Goal: Task Accomplishment & Management: Manage account settings

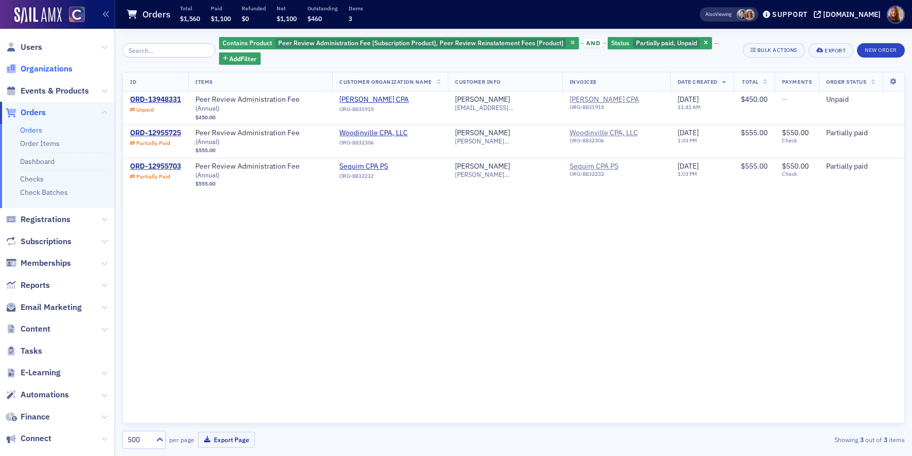
click at [53, 66] on span "Organizations" at bounding box center [47, 68] width 52 height 11
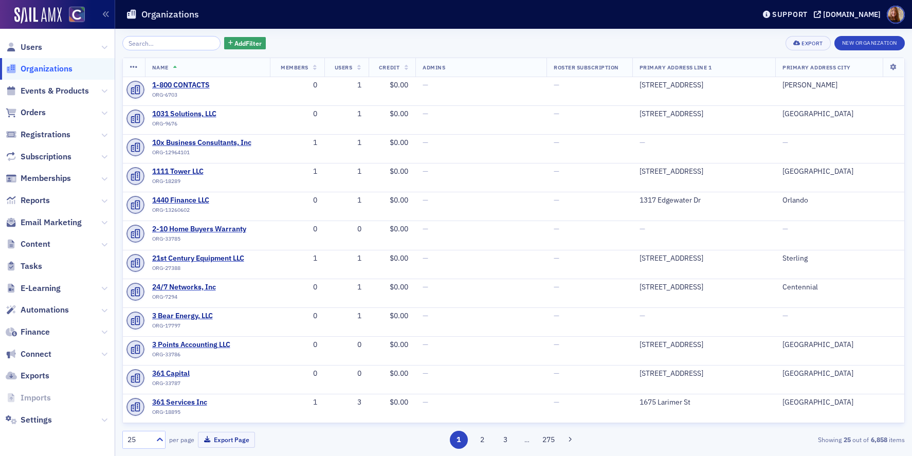
click at [154, 43] on input "search" at bounding box center [171, 43] width 98 height 14
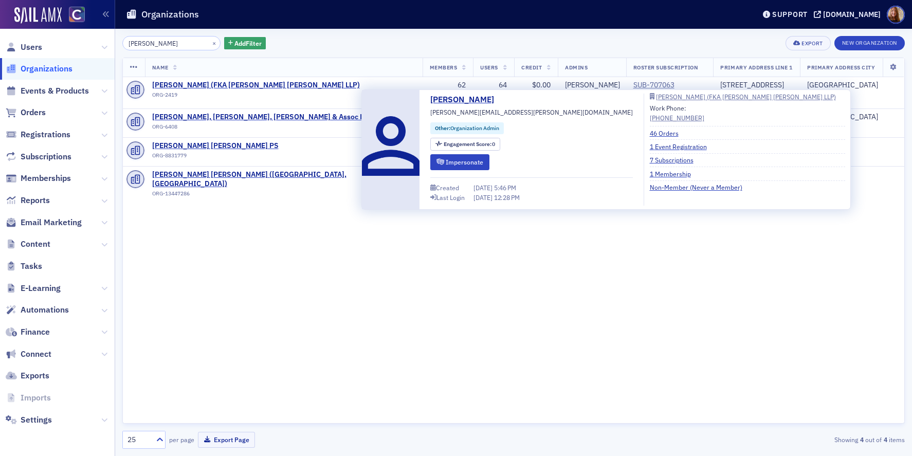
type input "moss"
drag, startPoint x: 529, startPoint y: 113, endPoint x: 429, endPoint y: 114, distance: 99.8
click at [429, 114] on div "Natalie Stevens natalie.stevens@mossadams.com Other : Organization Admin Engage…" at bounding box center [607, 150] width 478 height 112
copy span "natalie.stevens@mossadams.com"
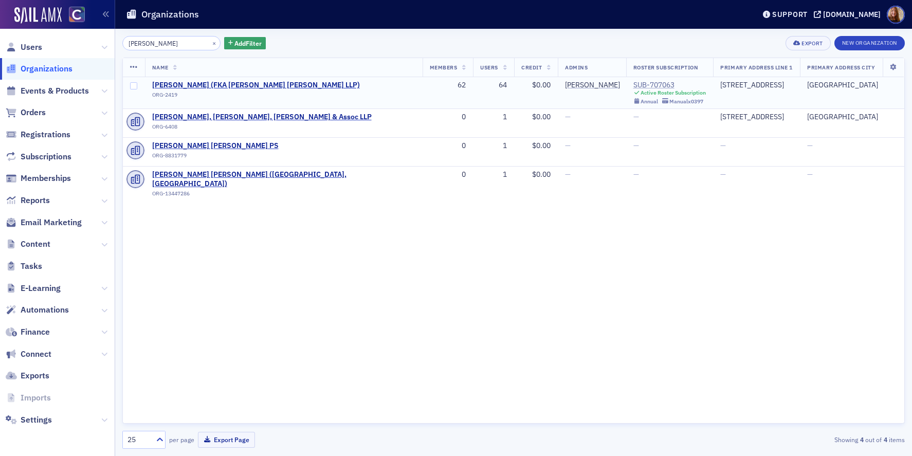
click at [634, 87] on div "SUB-707063" at bounding box center [670, 85] width 73 height 9
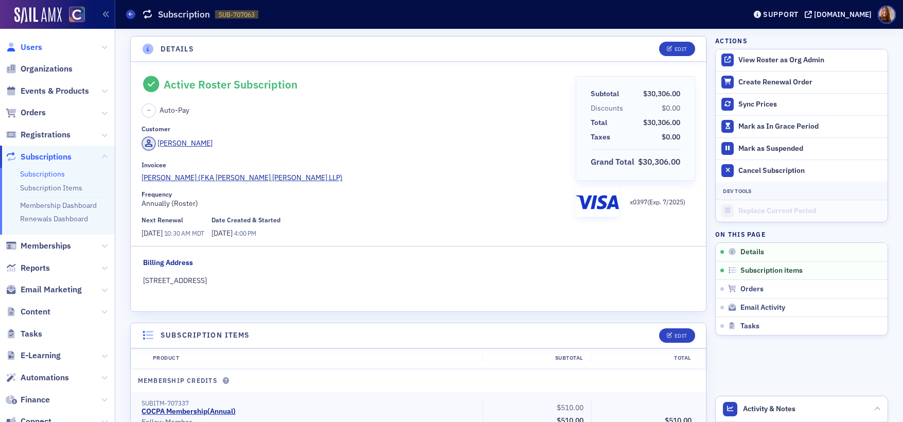
click at [29, 45] on span "Users" at bounding box center [32, 47] width 22 height 11
click at [30, 49] on span "Users" at bounding box center [32, 47] width 22 height 11
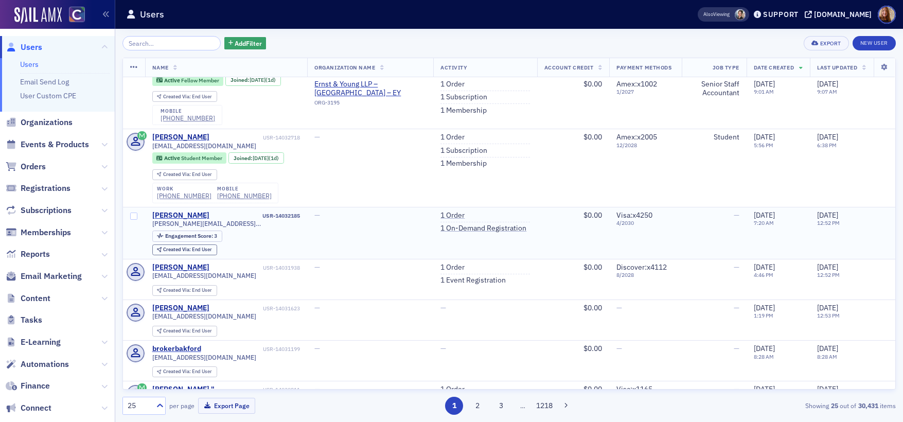
scroll to position [269, 0]
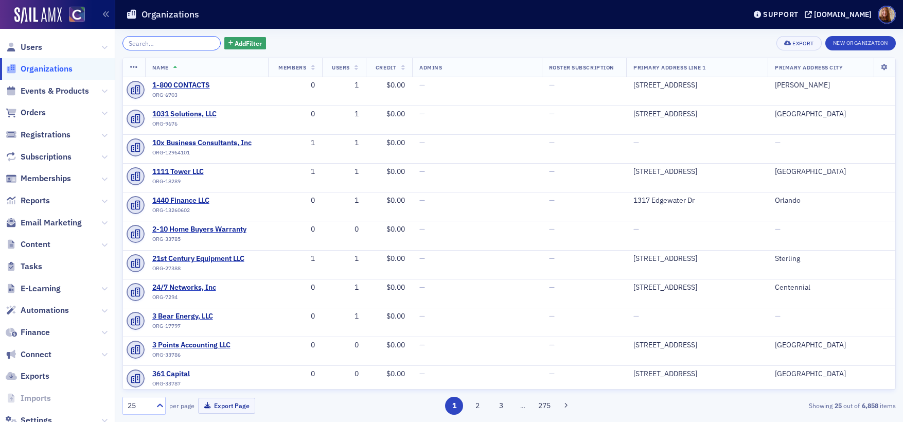
click at [150, 39] on input "search" at bounding box center [171, 43] width 98 height 14
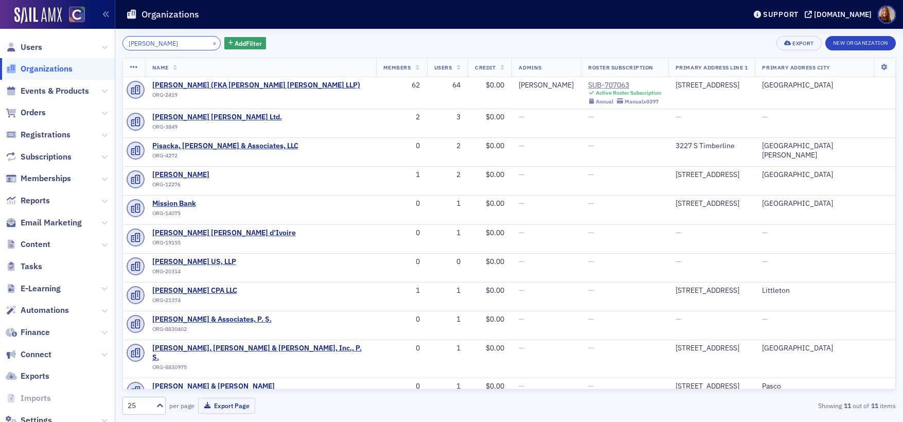
click at [161, 46] on input "baker" at bounding box center [171, 43] width 98 height 14
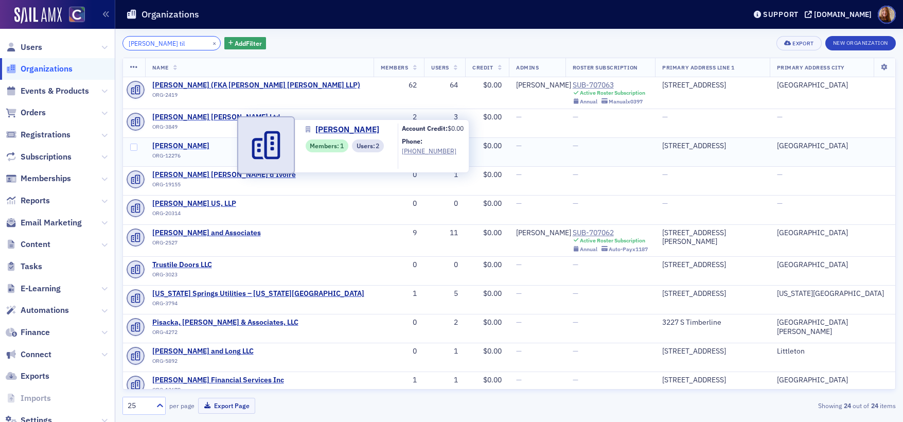
type input "baker til"
click at [181, 147] on span "Baker Tilly" at bounding box center [199, 145] width 94 height 9
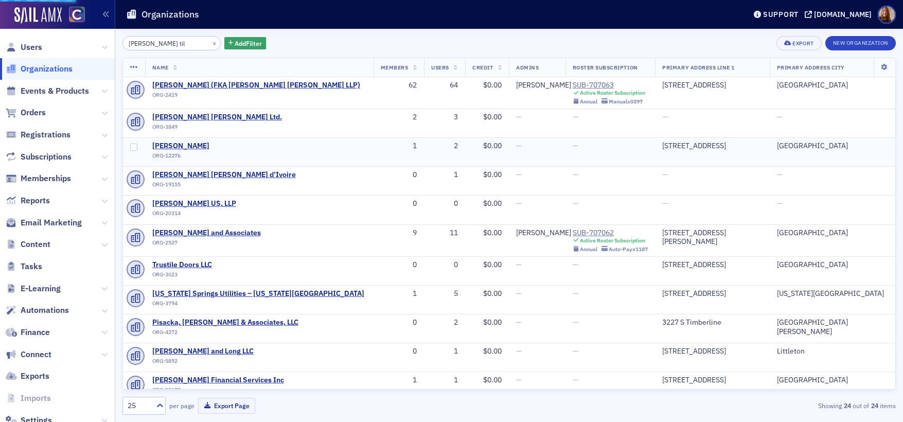
select select "US"
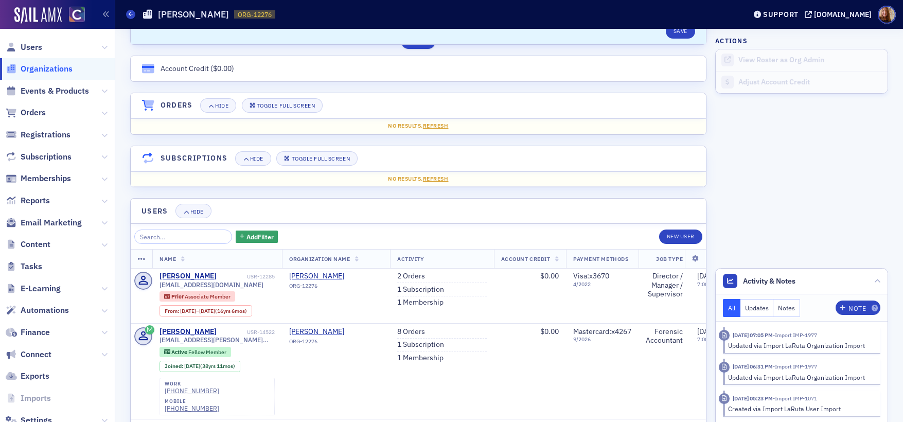
scroll to position [682, 0]
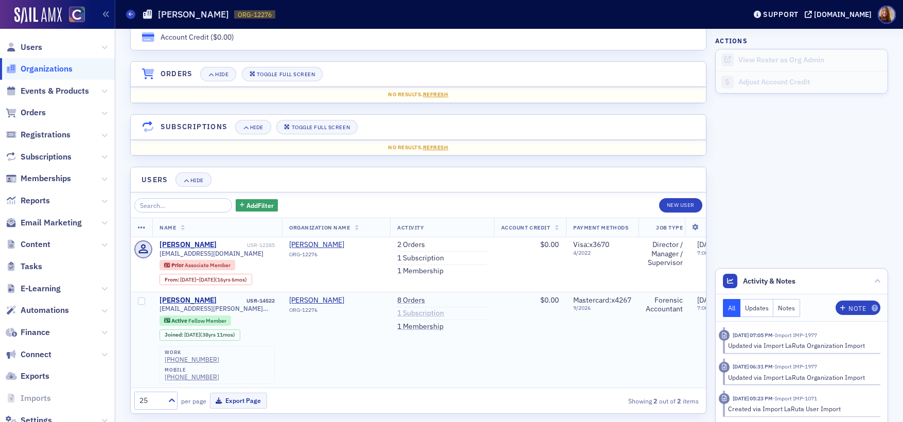
click at [420, 309] on link "1 Subscription" at bounding box center [420, 313] width 47 height 9
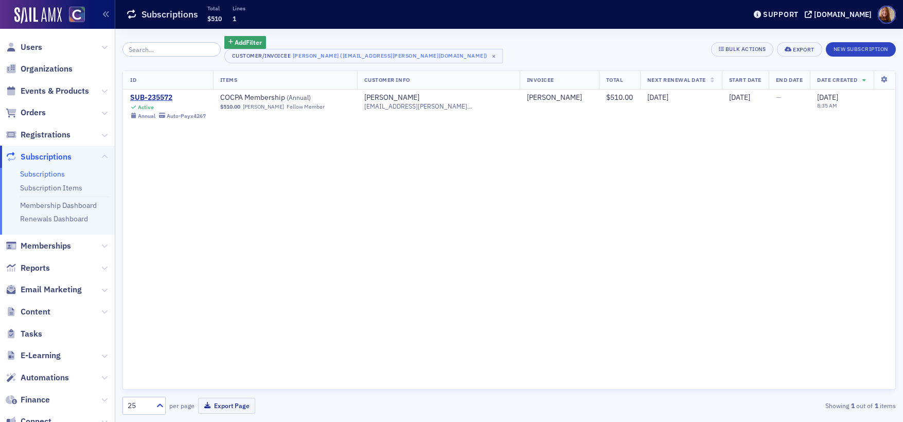
select select "US"
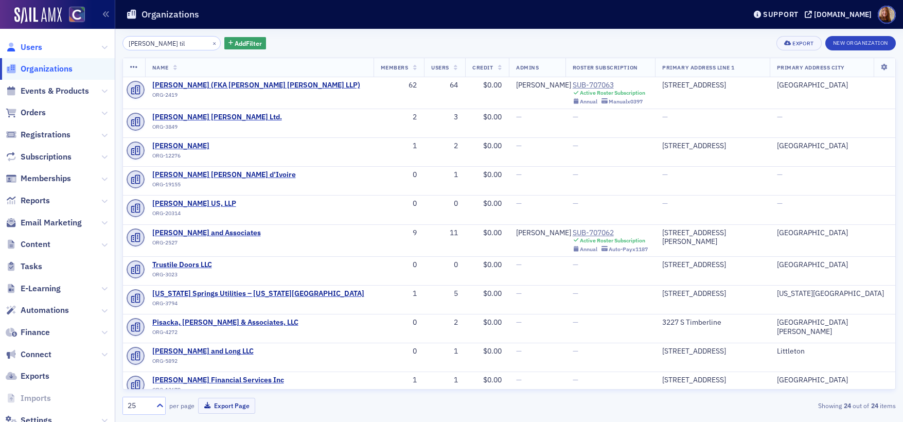
click at [30, 50] on span "Users" at bounding box center [32, 47] width 22 height 11
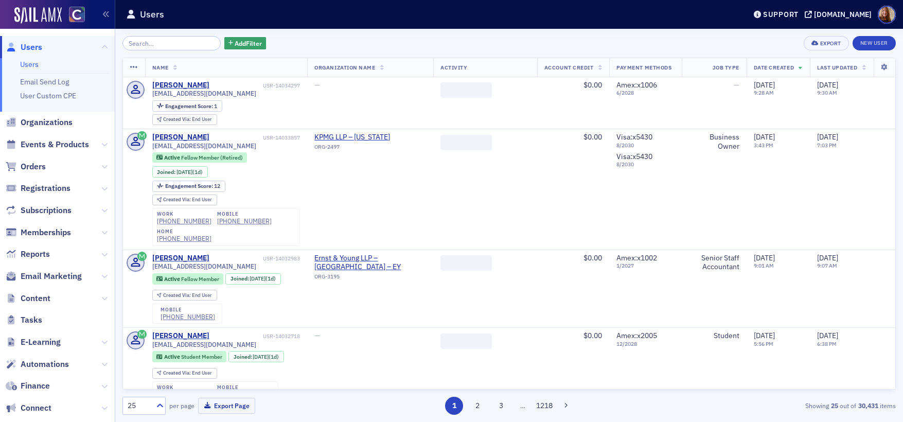
click at [158, 47] on input "search" at bounding box center [171, 43] width 98 height 14
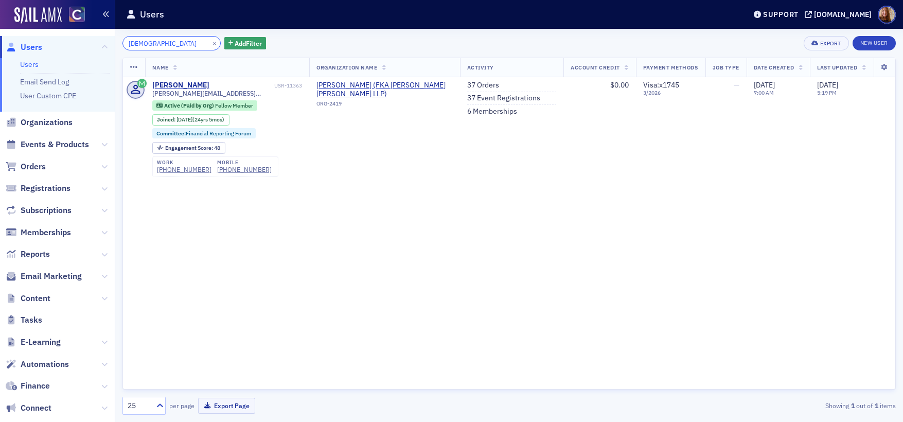
type input "pfah"
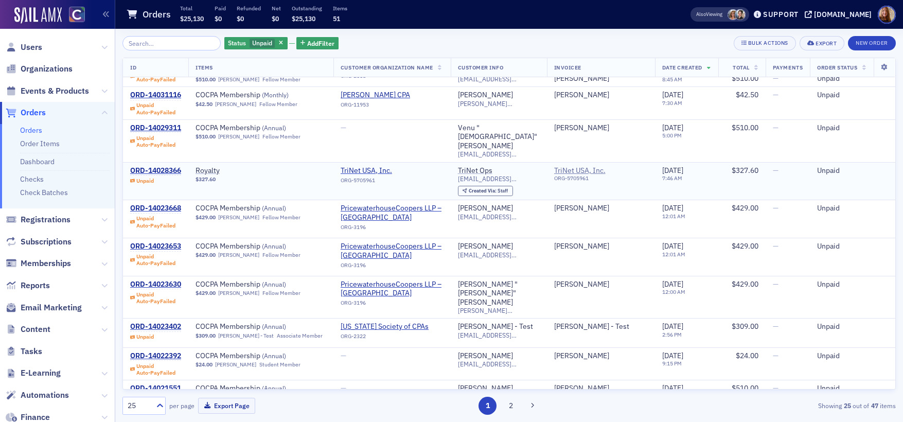
scroll to position [107, 2]
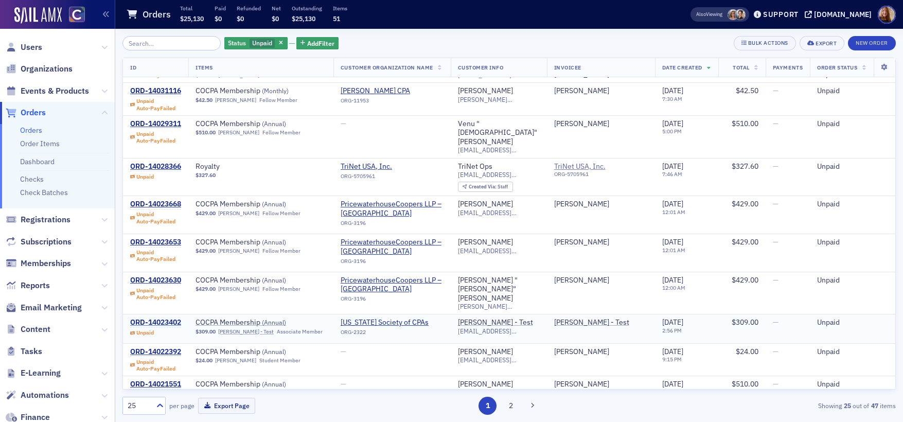
click at [167, 318] on div "ORD-14023402" at bounding box center [155, 322] width 51 height 9
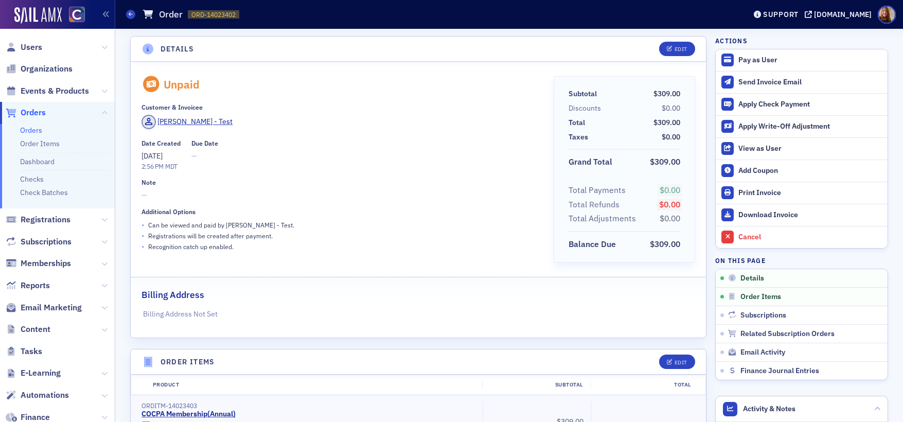
click at [309, 212] on div "Additional Options" at bounding box center [340, 212] width 398 height 8
click at [674, 361] on div "Edit" at bounding box center [680, 362] width 13 height 6
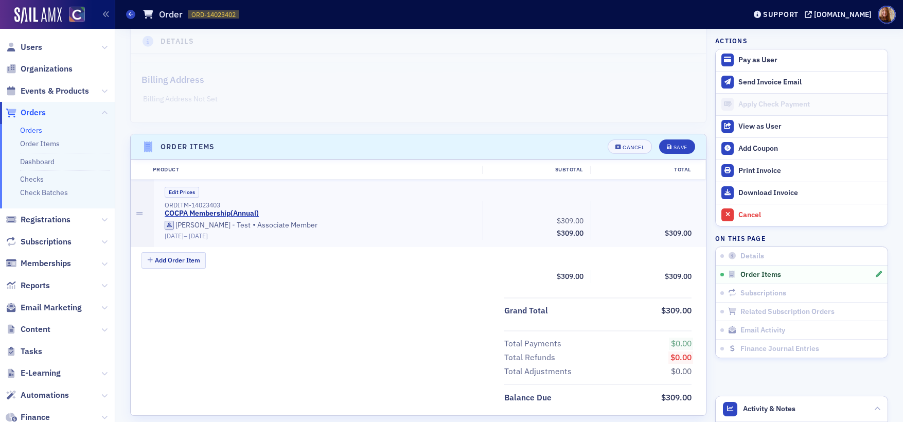
scroll to position [153, 0]
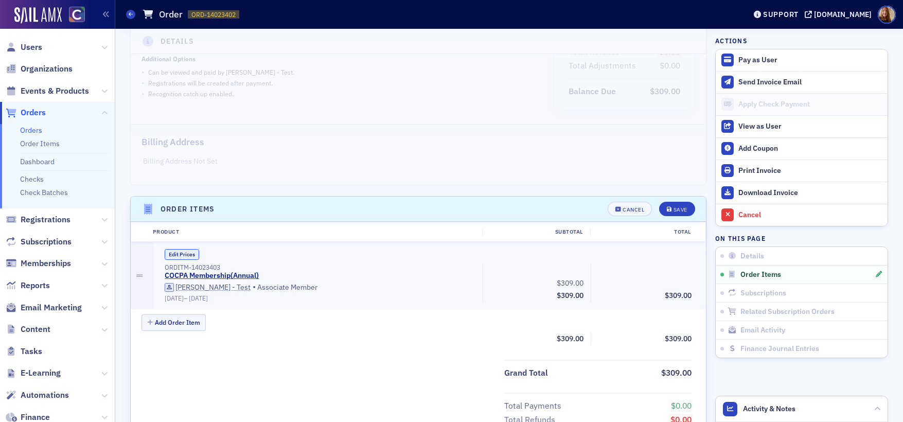
click at [182, 259] on button "Edit Prices" at bounding box center [182, 254] width 34 height 11
click at [571, 281] on input "309.00" at bounding box center [562, 281] width 50 height 14
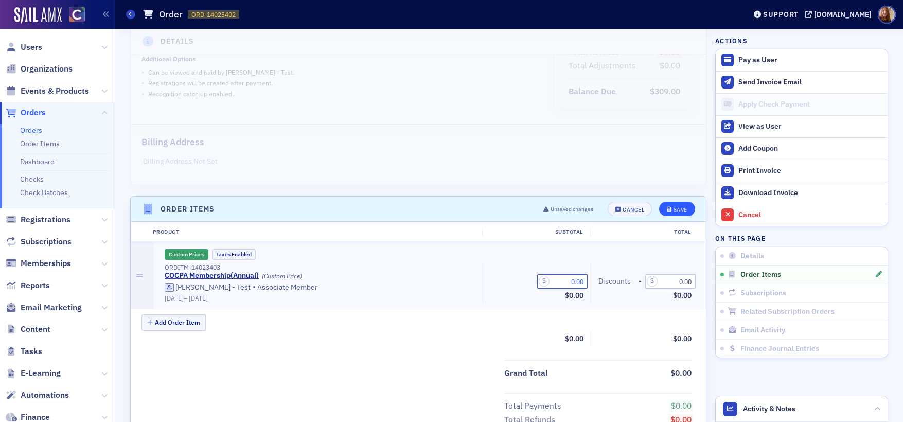
type input "0.00"
click at [674, 213] on button "Save" at bounding box center [676, 209] width 35 height 14
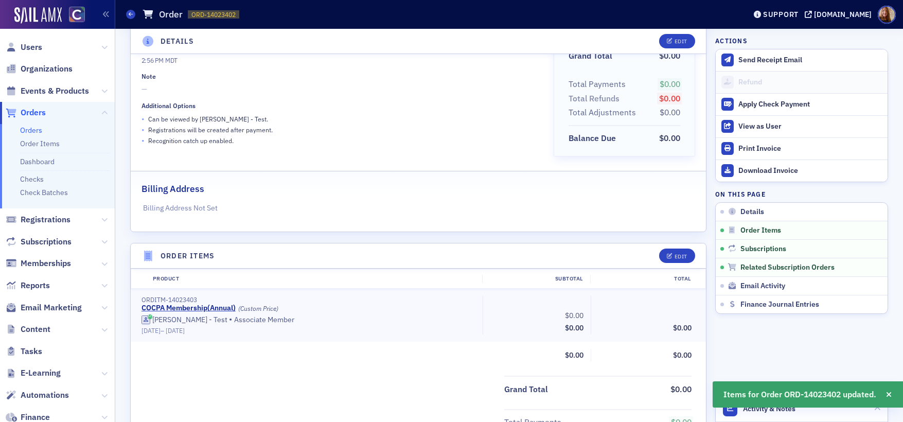
scroll to position [0, 0]
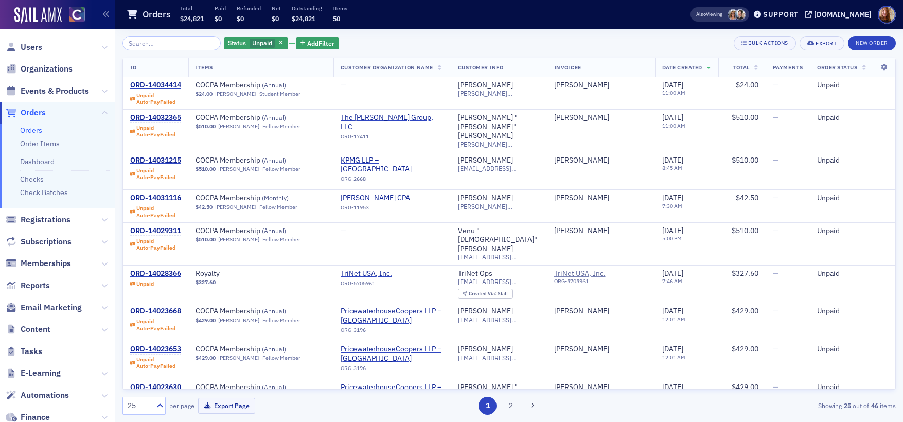
click at [468, 42] on div "Status Unpaid Add Filter Bulk Actions Export New Order" at bounding box center [508, 43] width 773 height 14
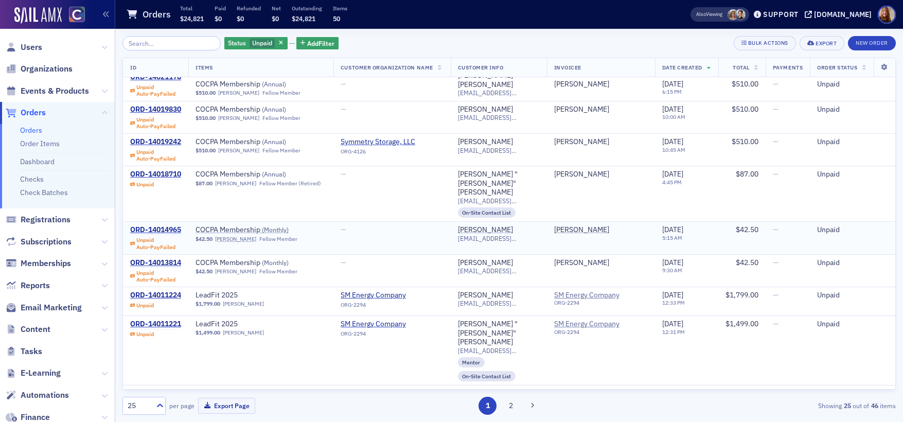
scroll to position [405, 0]
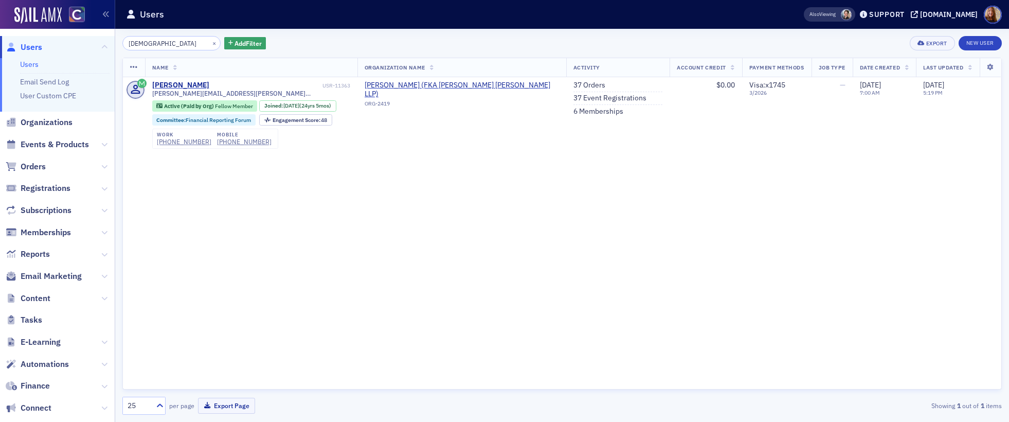
click at [155, 44] on input "[DEMOGRAPHIC_DATA]" at bounding box center [171, 43] width 98 height 14
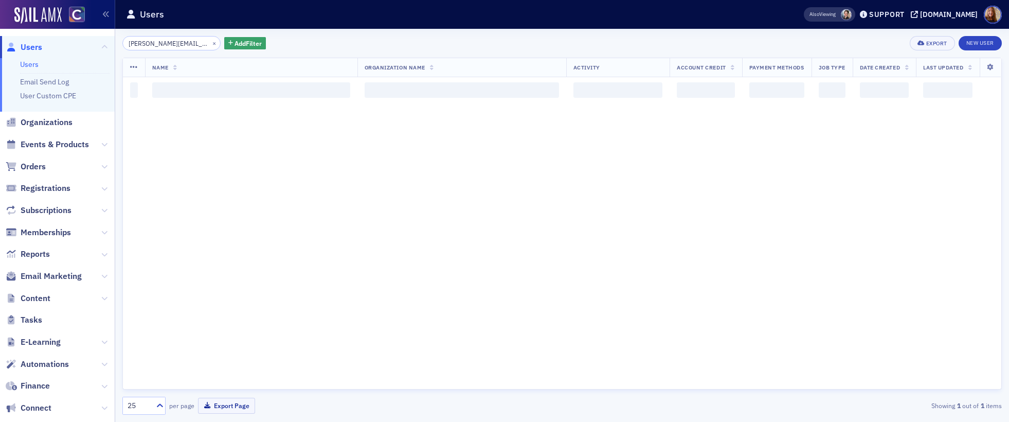
scroll to position [0, 12]
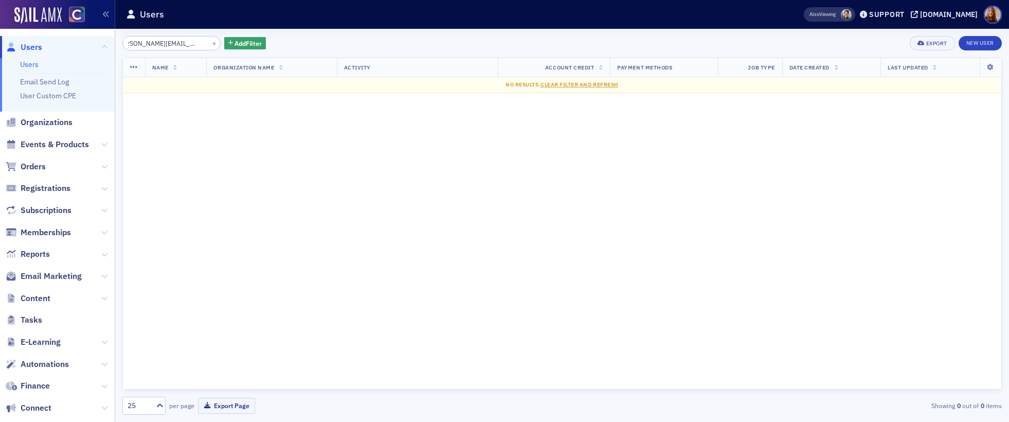
drag, startPoint x: 137, startPoint y: 44, endPoint x: 229, endPoint y: 51, distance: 92.3
click at [228, 50] on div "connie@mydurangocpa.com × Add Filter Export New User Name Organization Name Act…" at bounding box center [561, 225] width 879 height 379
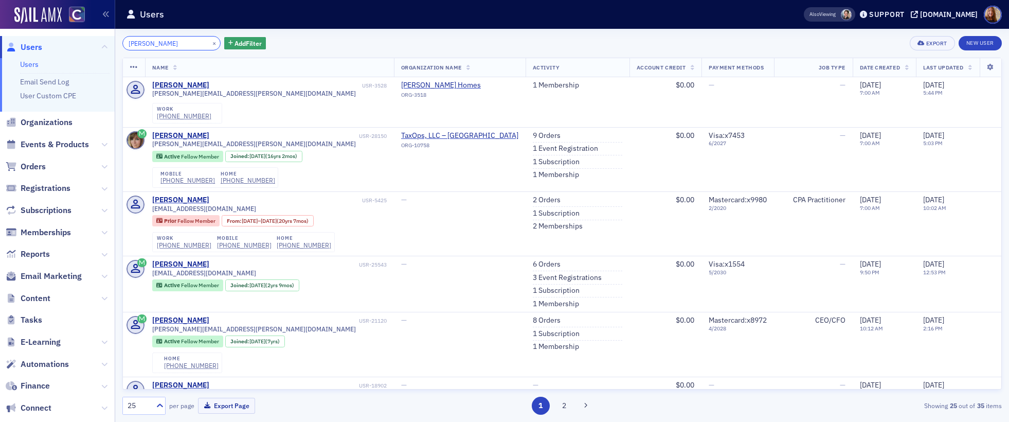
click at [157, 41] on input "connie" at bounding box center [171, 43] width 98 height 14
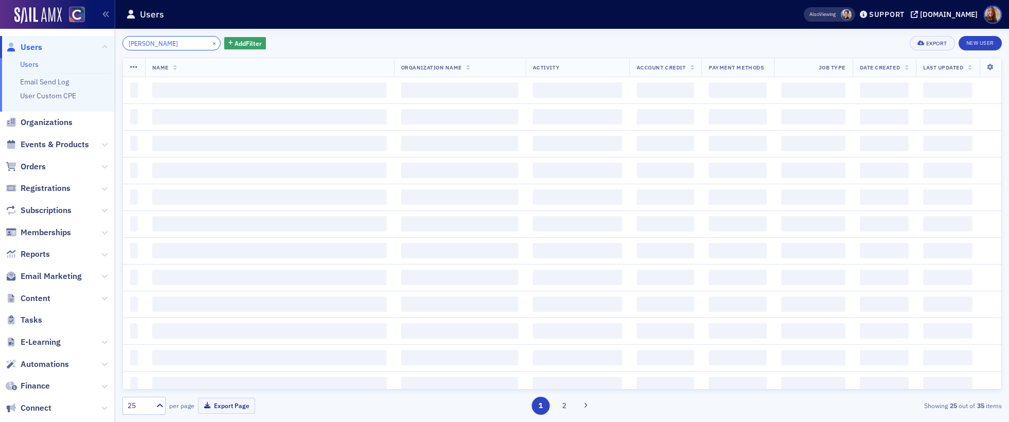
paste input "Bechtolt"
type input "connie Bechtolt"
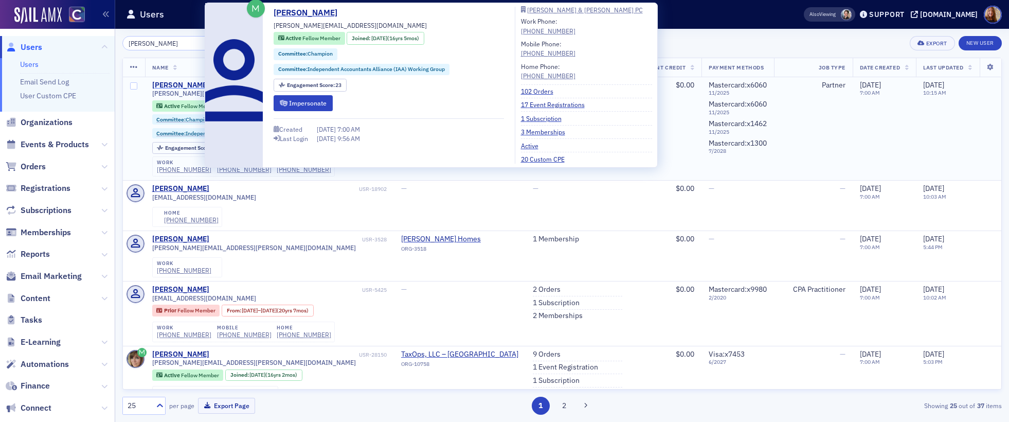
click at [174, 84] on div "Connie Bechtolt" at bounding box center [180, 85] width 57 height 9
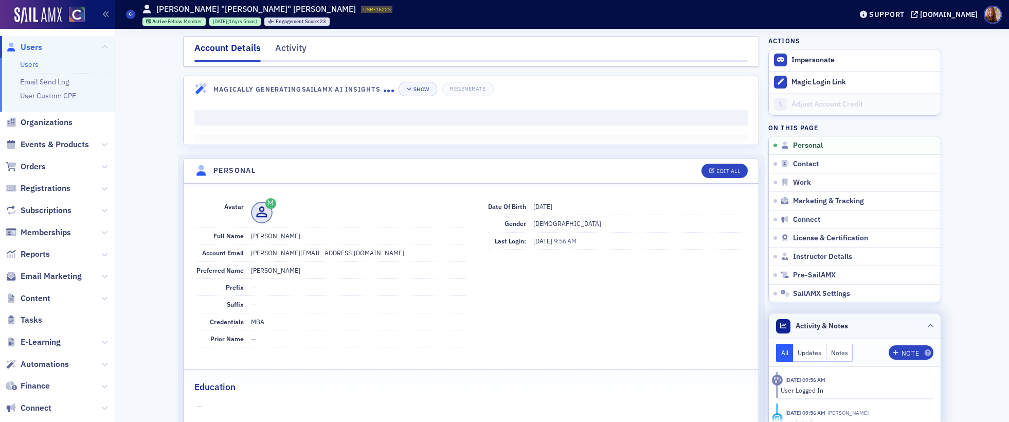
click at [878, 327] on header "Activity & Notes" at bounding box center [855, 326] width 172 height 26
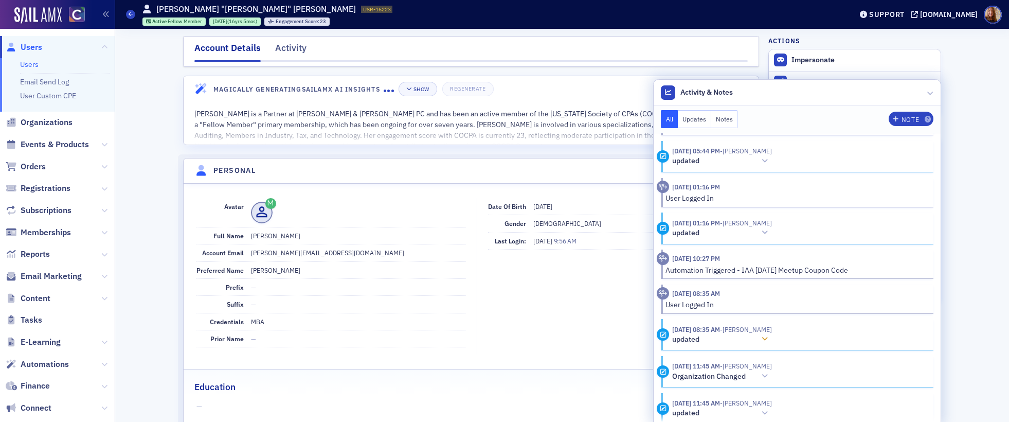
scroll to position [1252, 0]
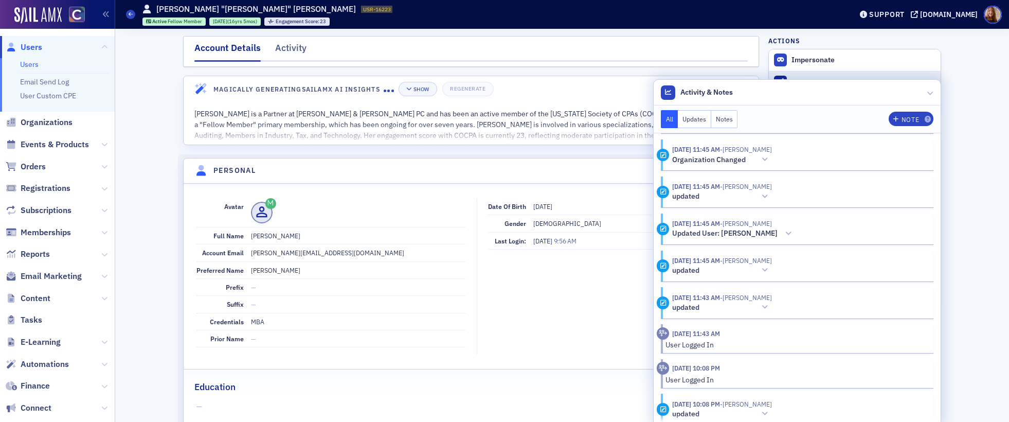
drag, startPoint x: 831, startPoint y: 85, endPoint x: 817, endPoint y: 84, distance: 14.4
click at [831, 85] on header "Activity & Notes" at bounding box center [797, 93] width 287 height 26
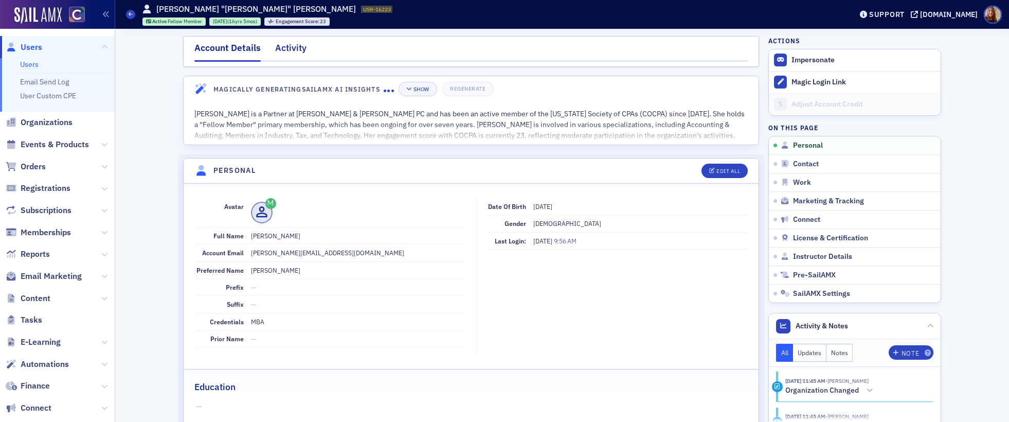
click at [285, 47] on div "Activity" at bounding box center [290, 50] width 31 height 19
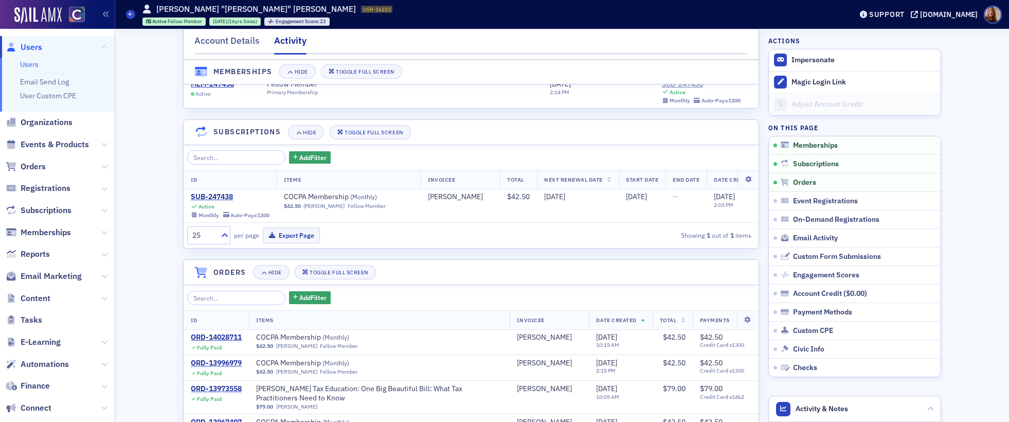
scroll to position [99, 0]
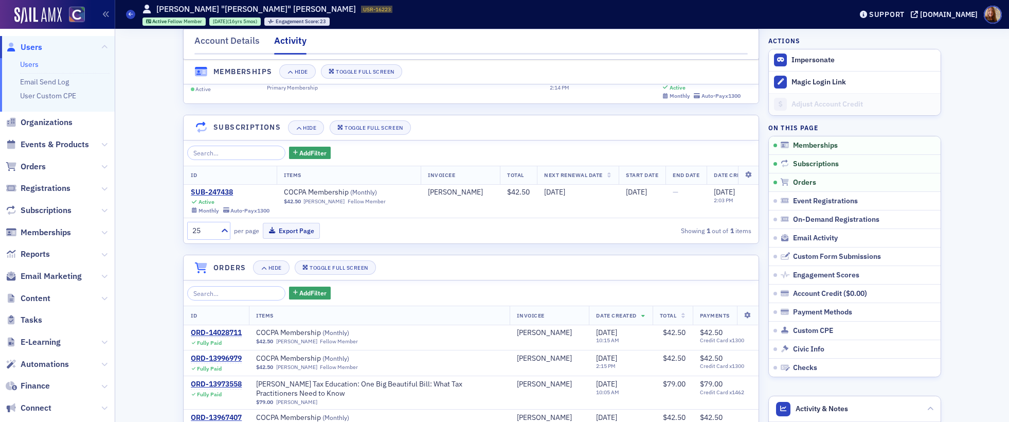
click at [29, 62] on link "Users" at bounding box center [29, 64] width 19 height 9
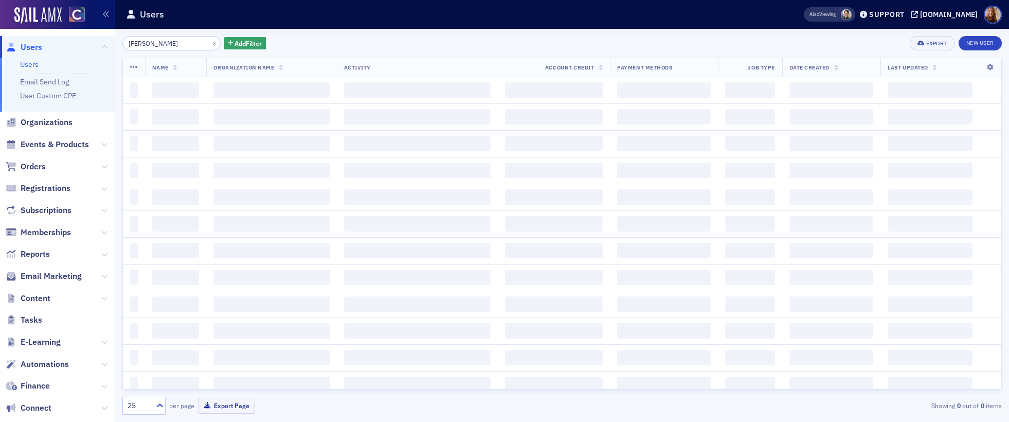
click at [133, 47] on input "connie Bechtolt" at bounding box center [171, 43] width 98 height 14
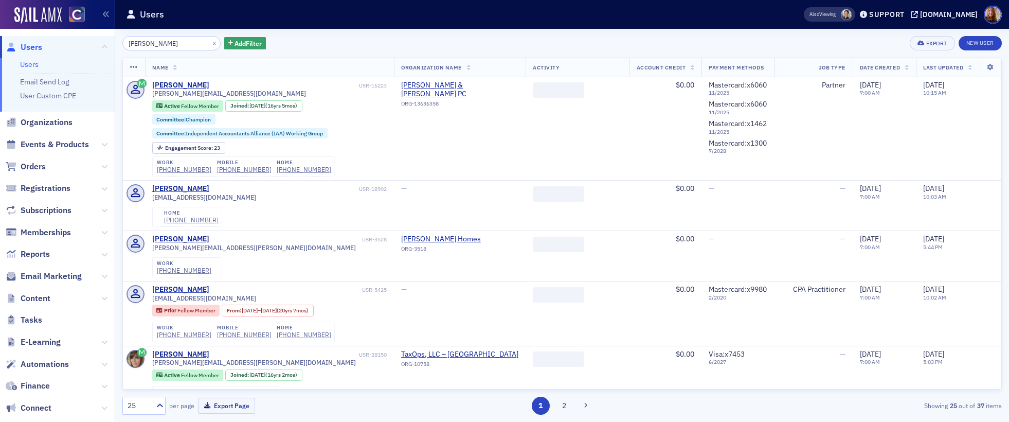
click at [133, 47] on input "connie Bechtolt" at bounding box center [171, 43] width 98 height 14
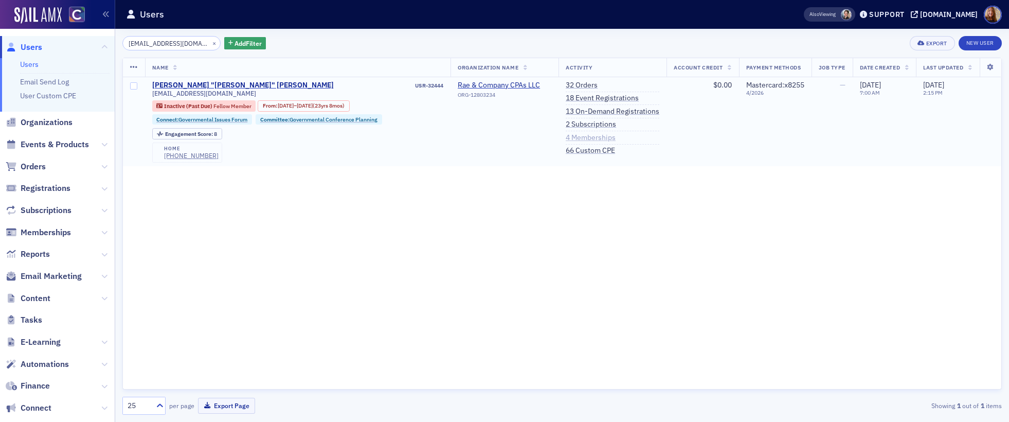
type input "jrae@raecocpa.com"
click at [601, 138] on link "4 Memberships" at bounding box center [591, 137] width 50 height 9
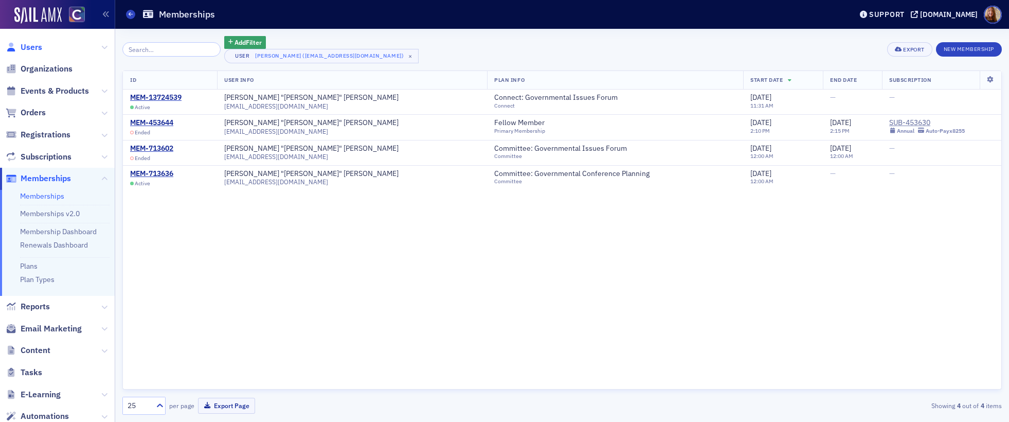
click at [32, 46] on span "Users" at bounding box center [32, 47] width 22 height 11
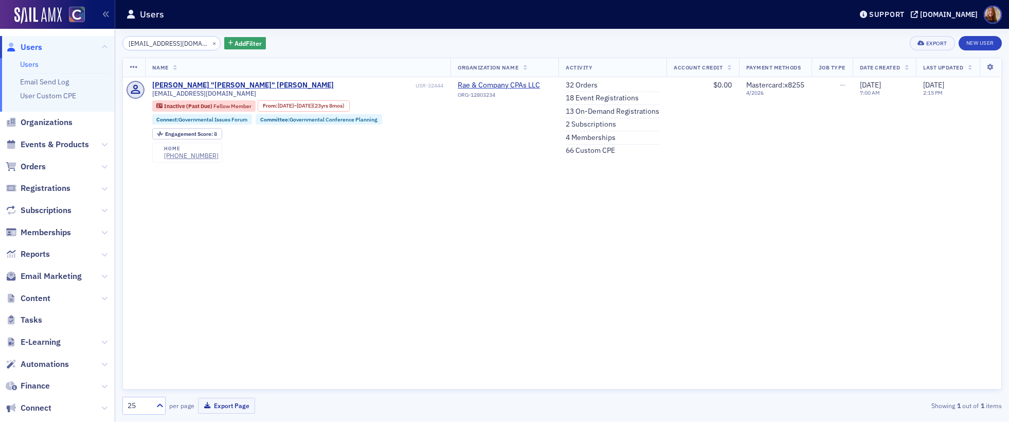
click at [150, 40] on input "[EMAIL_ADDRESS][DOMAIN_NAME]" at bounding box center [171, 43] width 98 height 14
click at [158, 43] on input "[EMAIL_ADDRESS][DOMAIN_NAME]" at bounding box center [171, 43] width 98 height 14
click at [154, 43] on input "[EMAIL_ADDRESS][DOMAIN_NAME]" at bounding box center [171, 43] width 98 height 14
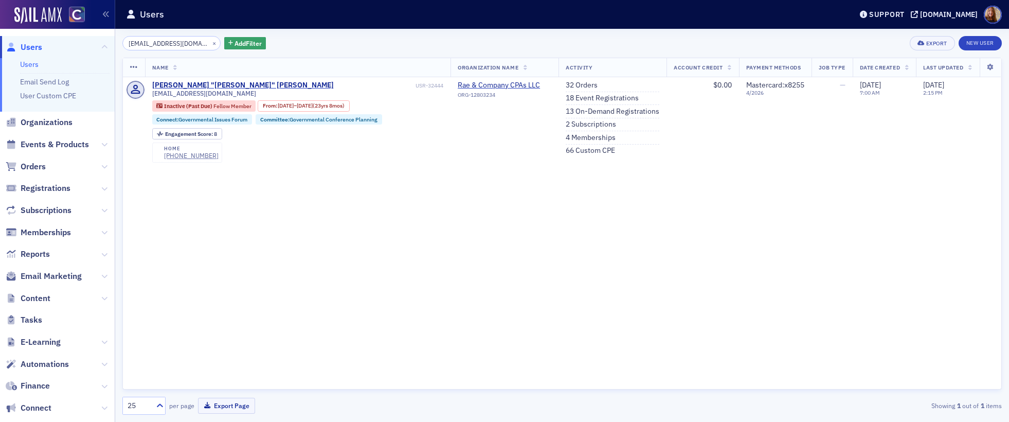
click at [154, 43] on input "[EMAIL_ADDRESS][DOMAIN_NAME]" at bounding box center [171, 43] width 98 height 14
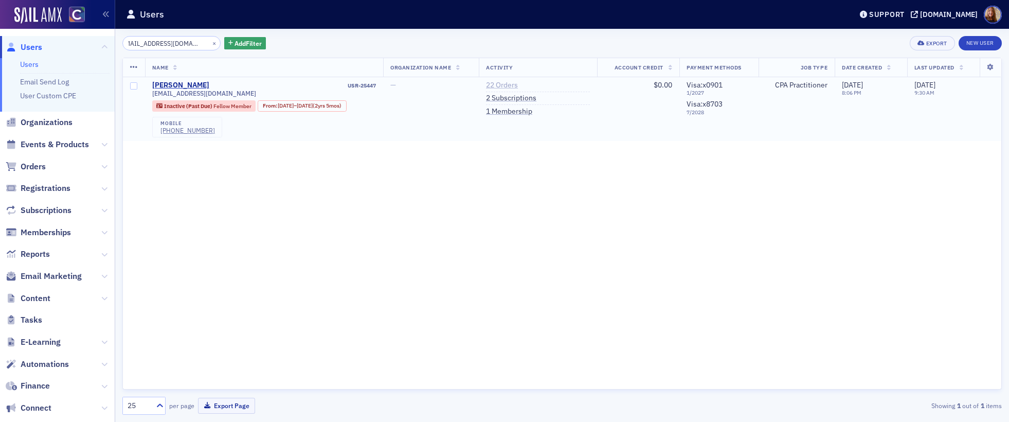
type input "[EMAIL_ADDRESS][DOMAIN_NAME]"
click at [517, 84] on link "22 Orders" at bounding box center [502, 85] width 32 height 9
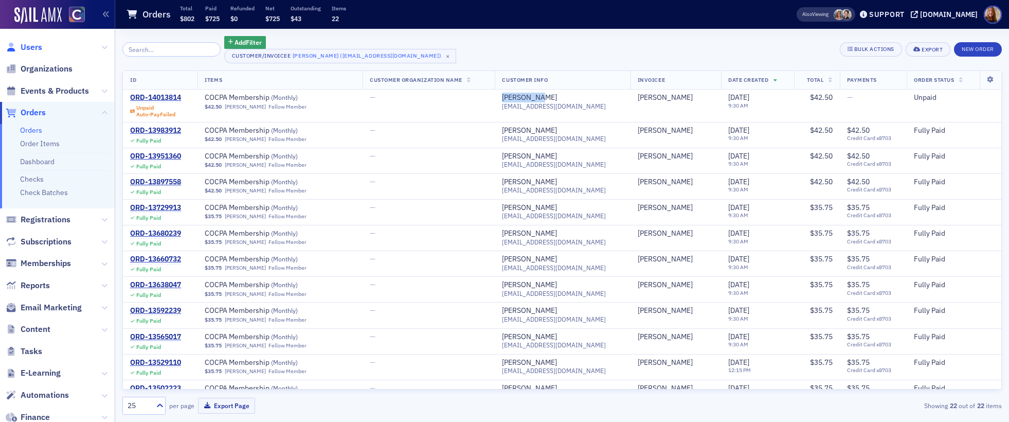
click at [31, 51] on span "Users" at bounding box center [32, 47] width 22 height 11
click at [32, 49] on span "Users" at bounding box center [32, 47] width 22 height 11
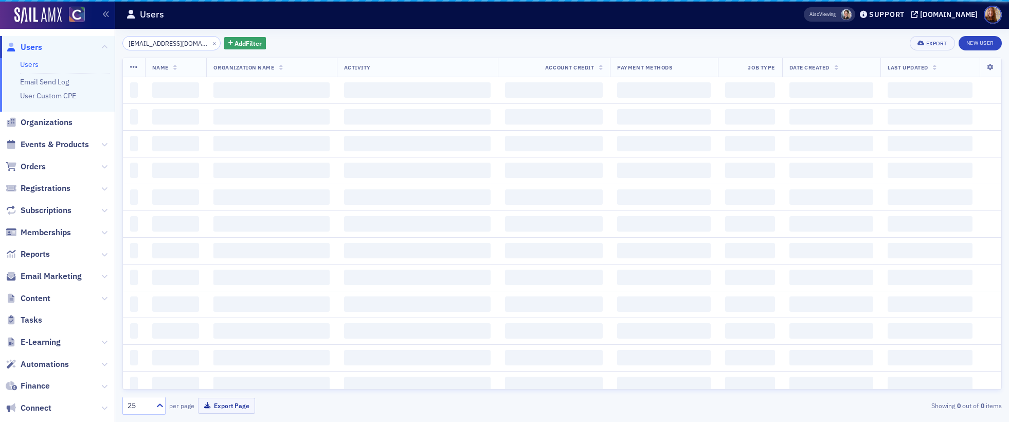
scroll to position [0, 9]
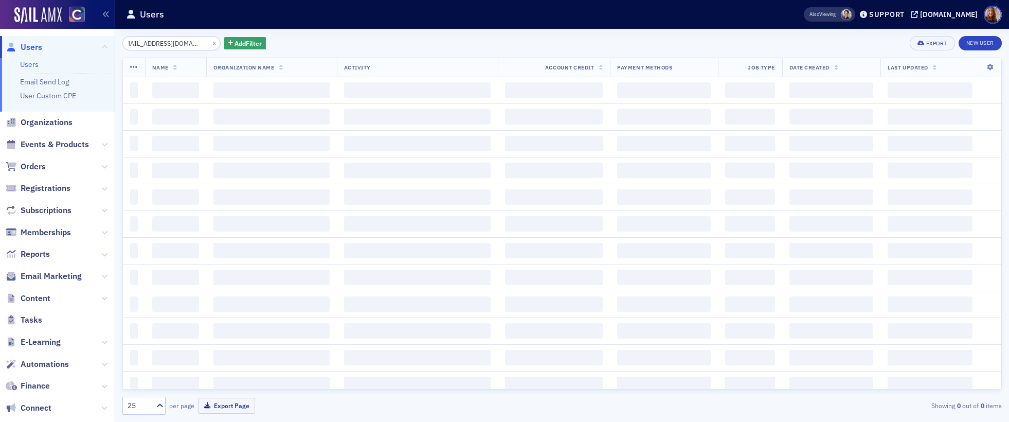
click at [155, 46] on input "[EMAIL_ADDRESS][DOMAIN_NAME]" at bounding box center [171, 43] width 98 height 14
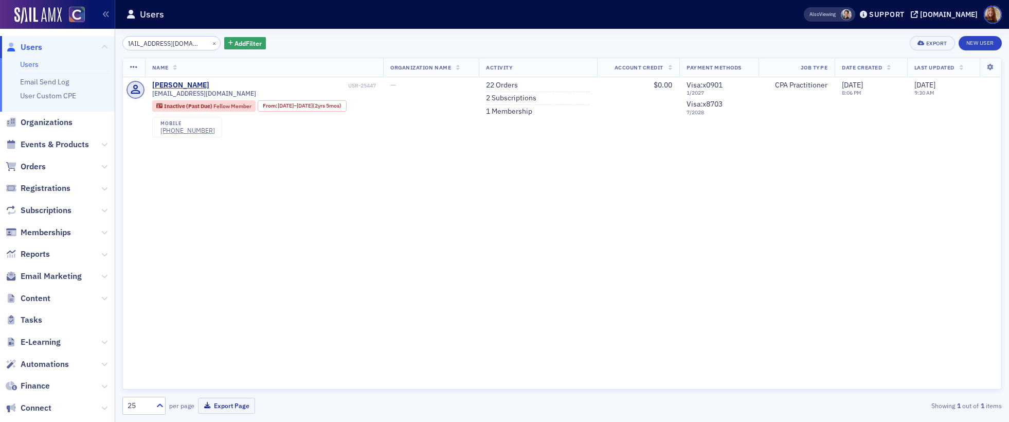
click at [155, 46] on input "[EMAIL_ADDRESS][DOMAIN_NAME]" at bounding box center [171, 43] width 98 height 14
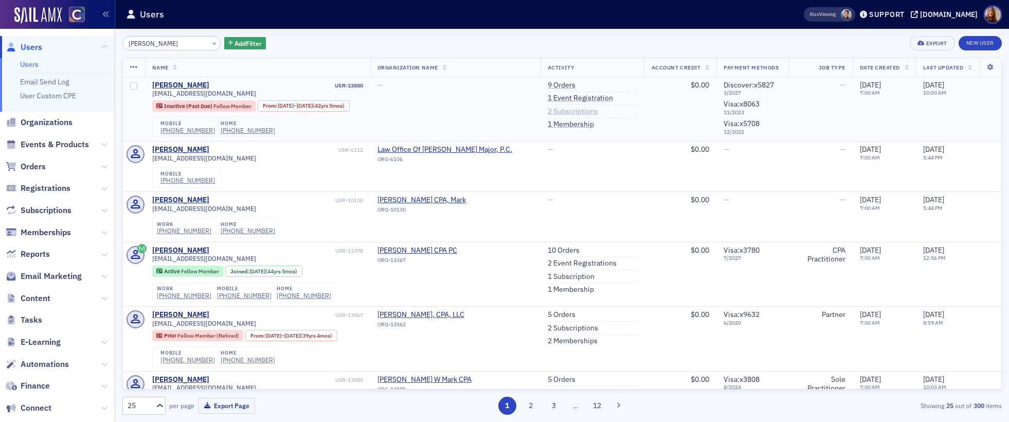
type input "[PERSON_NAME]"
click at [551, 110] on link "2 Subscriptions" at bounding box center [573, 111] width 50 height 9
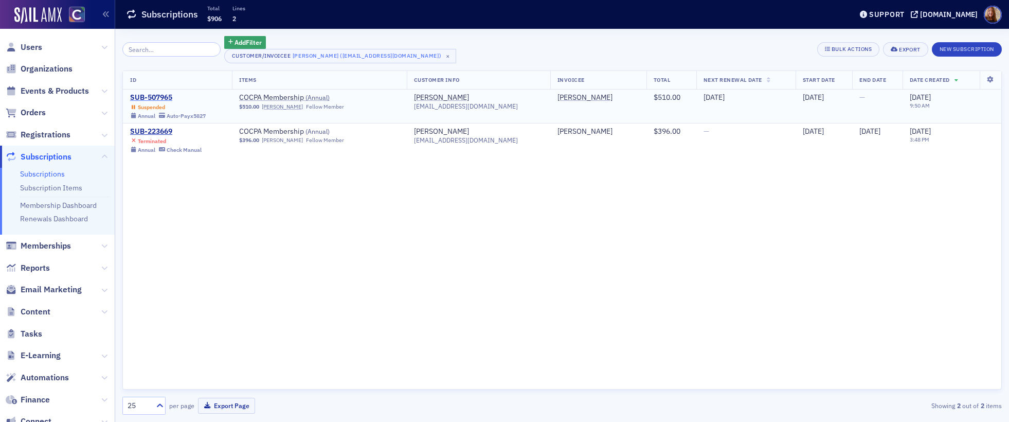
click at [163, 99] on div "SUB-507965" at bounding box center [168, 97] width 76 height 9
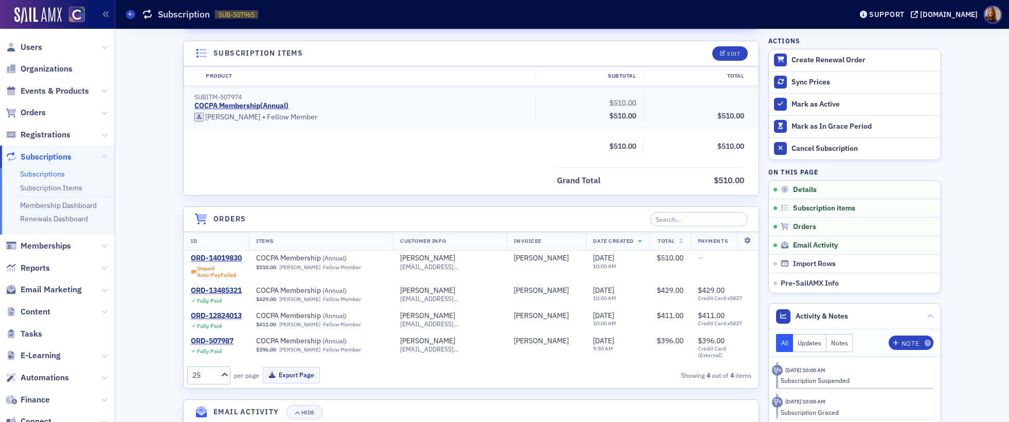
scroll to position [260, 0]
click at [219, 255] on div "ORD-14019830" at bounding box center [216, 257] width 51 height 9
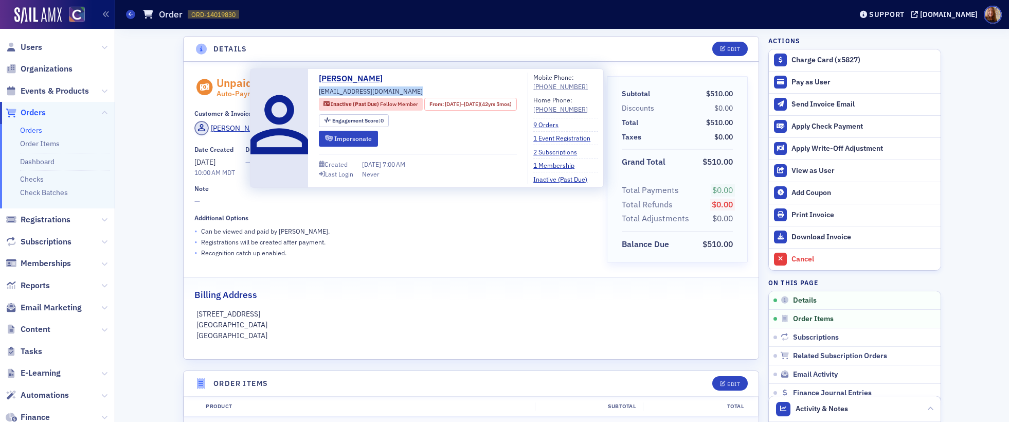
drag, startPoint x: 374, startPoint y: 91, endPoint x: 315, endPoint y: 91, distance: 59.1
click at [315, 91] on div "Mark Schnurr maschnurr@att.net Inactive (Past Due) Fellow Member From : 3/23/19…" at bounding box center [427, 128] width 342 height 111
copy div "[EMAIL_ADDRESS][DOMAIN_NAME]"
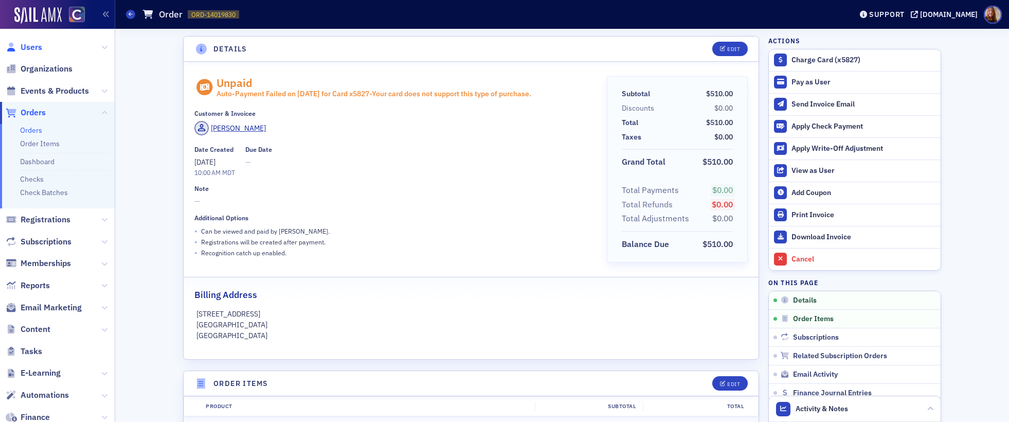
click at [36, 49] on span "Users" at bounding box center [32, 47] width 22 height 11
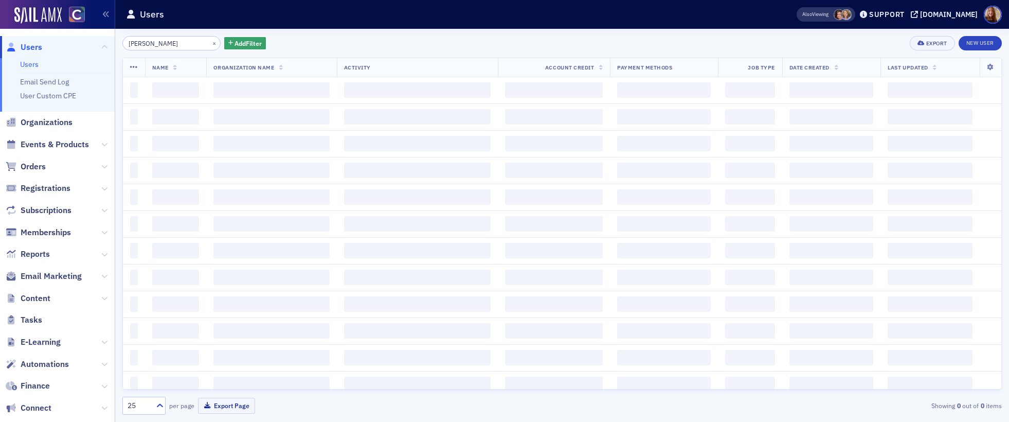
click at [140, 42] on input "[PERSON_NAME]" at bounding box center [171, 43] width 98 height 14
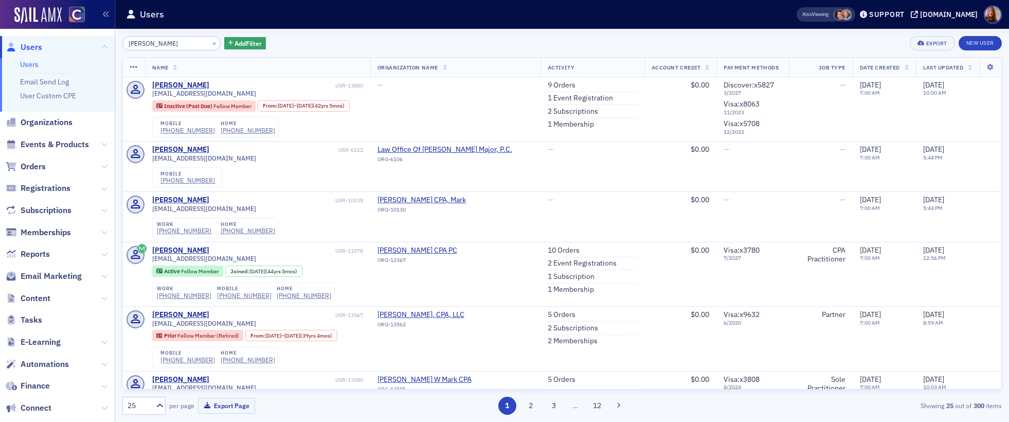
click at [140, 42] on input "[PERSON_NAME]" at bounding box center [171, 43] width 98 height 14
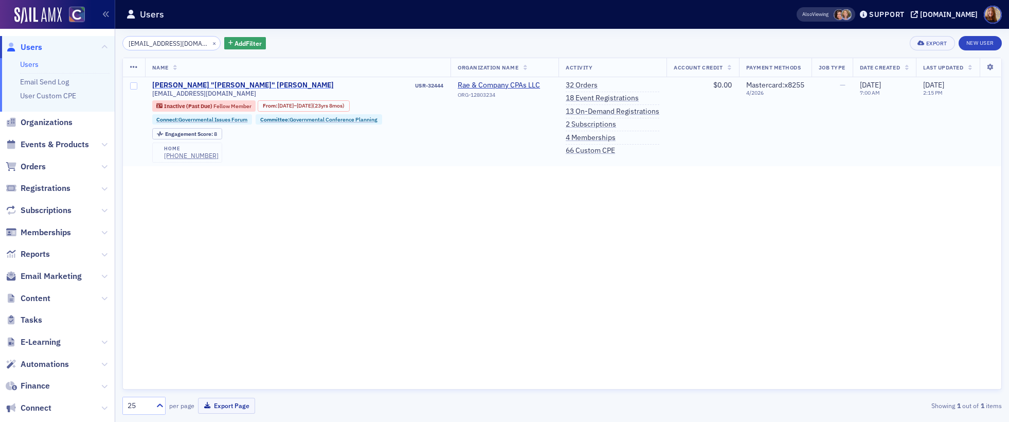
type input "[EMAIL_ADDRESS][DOMAIN_NAME]"
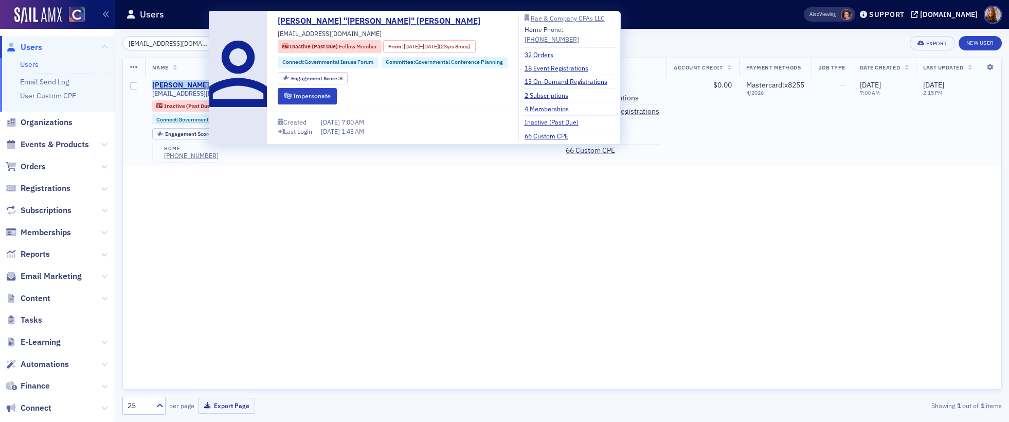
click at [182, 83] on div "[PERSON_NAME] "[PERSON_NAME]" [PERSON_NAME]" at bounding box center [243, 85] width 182 height 9
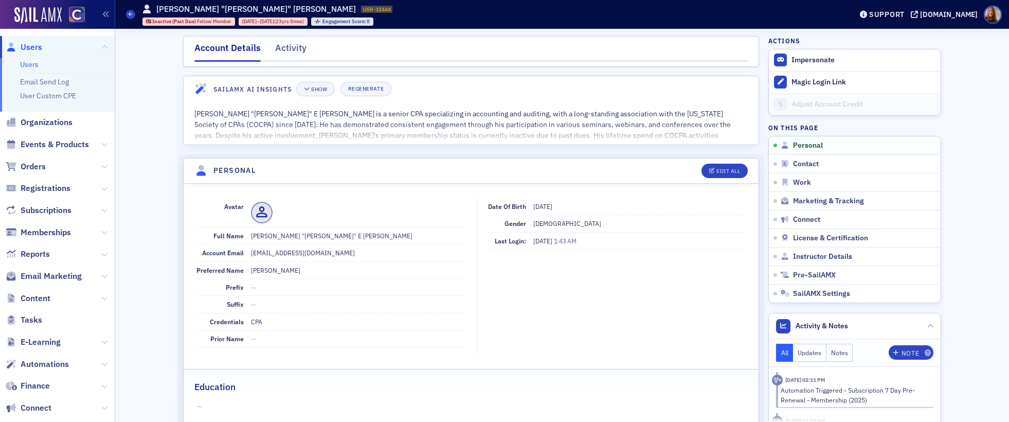
click at [31, 65] on link "Users" at bounding box center [29, 64] width 19 height 9
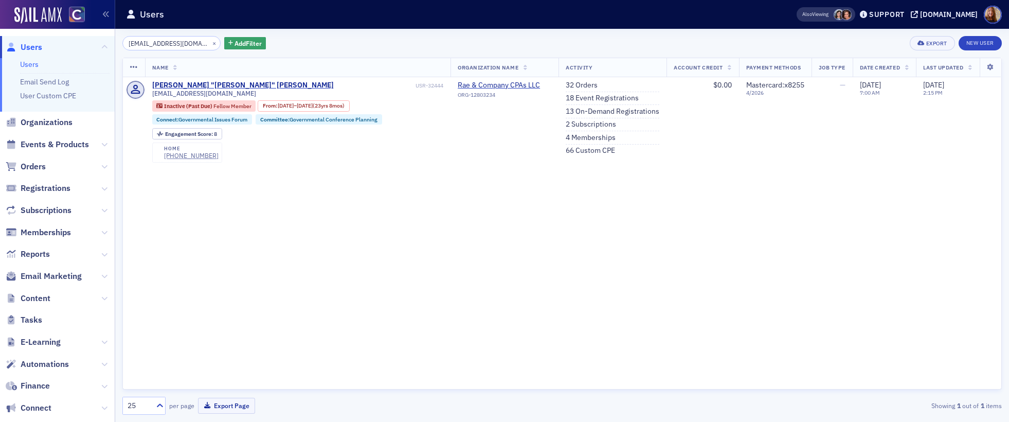
click at [163, 44] on input "[EMAIL_ADDRESS][DOMAIN_NAME]" at bounding box center [171, 43] width 98 height 14
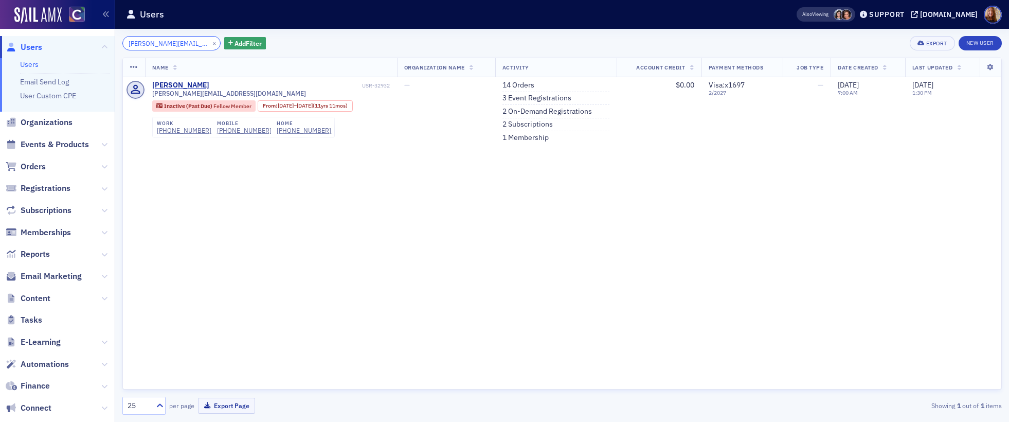
click at [139, 41] on input "[PERSON_NAME][EMAIL_ADDRESS][DOMAIN_NAME]" at bounding box center [171, 43] width 98 height 14
paste input "connie@otb"
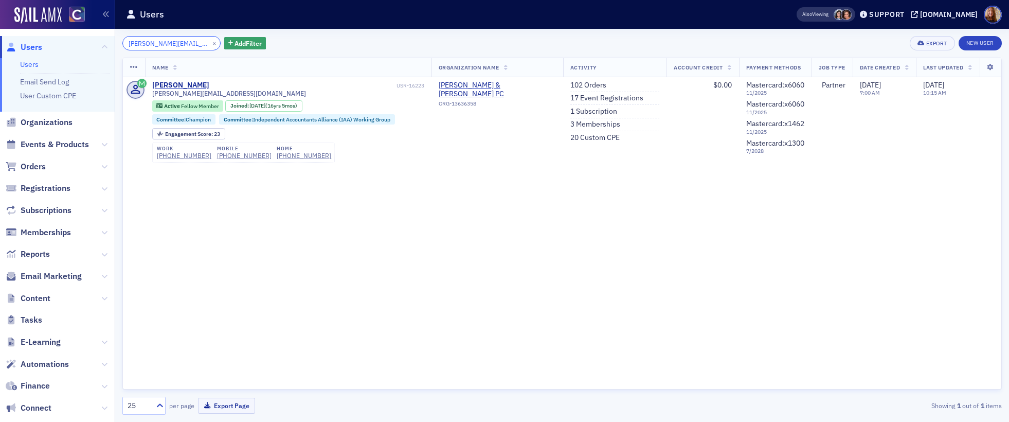
click at [140, 46] on input "connie@otbcpas.com" at bounding box center [171, 43] width 98 height 14
paste input "akolesik@yahoo"
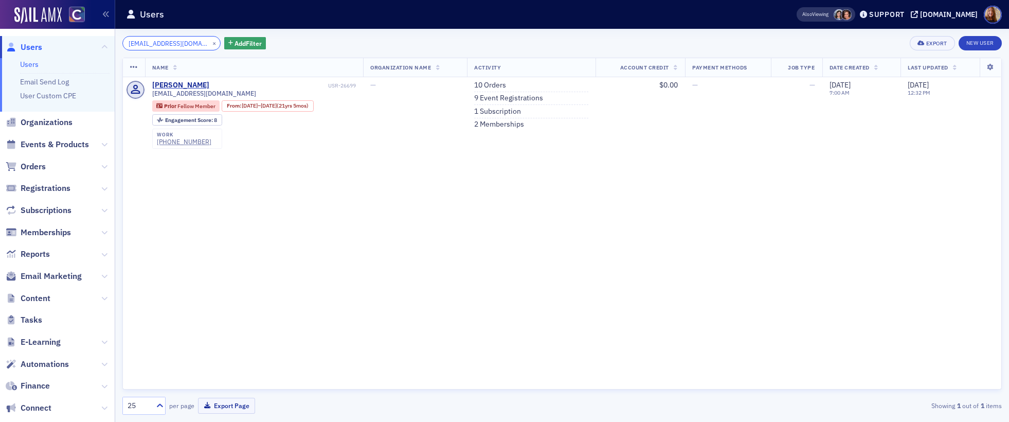
click at [169, 39] on input "akolesik@yahoo.com" at bounding box center [171, 43] width 98 height 14
paste input "sam@highplainsbank"
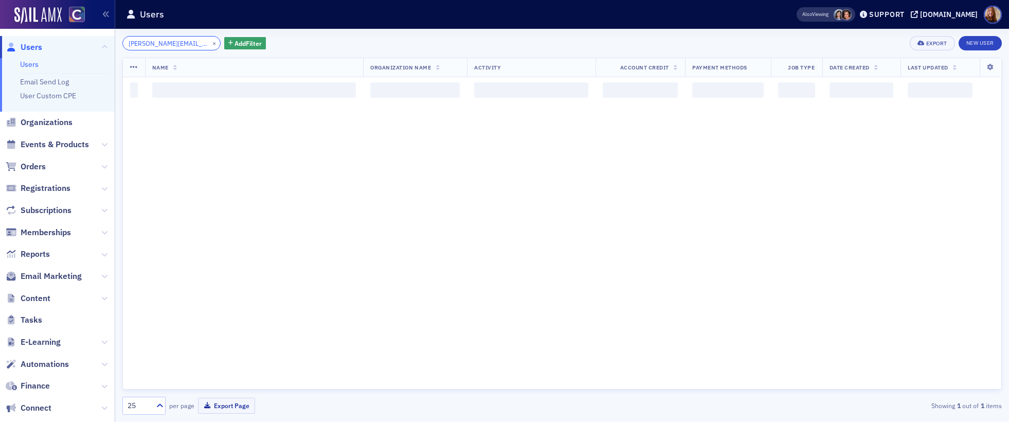
scroll to position [0, 6]
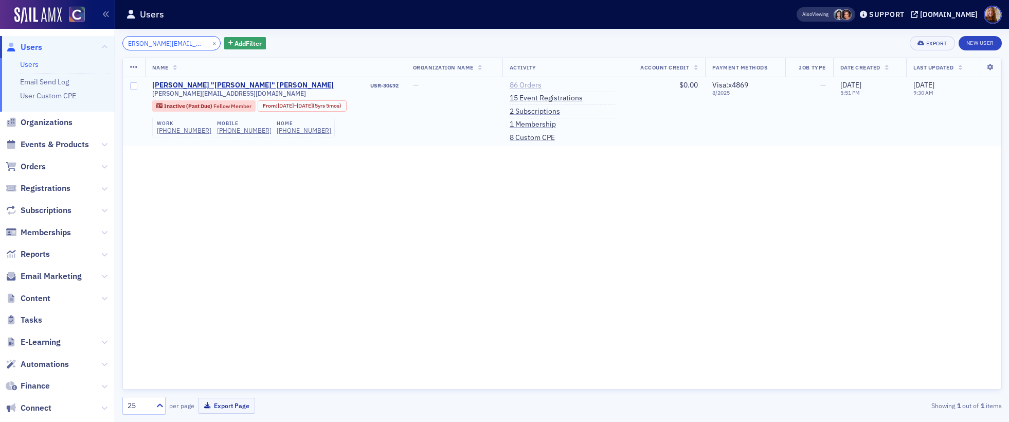
type input "[PERSON_NAME][EMAIL_ADDRESS][DOMAIN_NAME]"
click at [535, 82] on link "86 Orders" at bounding box center [526, 85] width 32 height 9
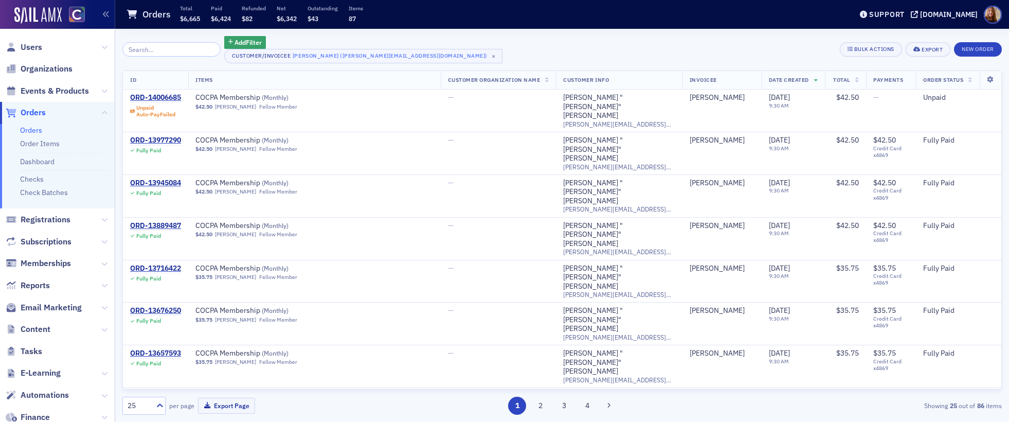
click at [33, 137] on ul "Orders Order Items Dashboard Checks Check Batches" at bounding box center [57, 166] width 115 height 85
click at [34, 133] on link "Orders" at bounding box center [31, 129] width 22 height 9
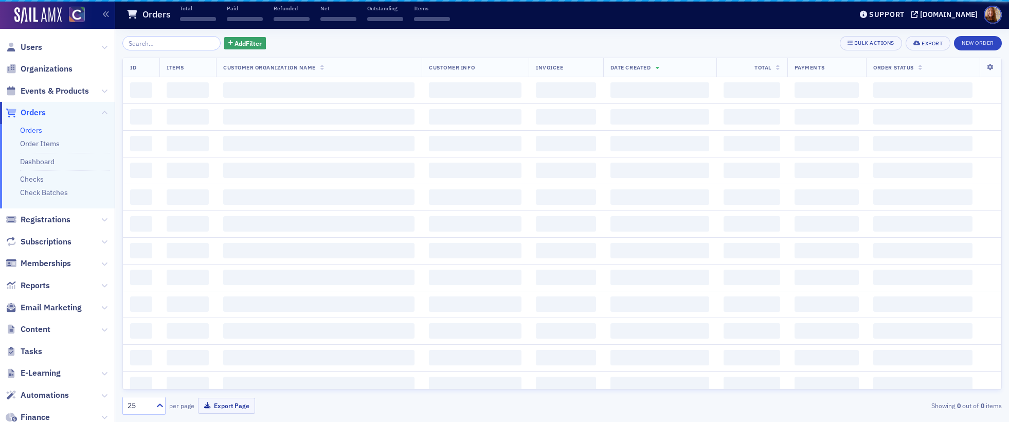
click at [154, 52] on div "Add Filter Bulk Actions Export New Order ID Items Customer Organization Name Cu…" at bounding box center [561, 225] width 879 height 379
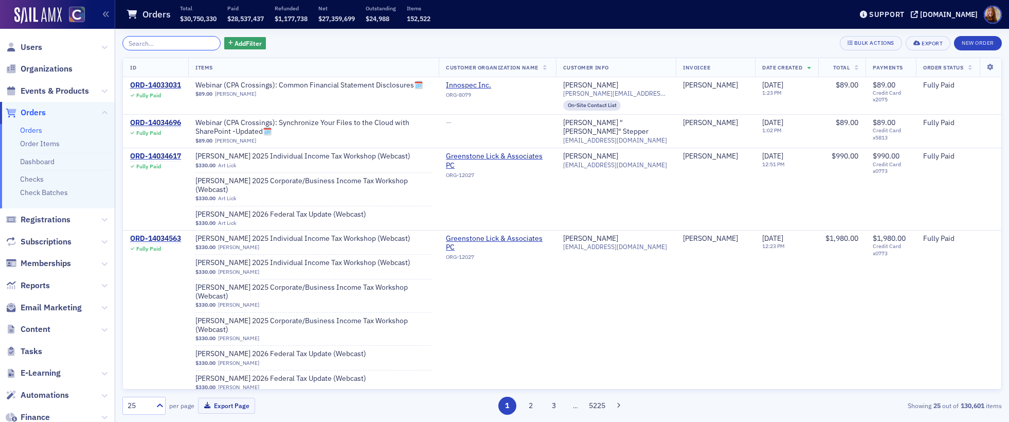
paste input "ORD-14018123"
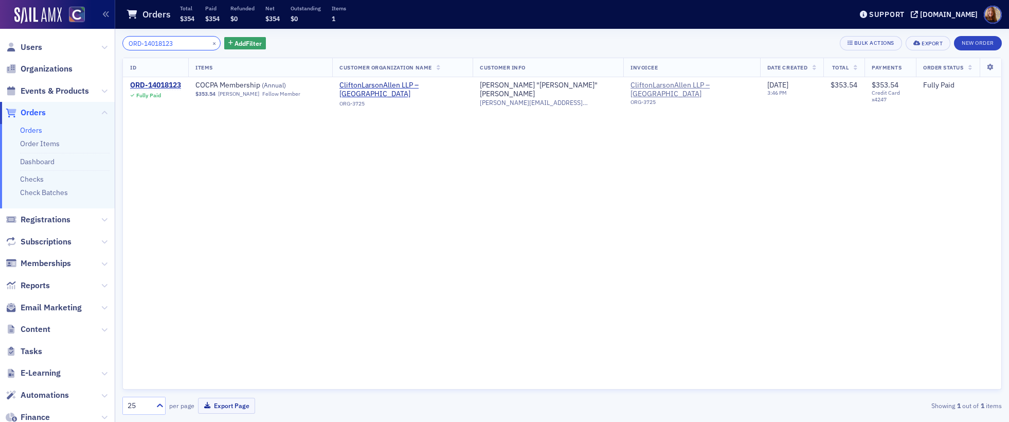
type input "ORD-14018123"
click at [43, 51] on span "Users" at bounding box center [57, 47] width 115 height 22
click at [40, 46] on span "Users" at bounding box center [32, 47] width 22 height 11
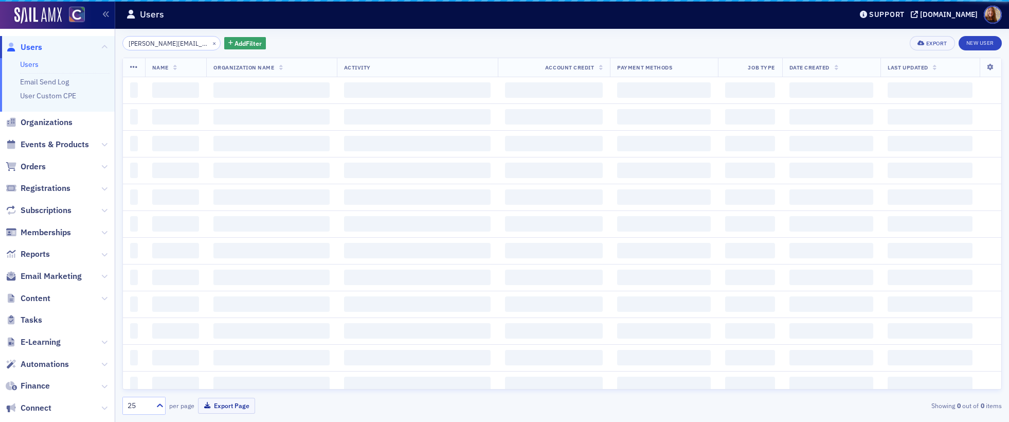
scroll to position [0, 6]
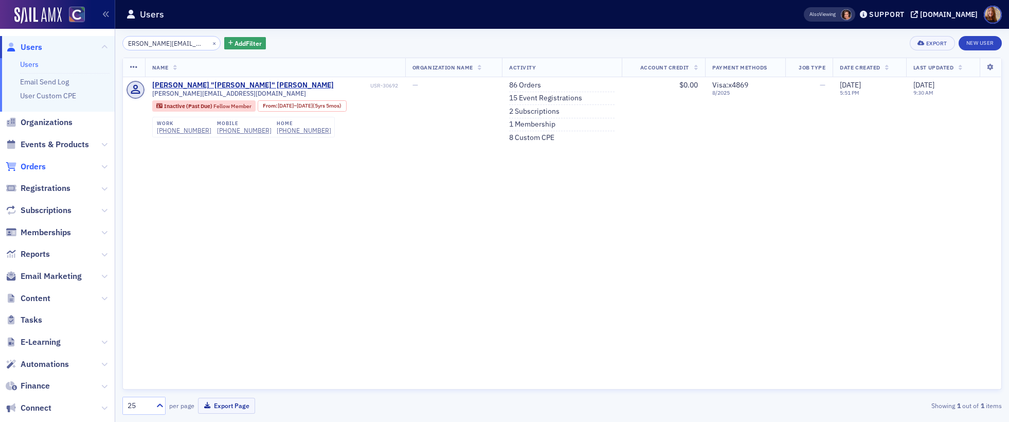
click at [28, 163] on span "Orders" at bounding box center [33, 166] width 25 height 11
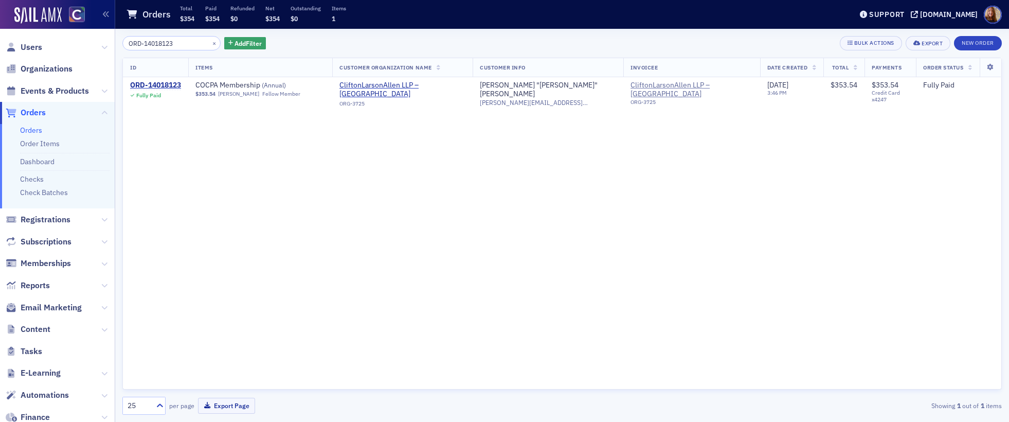
click at [153, 49] on input "ORD-14018123" at bounding box center [171, 43] width 98 height 14
click at [158, 44] on input "ORD-14018123" at bounding box center [171, 43] width 98 height 14
click at [159, 43] on input "ORD-14018123" at bounding box center [171, 43] width 98 height 14
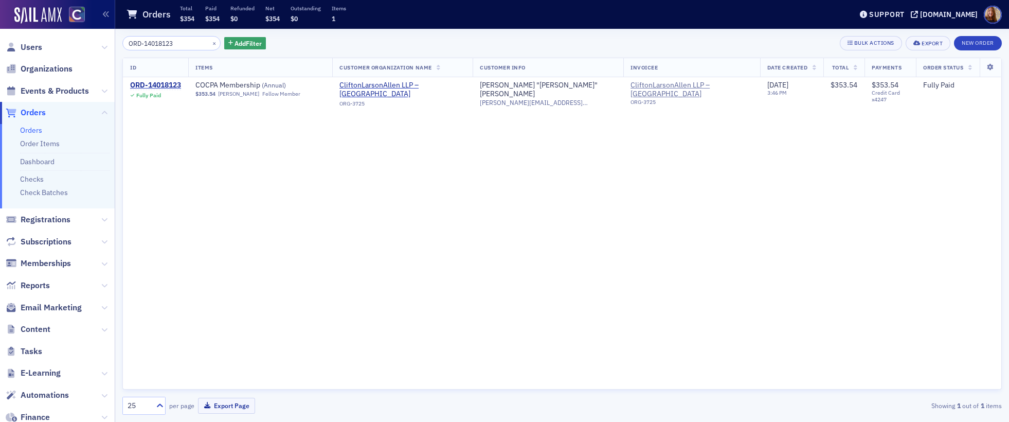
click at [159, 43] on input "ORD-14018123" at bounding box center [171, 43] width 98 height 14
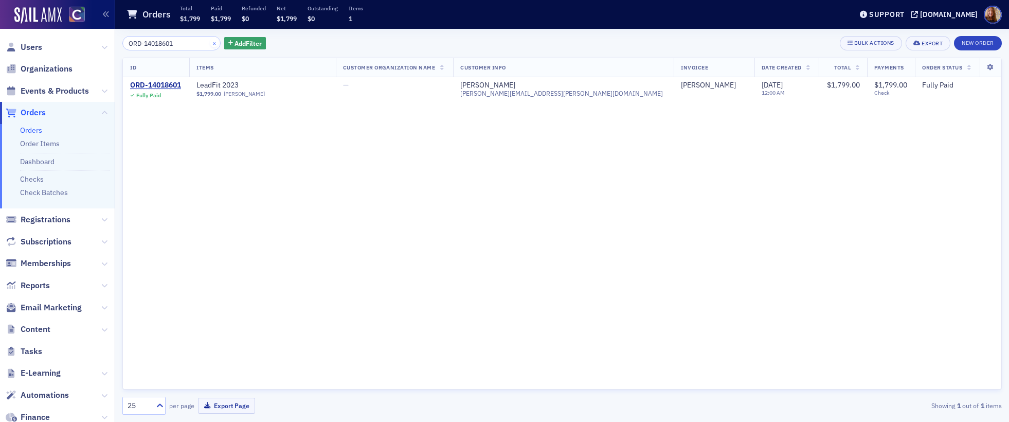
type input "ORD-14018601"
click at [210, 44] on button "×" at bounding box center [214, 42] width 9 height 9
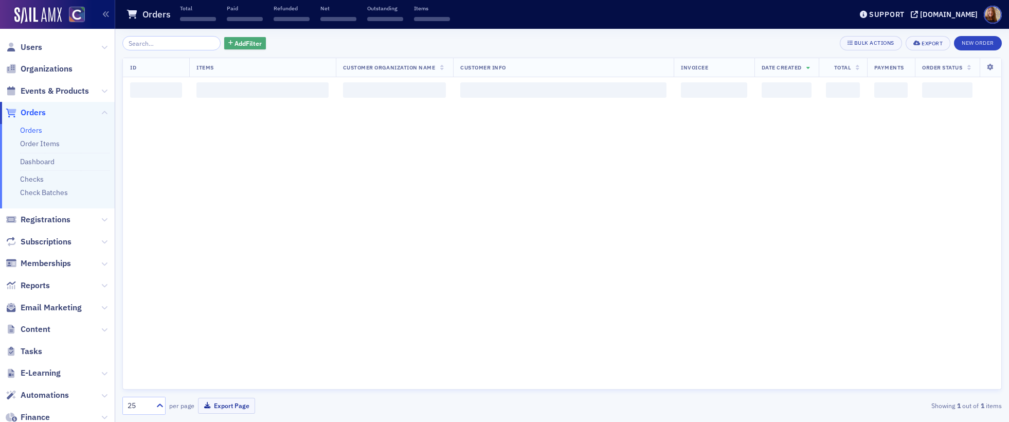
click at [236, 44] on span "Add Filter" at bounding box center [248, 43] width 27 height 9
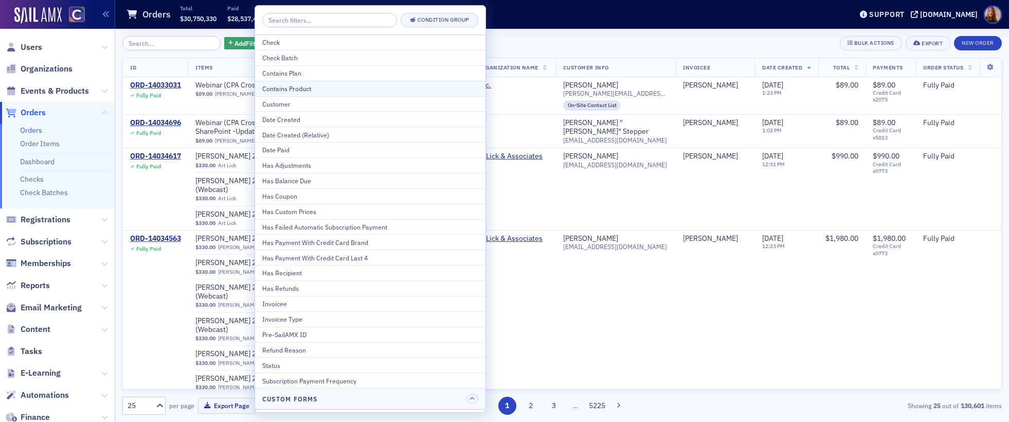
click at [296, 85] on div "Contains Product" at bounding box center [370, 88] width 216 height 9
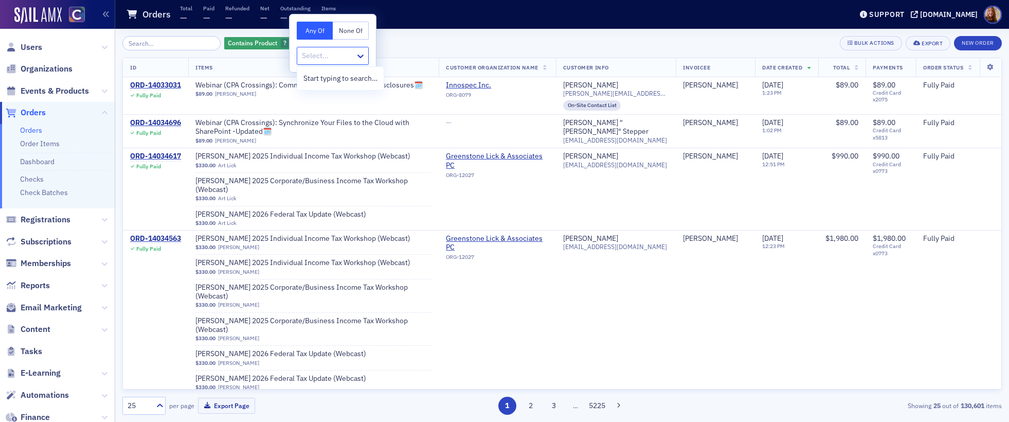
click at [351, 57] on div at bounding box center [327, 55] width 53 height 13
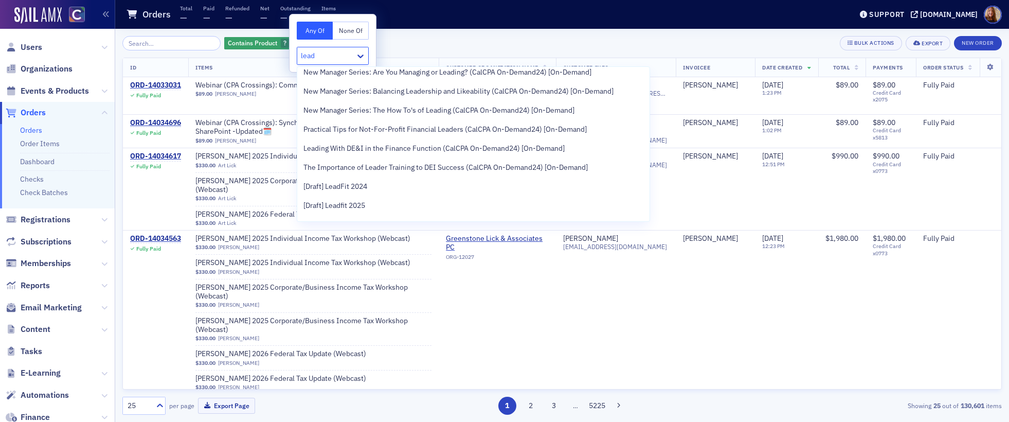
scroll to position [418, 0]
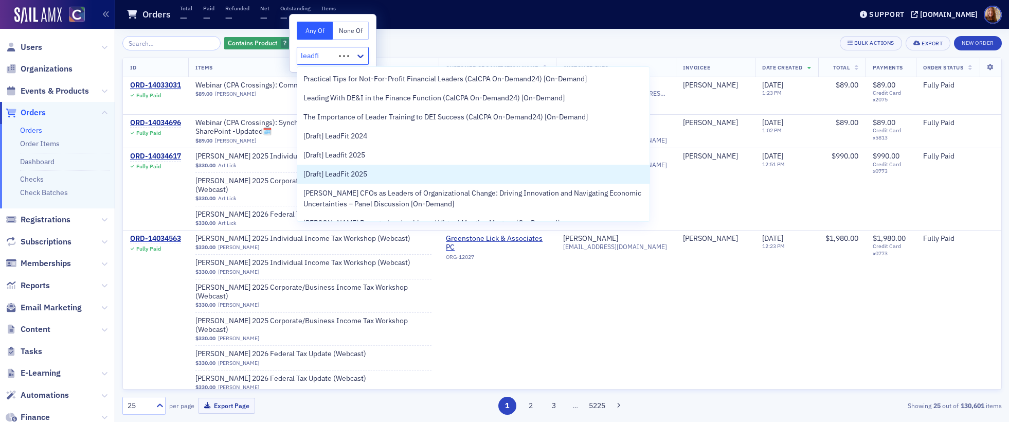
type input "leadfit"
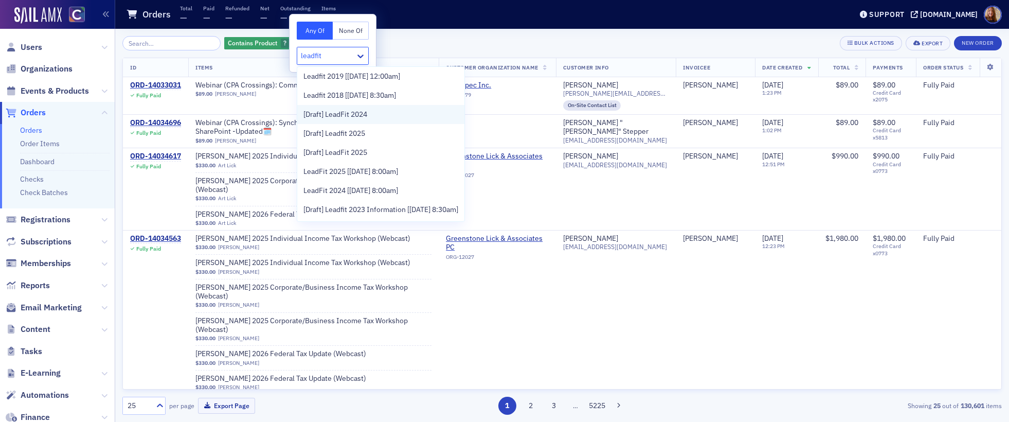
scroll to position [59, 0]
click at [315, 169] on span "LeadFit 2025 [6/13/2025 8:00am]" at bounding box center [350, 171] width 95 height 11
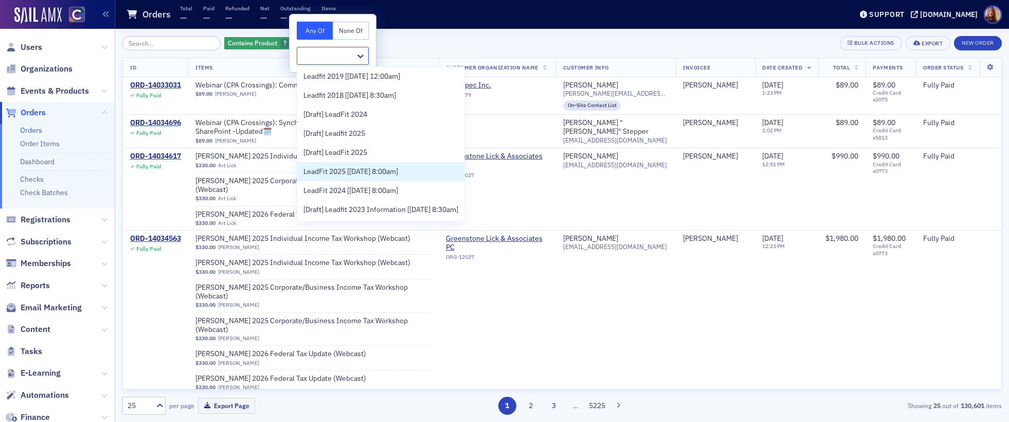
scroll to position [0, 0]
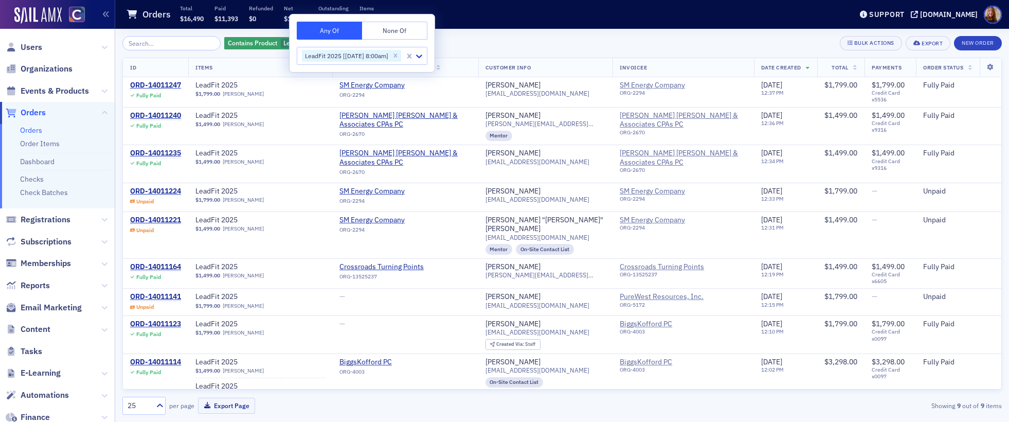
click at [502, 36] on div "Contains Product LeadFit 2025 [6/13/2025 8:00am] Add Filter Bulk Actions Export…" at bounding box center [561, 43] width 879 height 14
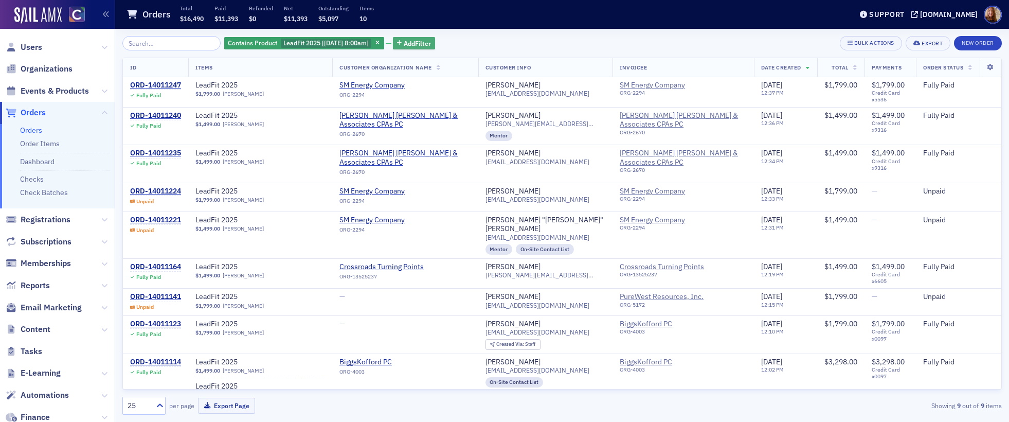
click at [420, 43] on span "Add Filter" at bounding box center [417, 43] width 27 height 9
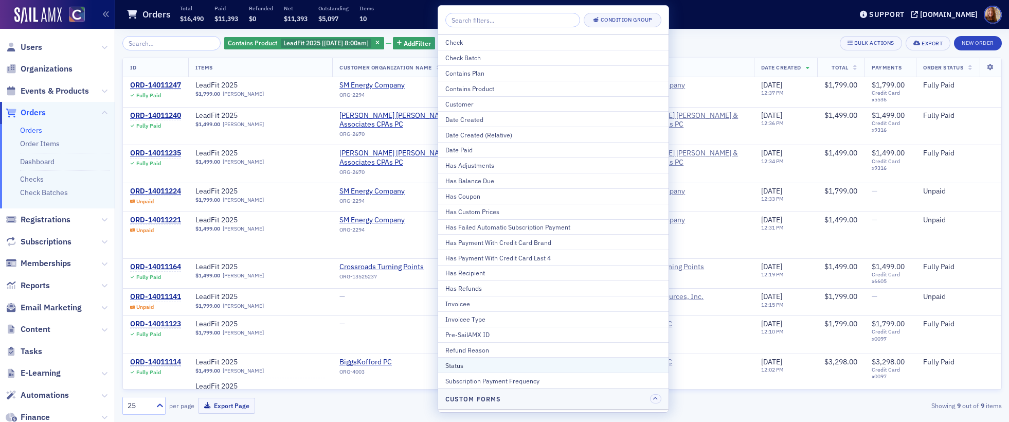
click at [470, 366] on div "Status" at bounding box center [553, 365] width 216 height 9
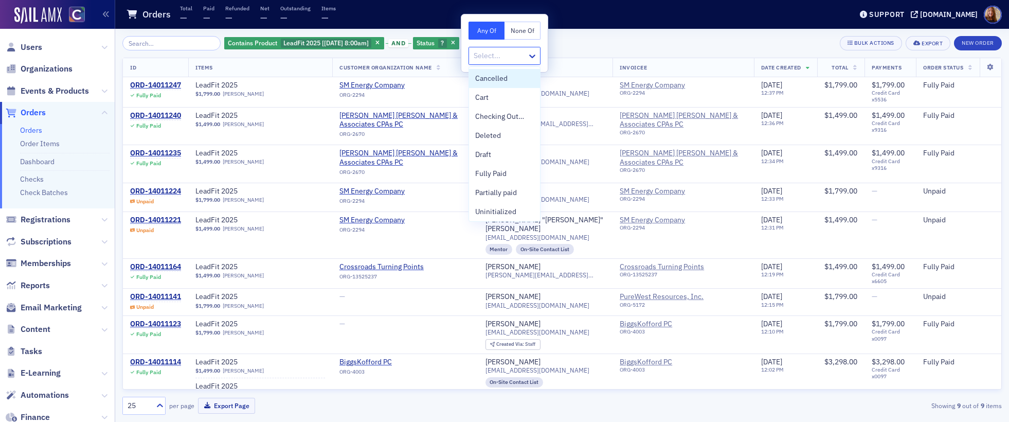
click at [517, 57] on div at bounding box center [499, 55] width 53 height 13
click at [501, 210] on div "Unpaid" at bounding box center [504, 209] width 59 height 11
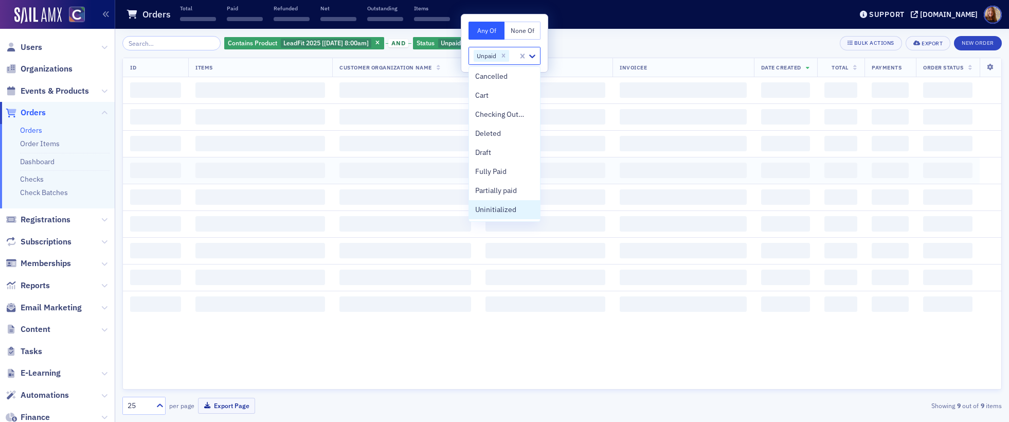
scroll to position [2, 0]
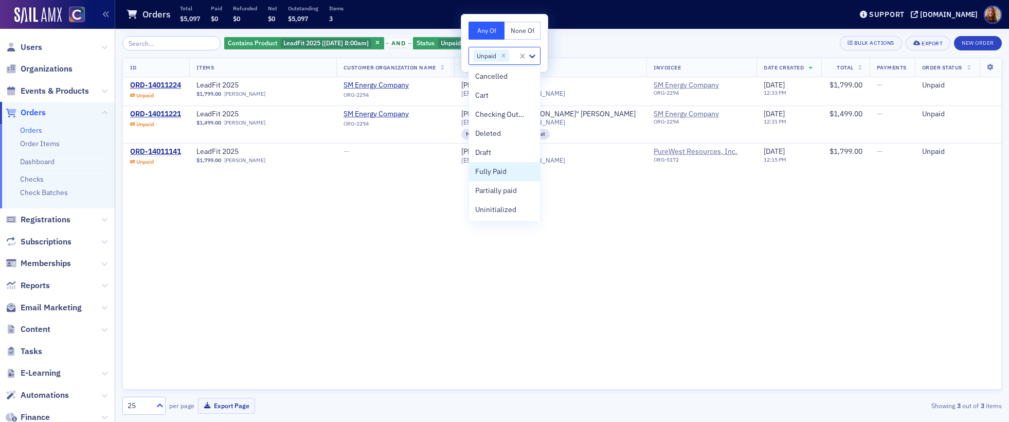
click at [608, 45] on div "Contains Product LeadFit 2025 [6/13/2025 8:00am] and Status Unpaid Add Filter B…" at bounding box center [561, 43] width 879 height 14
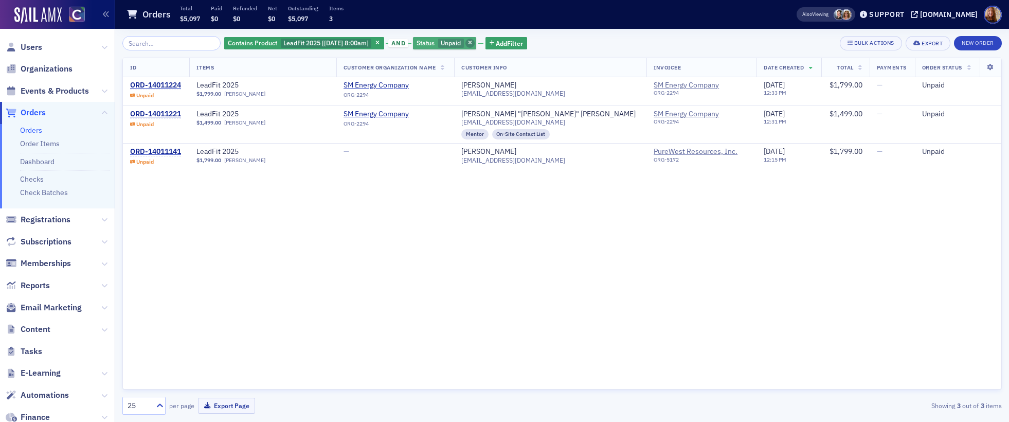
click at [471, 42] on icon "button" at bounding box center [470, 44] width 4 height 6
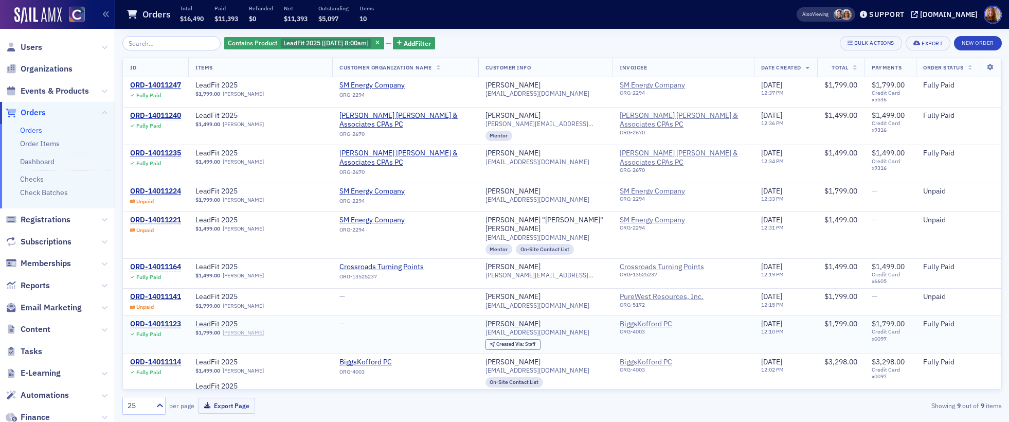
click at [253, 329] on link "Amber Vaught" at bounding box center [243, 332] width 41 height 7
click at [160, 49] on input "search" at bounding box center [171, 43] width 98 height 14
paste input "ORD-14018601"
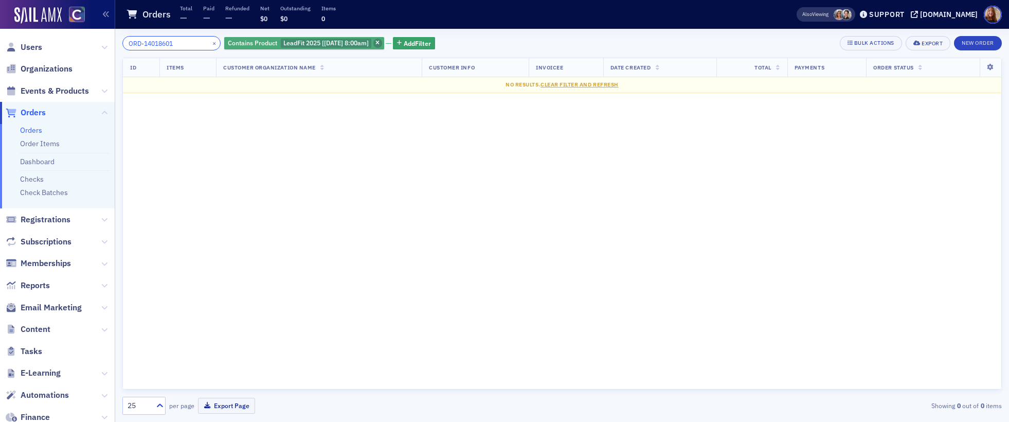
type input "ORD-14018601"
click at [381, 42] on span "button" at bounding box center [377, 43] width 9 height 9
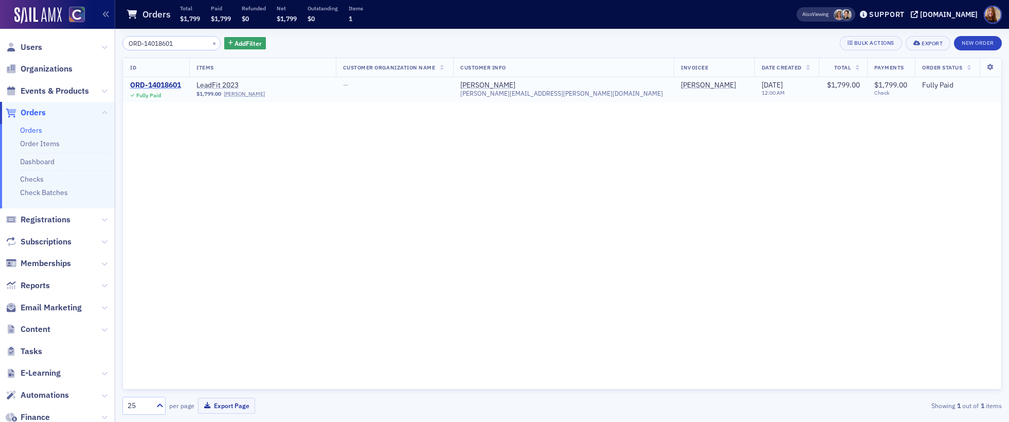
click at [167, 84] on div "ORD-14018601" at bounding box center [155, 85] width 51 height 9
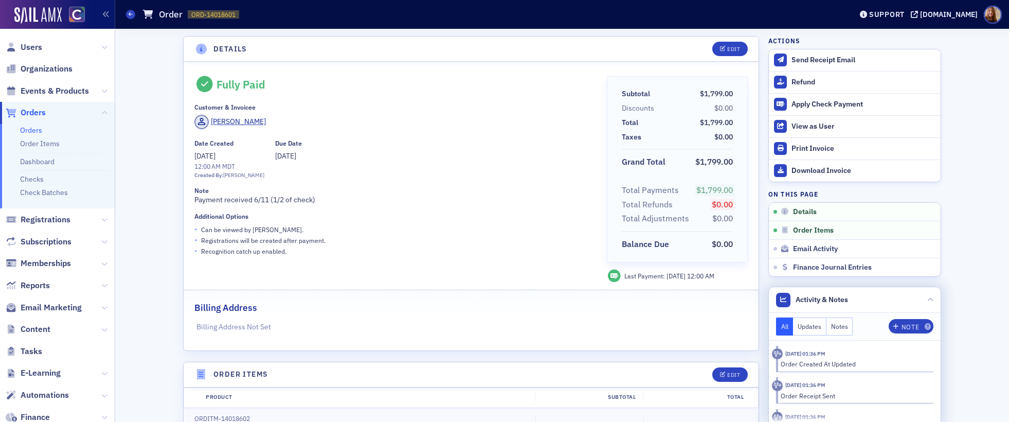
click at [853, 301] on header "Activity & Notes" at bounding box center [855, 300] width 172 height 26
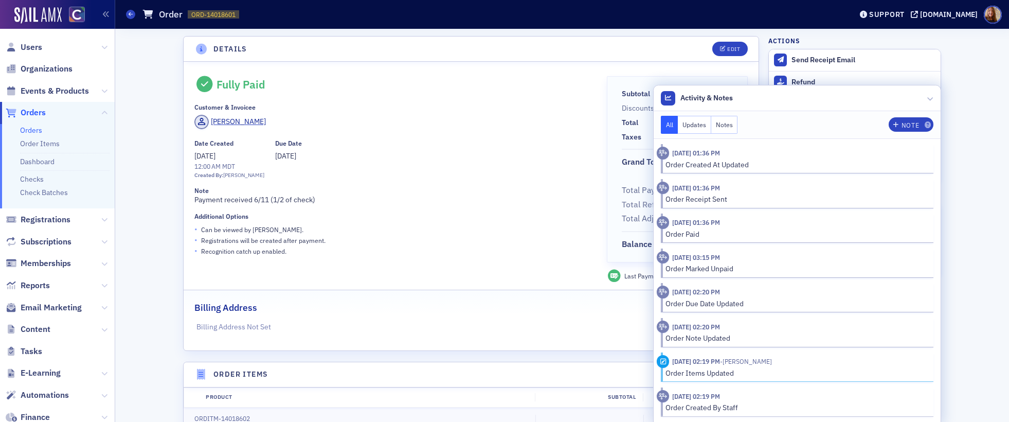
click at [498, 215] on div "Additional Options" at bounding box center [393, 216] width 398 height 8
click at [846, 98] on header "Activity & Notes" at bounding box center [797, 98] width 287 height 26
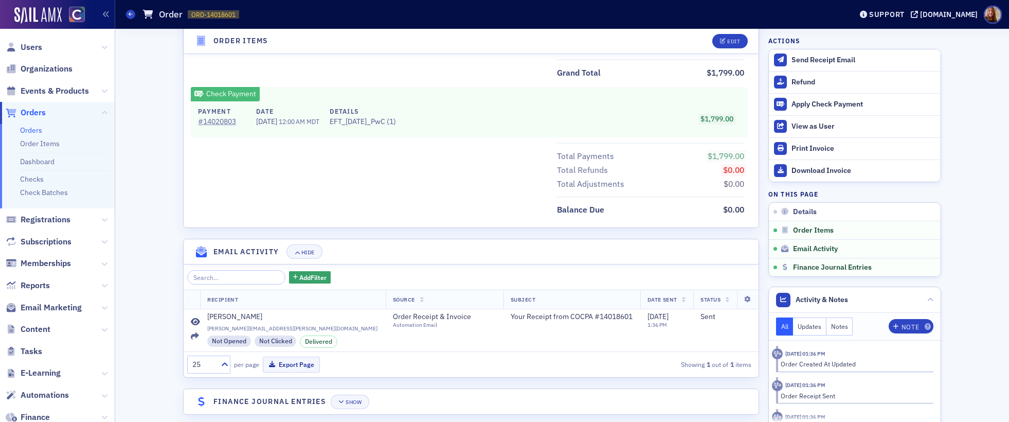
scroll to position [446, 0]
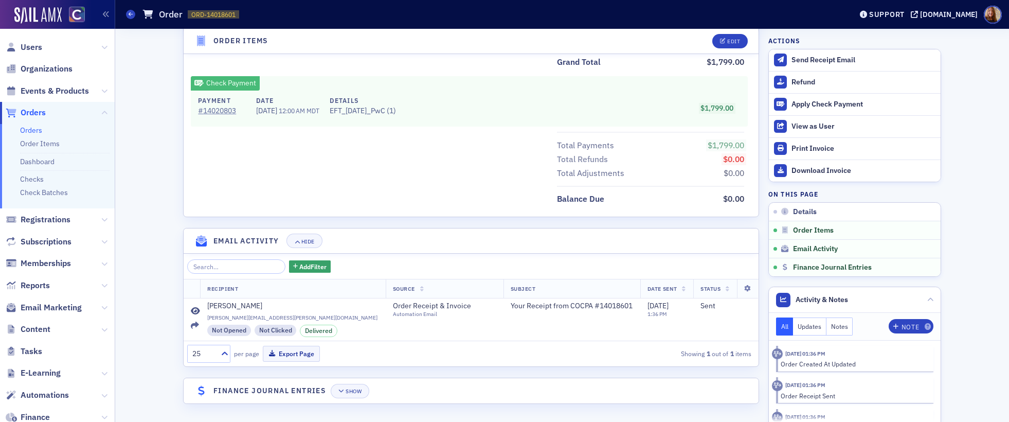
click at [30, 128] on link "Orders" at bounding box center [31, 129] width 22 height 9
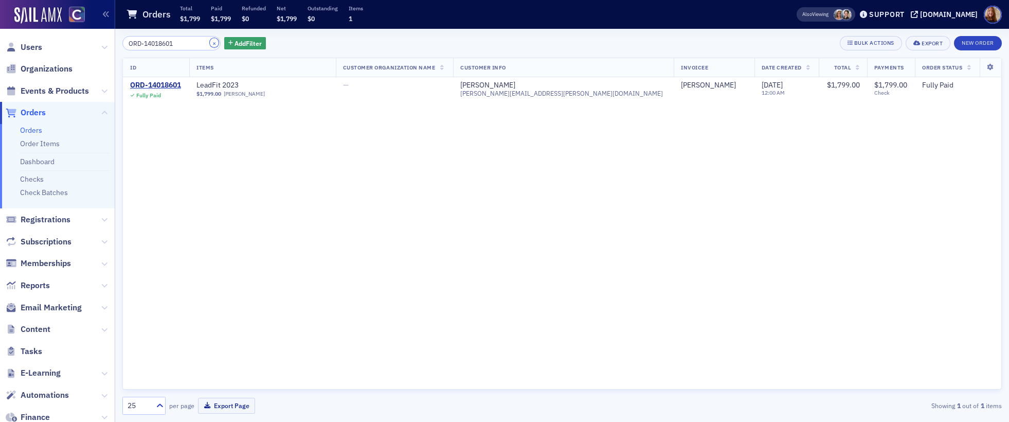
click at [210, 44] on button "×" at bounding box center [214, 42] width 9 height 9
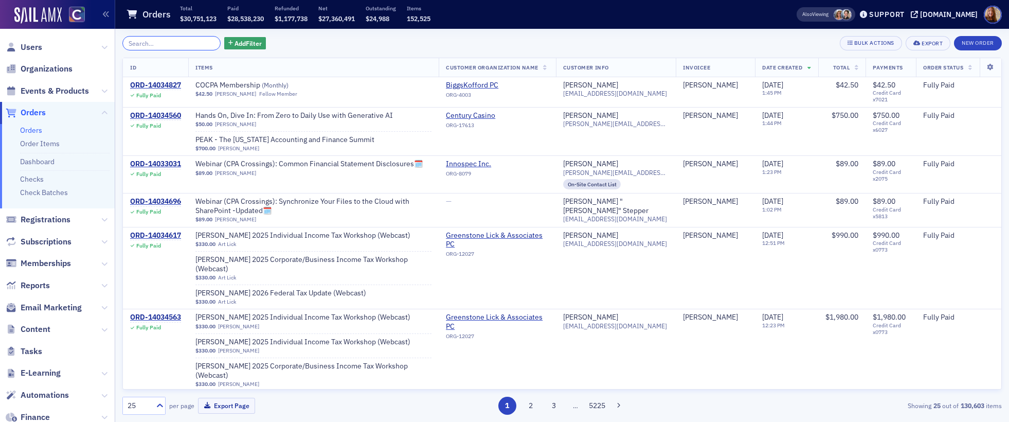
paste input "ORD-14009104"
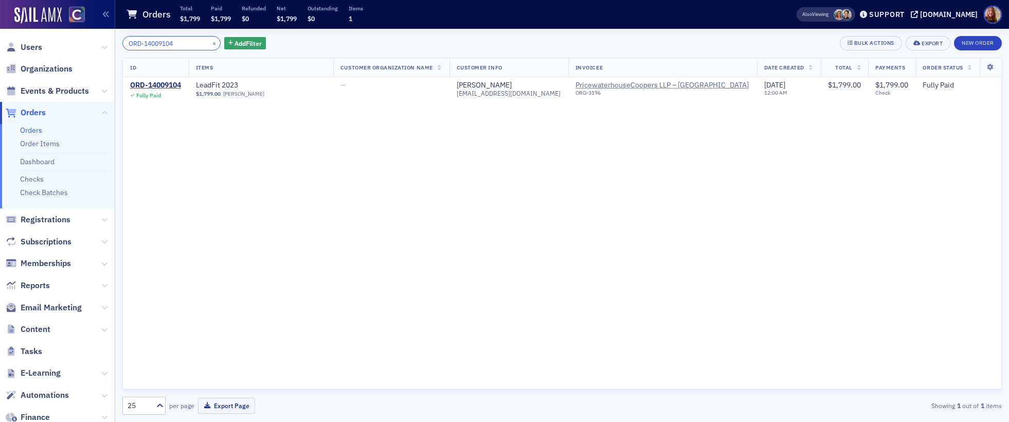
type input "ORD-14009104"
click at [210, 43] on button "×" at bounding box center [214, 42] width 9 height 9
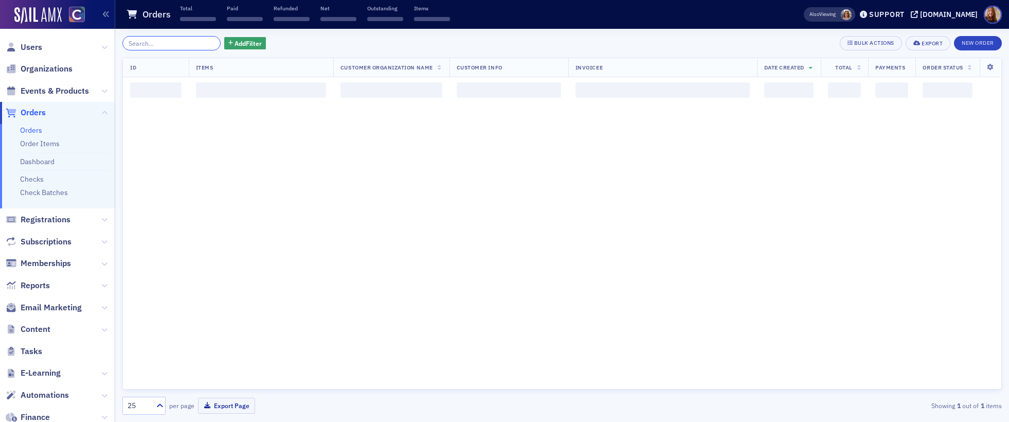
click at [185, 44] on input "search" at bounding box center [171, 43] width 98 height 14
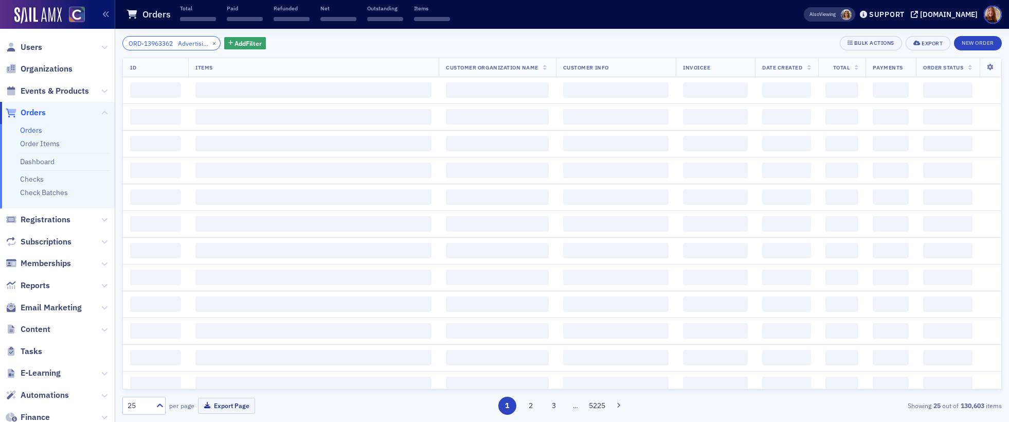
scroll to position [0, 527]
click at [160, 44] on input "ORD-13963362 Advertising Tammy Nickels tammy.nickels@wolterskluwer.com CCH, a W…" at bounding box center [171, 43] width 98 height 14
click at [161, 44] on input "ORD-13963362 Advertising Tammy Nickels tammy.nickels@wolterskluwer.com CCH, a W…" at bounding box center [171, 43] width 98 height 14
type input "ORD-13963362 Advertising Tammy Nickels tammy.nickels@wolterskluwer.com CCH, a W…"
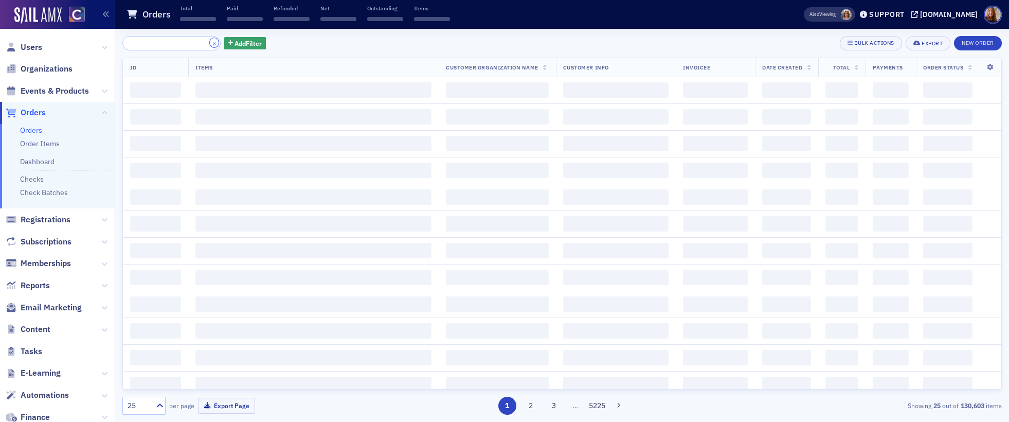
click at [210, 40] on button "×" at bounding box center [214, 42] width 9 height 9
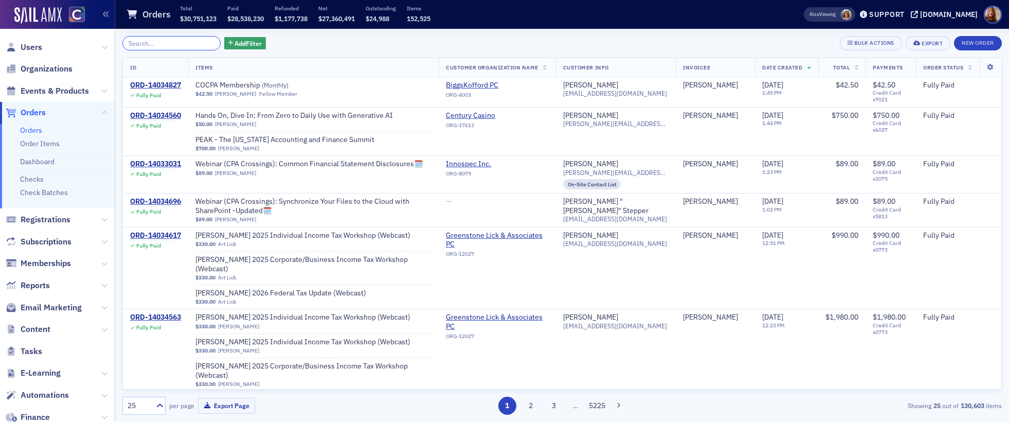
click at [184, 43] on input "search" at bounding box center [171, 43] width 98 height 14
paste input "ORD-13963362"
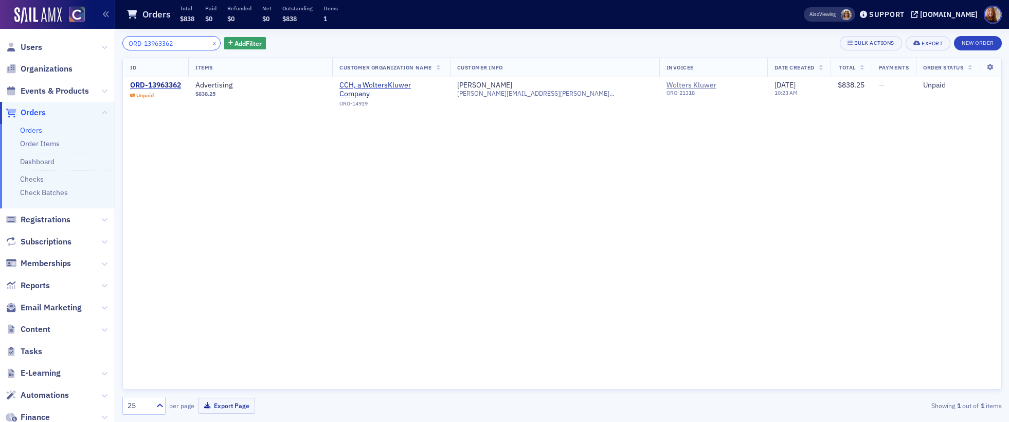
type input "ORD-13963362"
click at [210, 45] on button "×" at bounding box center [214, 42] width 9 height 9
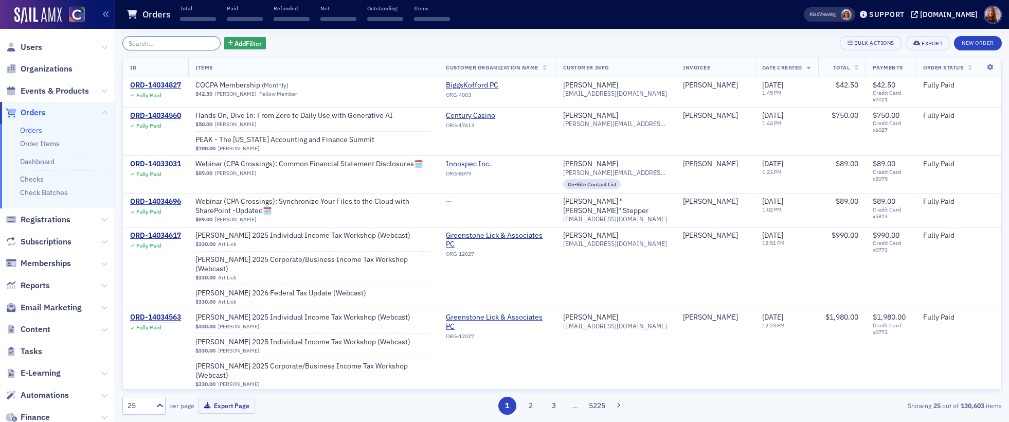
click at [177, 47] on input "search" at bounding box center [171, 43] width 98 height 14
paste input "ORD-14017799"
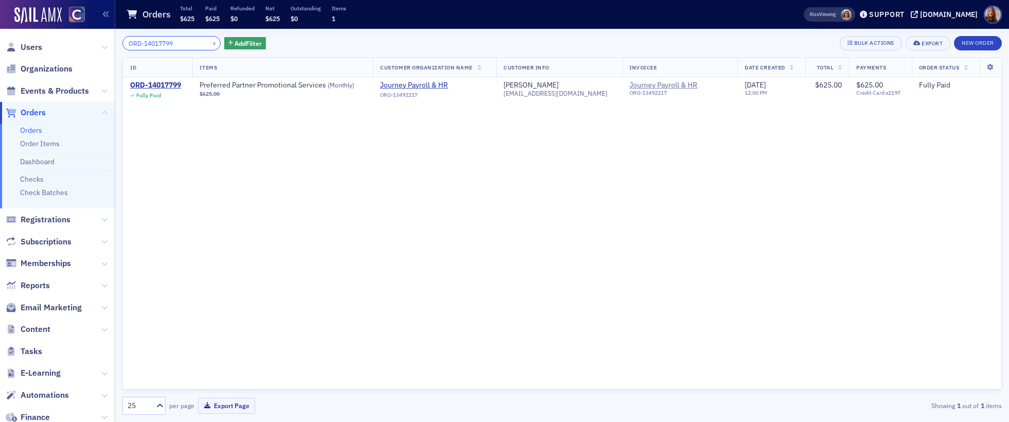
type input "ORD-14017799"
click at [210, 44] on button "×" at bounding box center [214, 42] width 9 height 9
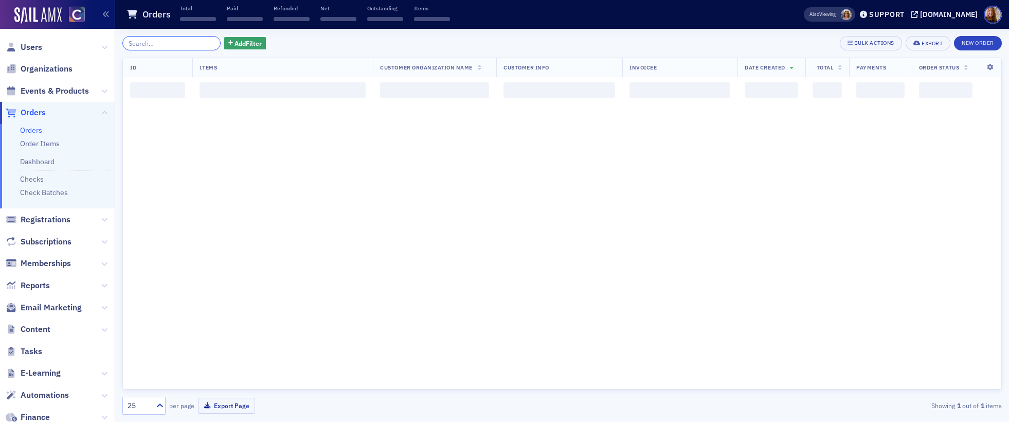
click at [165, 44] on input "search" at bounding box center [171, 43] width 98 height 14
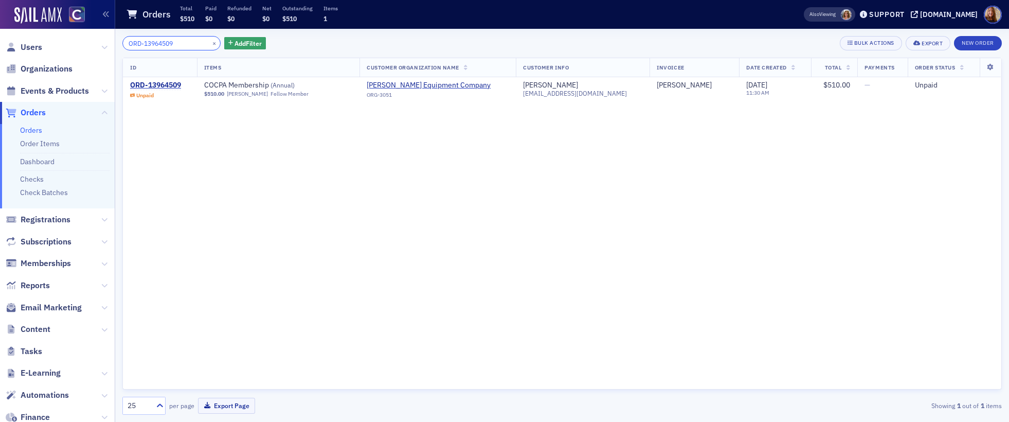
type input "ORD-13964509"
click at [210, 44] on button "×" at bounding box center [214, 42] width 9 height 9
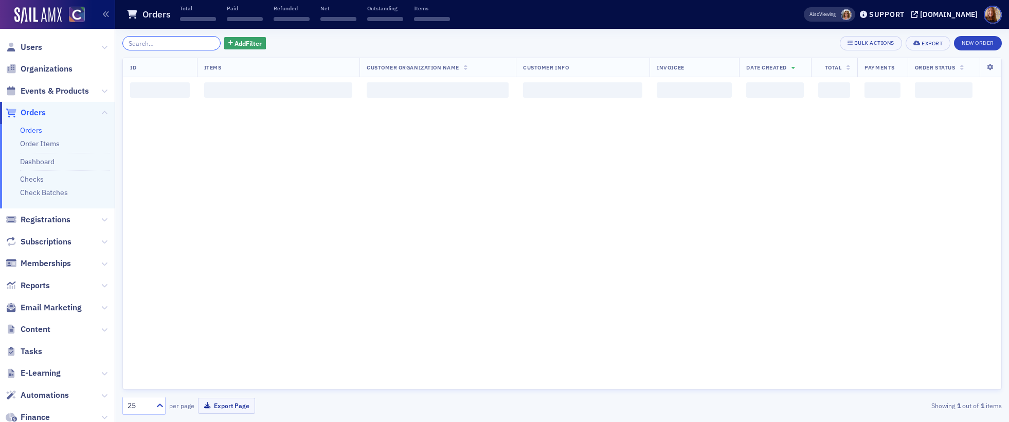
click at [177, 49] on input "search" at bounding box center [171, 43] width 98 height 14
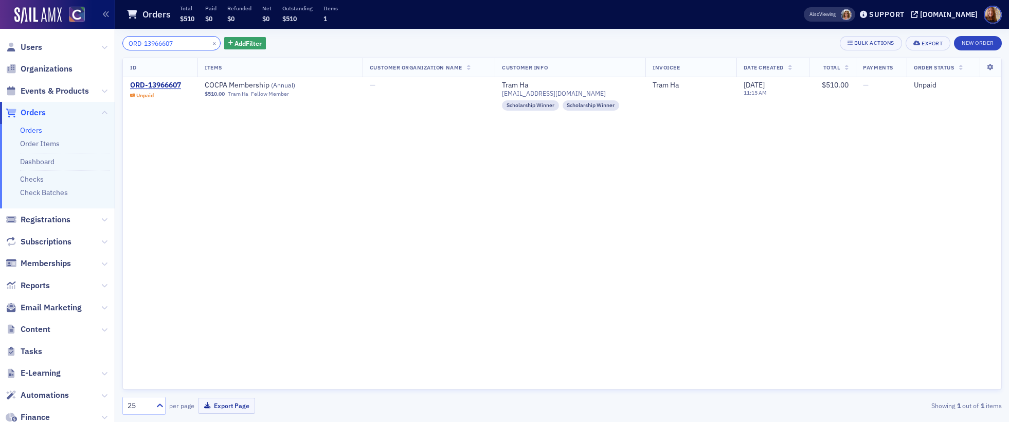
type input "ORD-13966607"
click at [210, 44] on button "×" at bounding box center [214, 42] width 9 height 9
type input "ORD-13979149"
click at [210, 44] on button "×" at bounding box center [214, 42] width 9 height 9
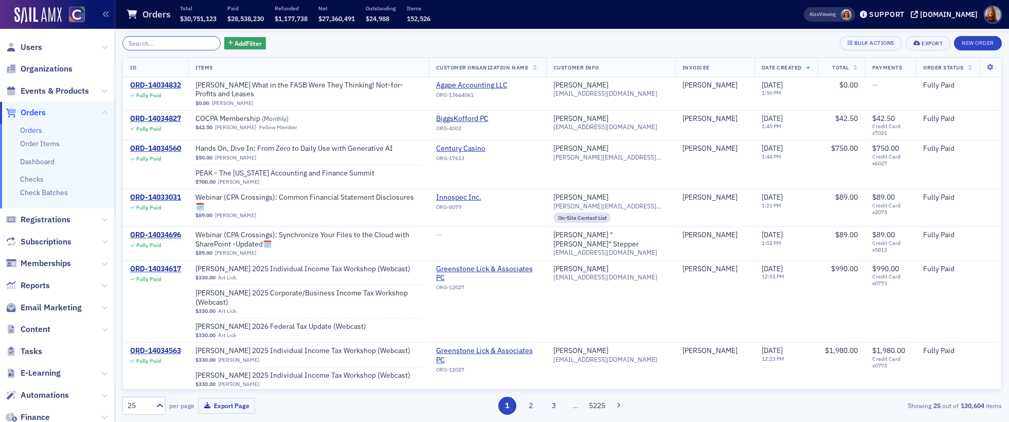
paste input "ORD-13979968"
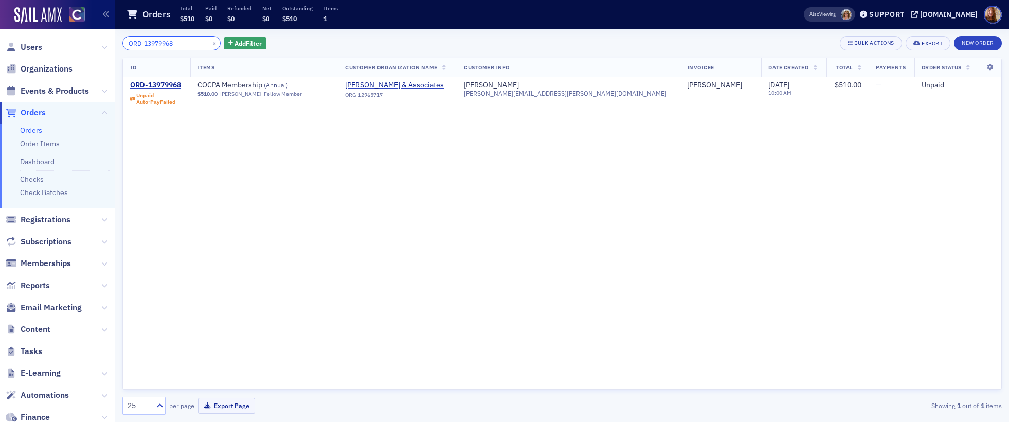
type input "ORD-13979968"
click at [210, 45] on button "×" at bounding box center [214, 42] width 9 height 9
type input "ORD-13983144"
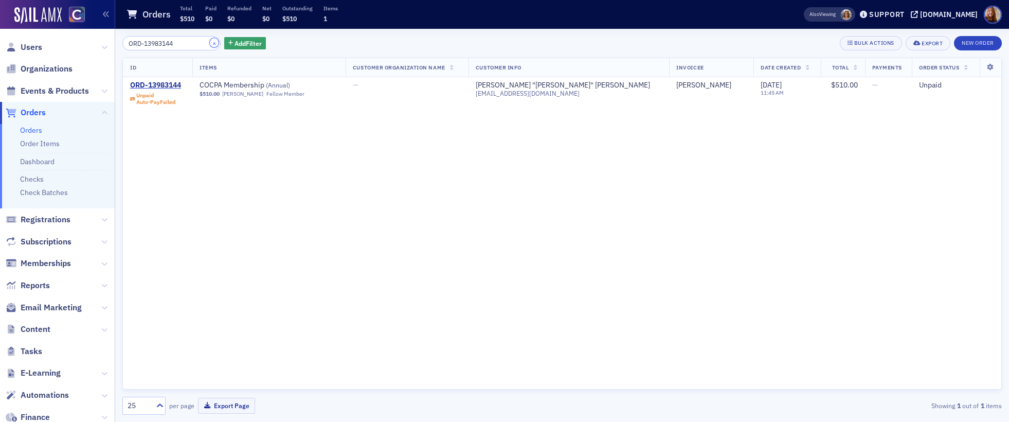
click at [210, 45] on button "×" at bounding box center [214, 42] width 9 height 9
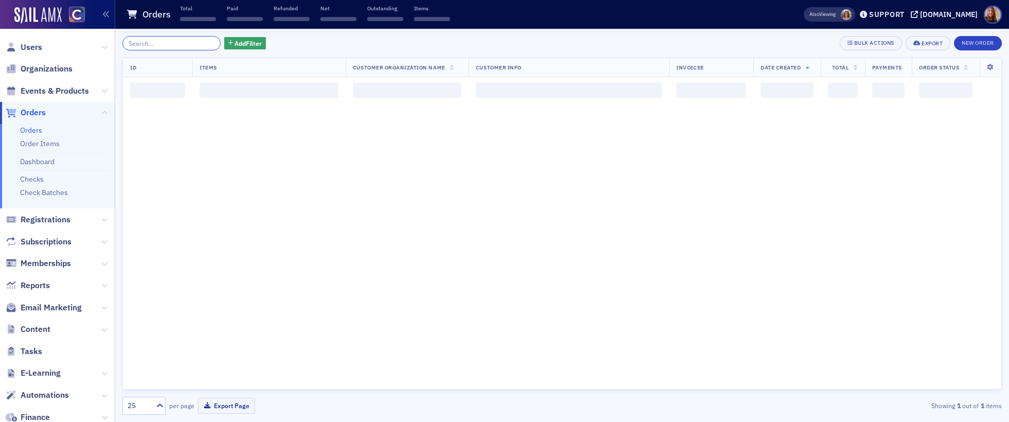
click at [177, 45] on input "search" at bounding box center [171, 43] width 98 height 14
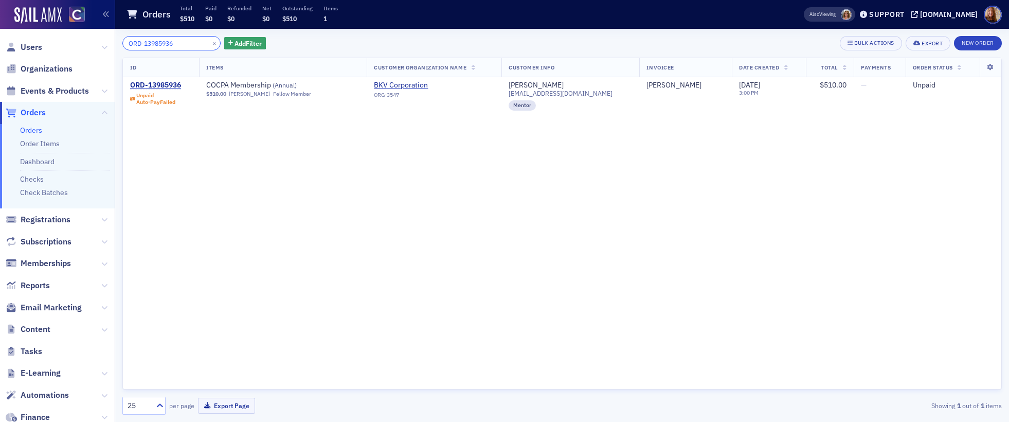
type input "ORD-13985936"
click at [28, 48] on span "Users" at bounding box center [32, 47] width 22 height 11
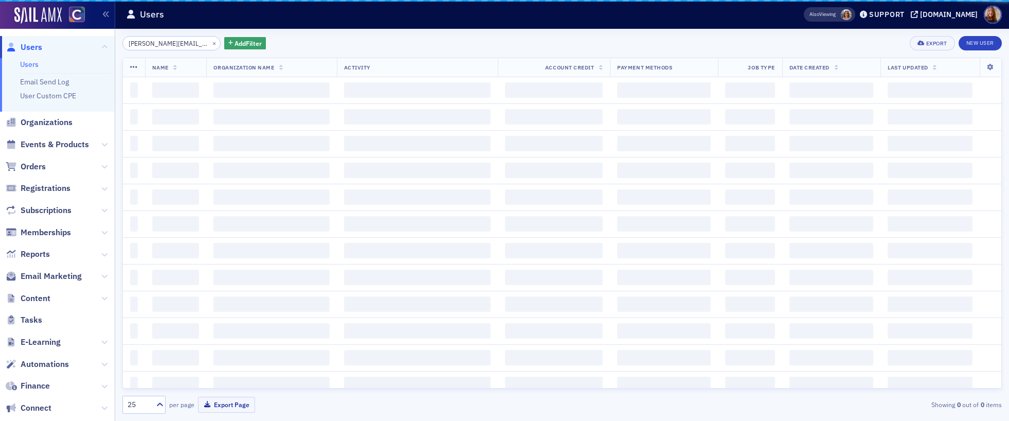
scroll to position [0, 6]
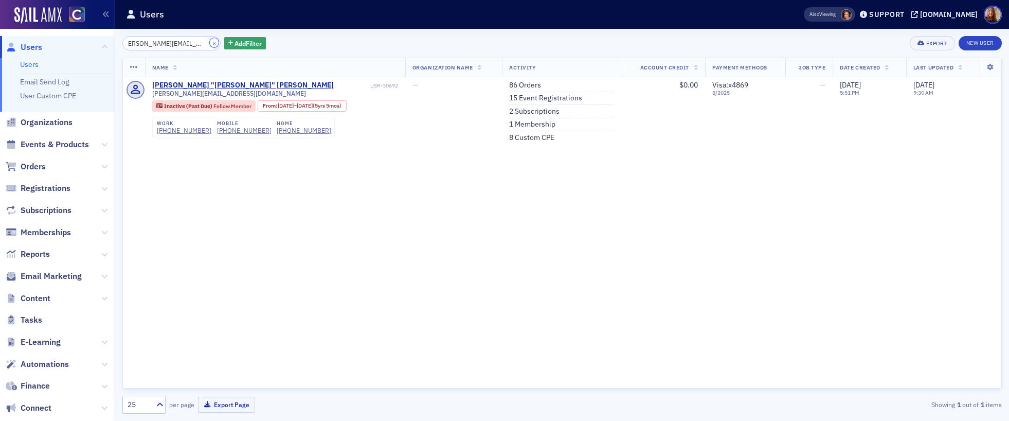
click at [210, 43] on button "×" at bounding box center [214, 42] width 9 height 9
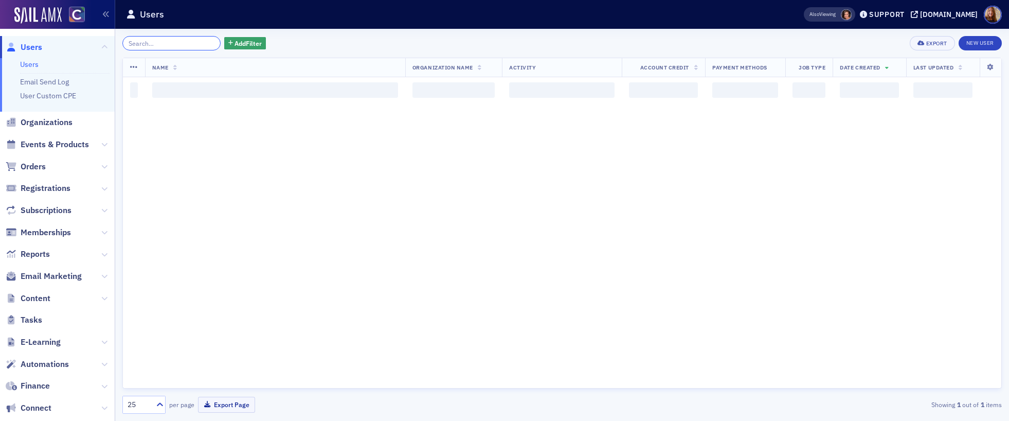
click at [178, 44] on input "search" at bounding box center [171, 43] width 98 height 14
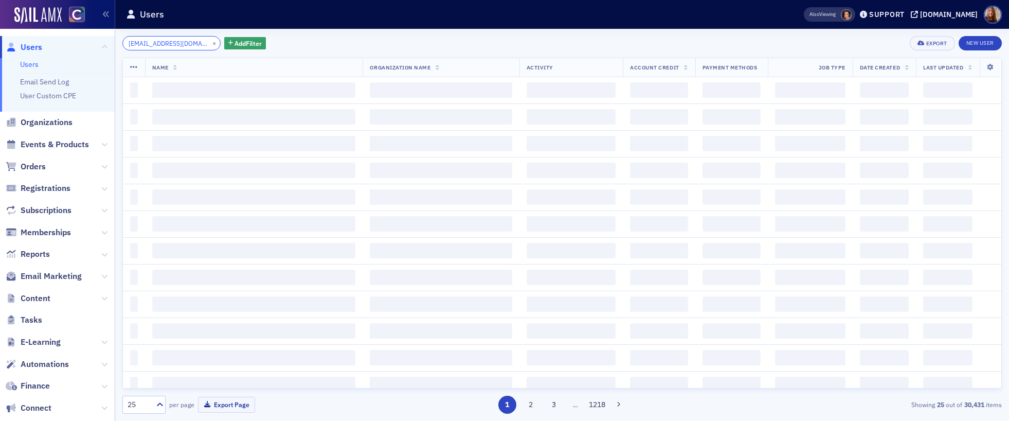
scroll to position [0, 19]
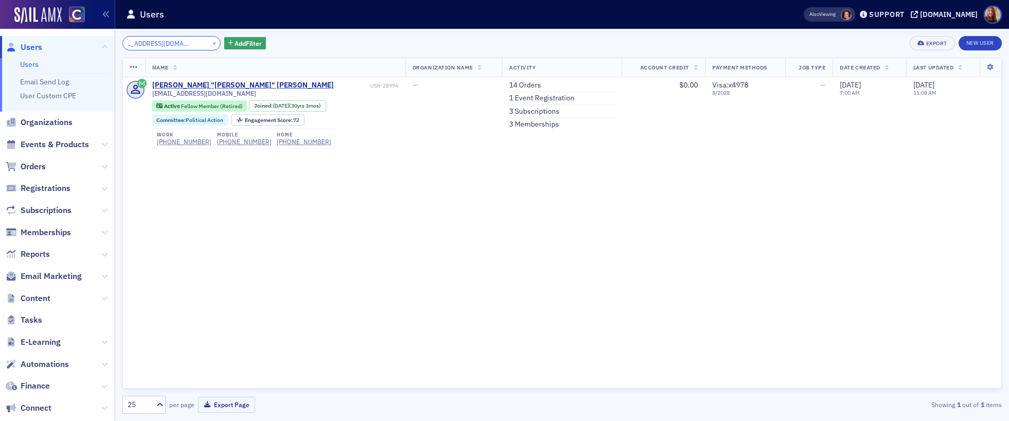
type input "sandyadamscpa@comcast.net"
click at [41, 164] on span "Orders" at bounding box center [33, 166] width 25 height 11
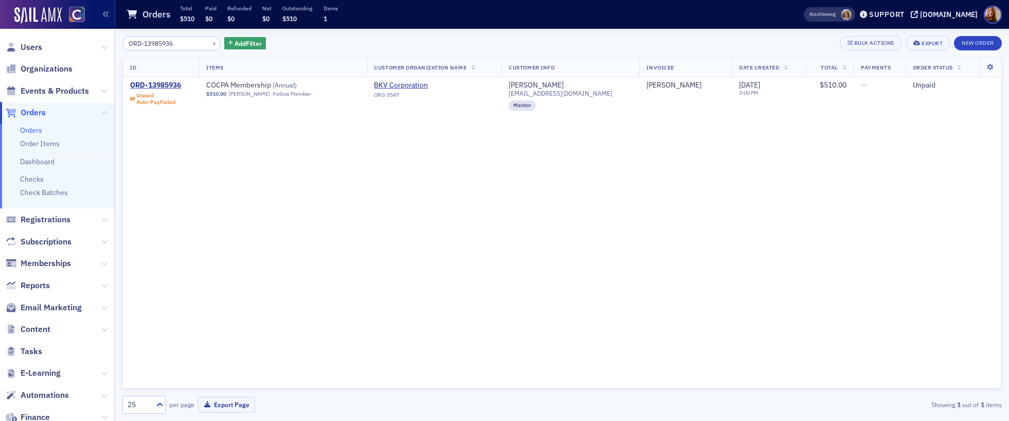
click at [172, 44] on input "ORD-13985936" at bounding box center [171, 43] width 98 height 14
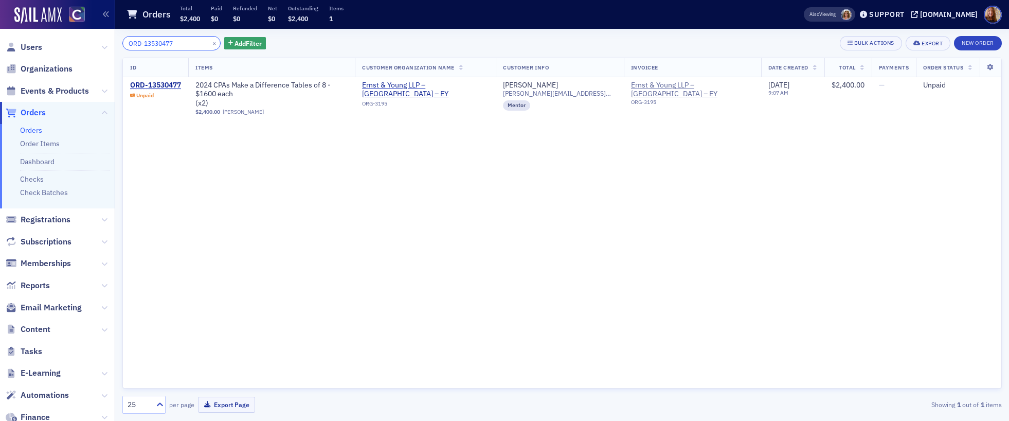
click at [155, 48] on input "ORD-13530477" at bounding box center [171, 43] width 98 height 14
click at [157, 43] on input "ORD-13530477" at bounding box center [171, 43] width 98 height 14
paste input "runde0381@gmail.com"
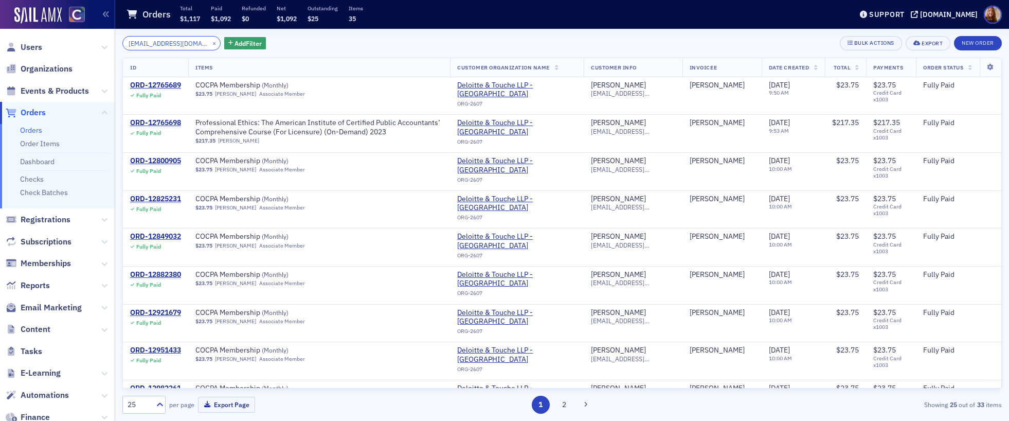
drag, startPoint x: 193, startPoint y: 43, endPoint x: 102, endPoint y: 45, distance: 91.1
click at [102, 45] on div "Users Organizations Events & Products Orders Orders Order Items Dashboard Check…" at bounding box center [504, 210] width 1009 height 421
type input "runde0381@gmail.com"
click at [35, 47] on span "Users" at bounding box center [32, 47] width 22 height 11
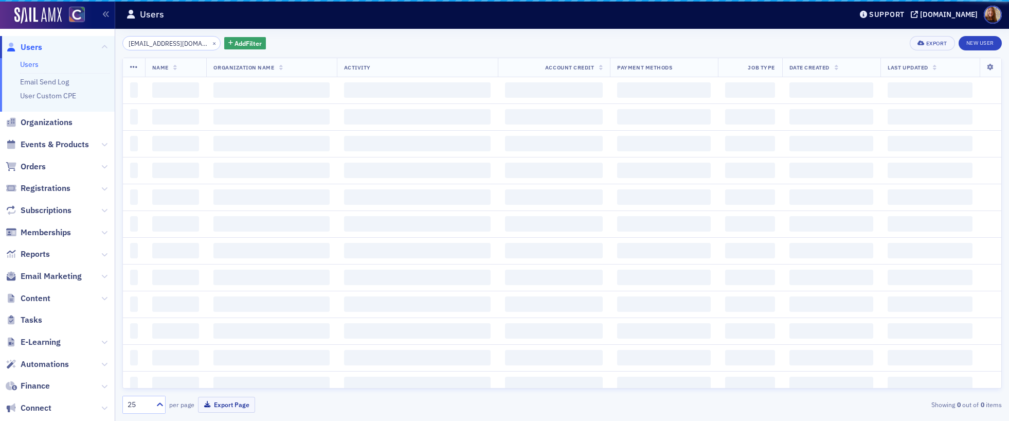
scroll to position [0, 19]
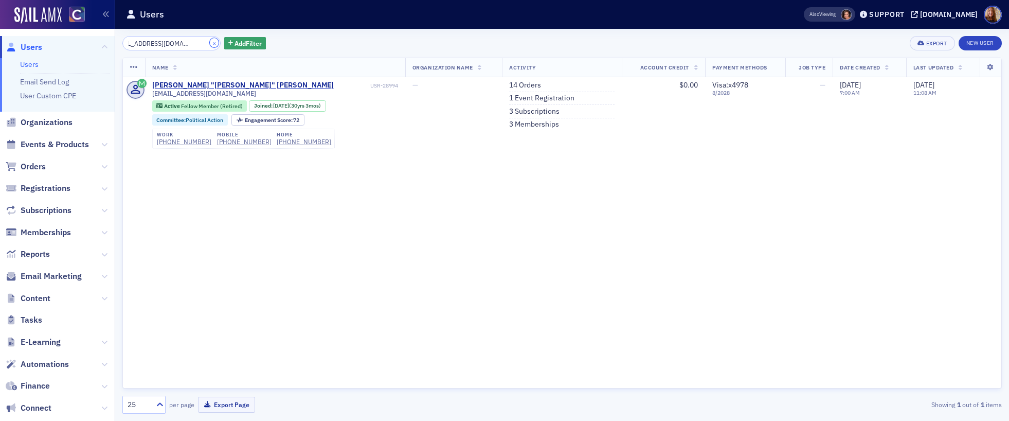
click at [210, 43] on button "×" at bounding box center [214, 42] width 9 height 9
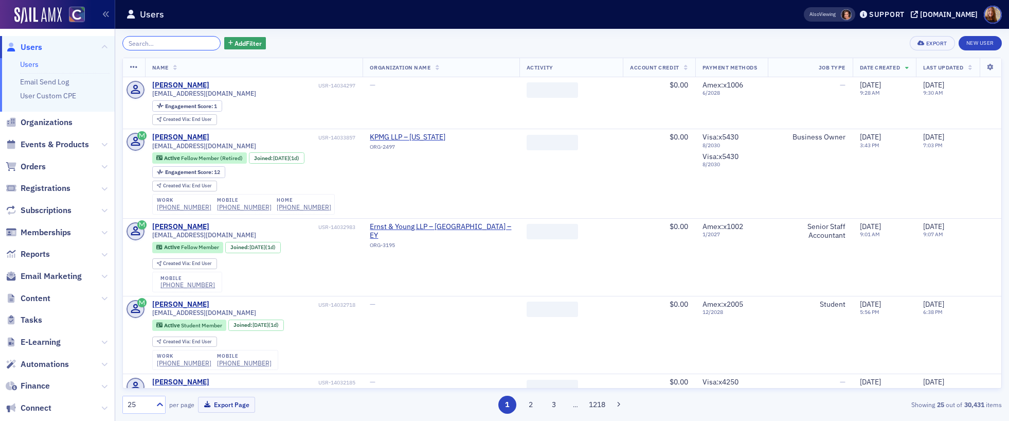
paste input "runde0381@gmail.com"
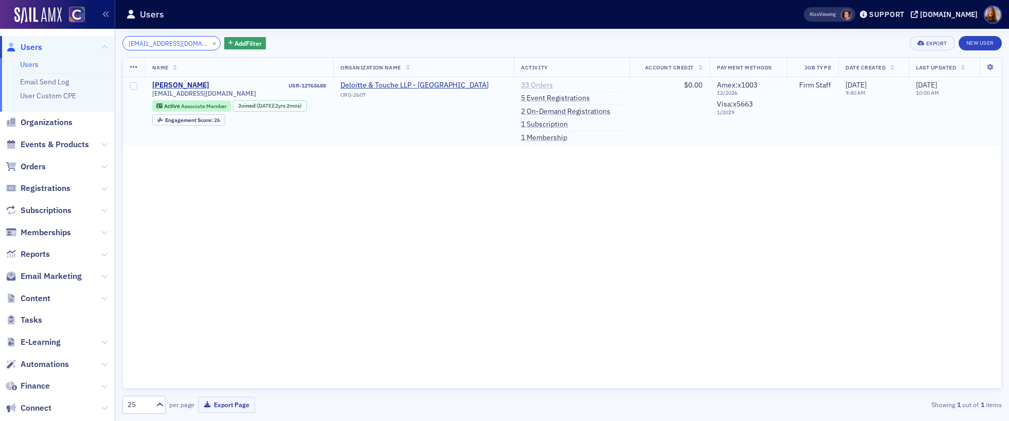
type input "runde0381@gmail.com"
click at [521, 84] on link "33 Orders" at bounding box center [537, 85] width 32 height 9
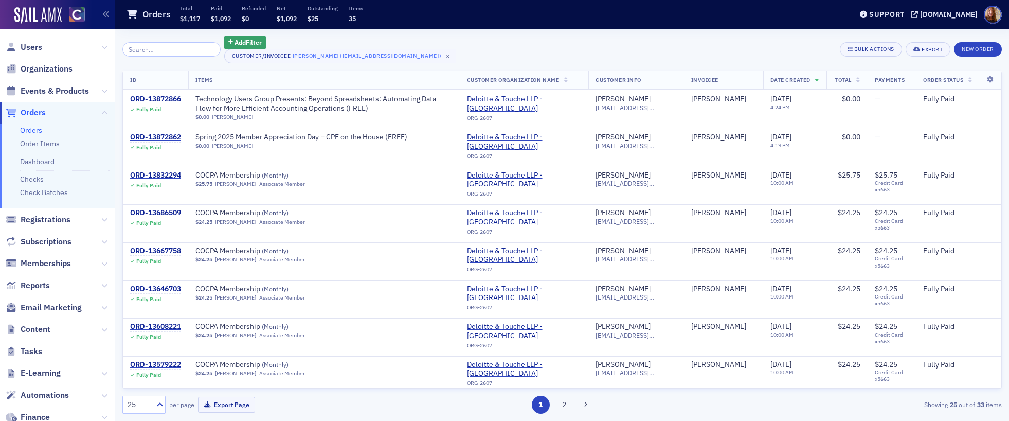
scroll to position [298, 0]
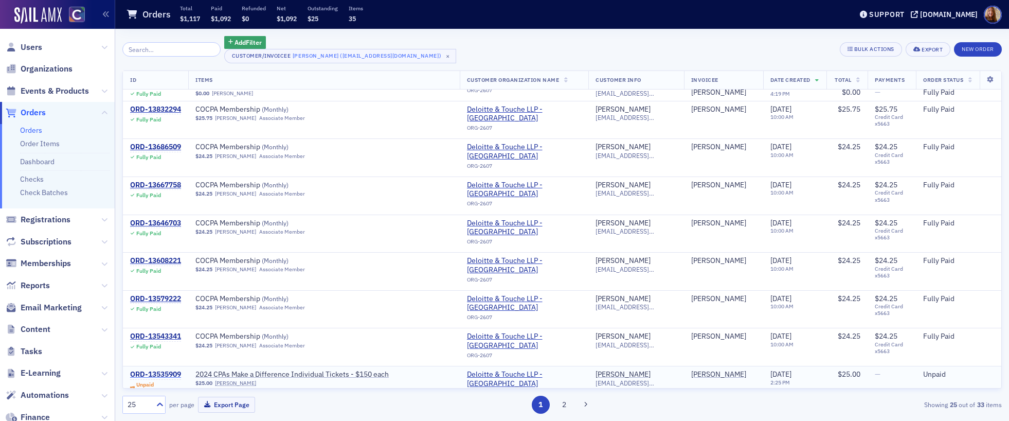
click at [163, 370] on div "ORD-13535909" at bounding box center [155, 374] width 51 height 9
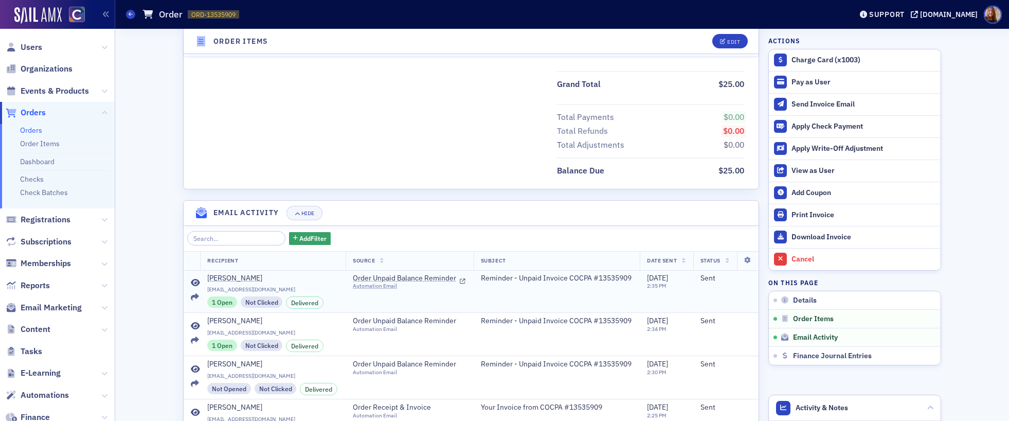
scroll to position [231, 0]
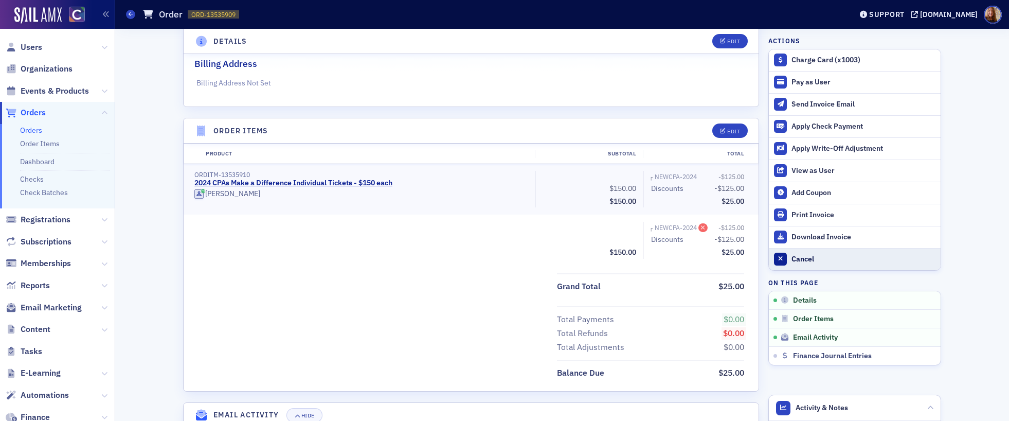
click at [801, 261] on div "Cancel" at bounding box center [863, 259] width 144 height 9
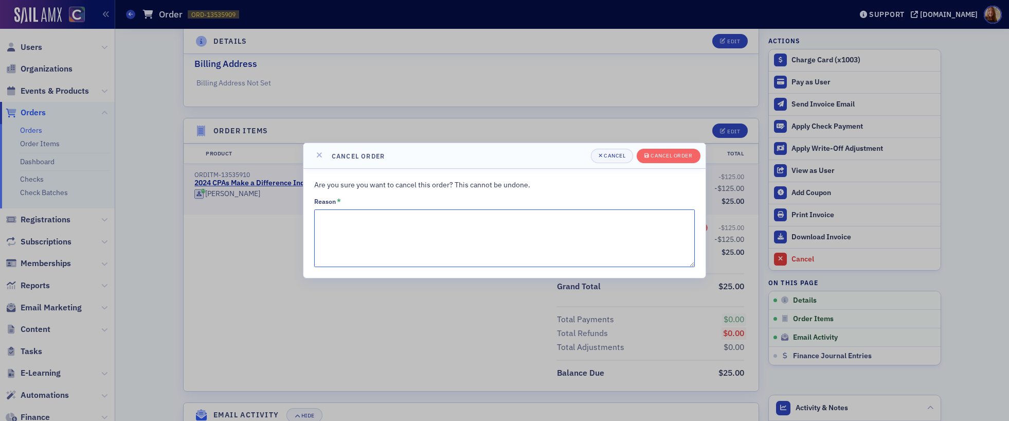
click at [381, 227] on textarea "Reason *" at bounding box center [504, 238] width 381 height 58
click at [610, 153] on div "Cancel" at bounding box center [615, 156] width 22 height 6
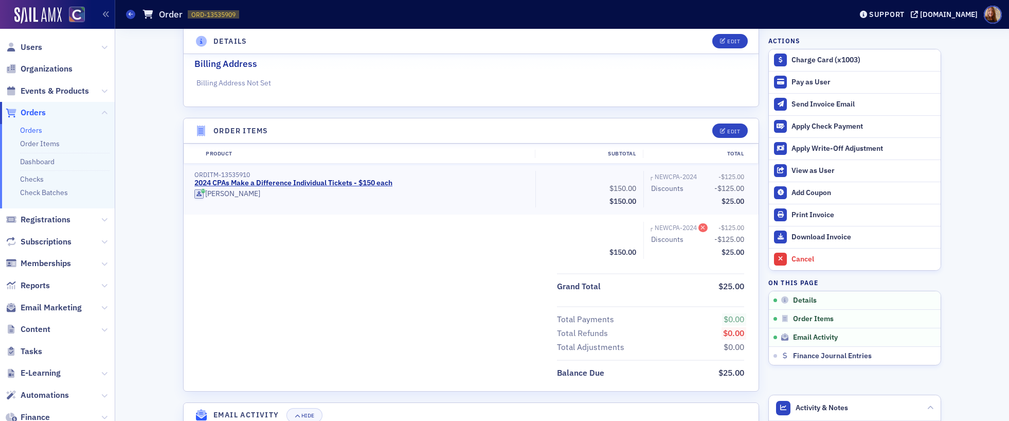
scroll to position [0, 0]
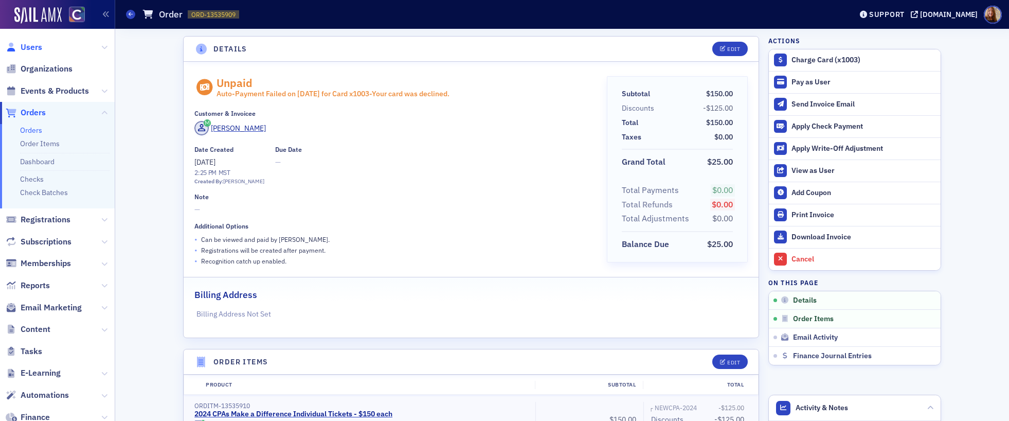
click at [31, 49] on span "Users" at bounding box center [32, 47] width 22 height 11
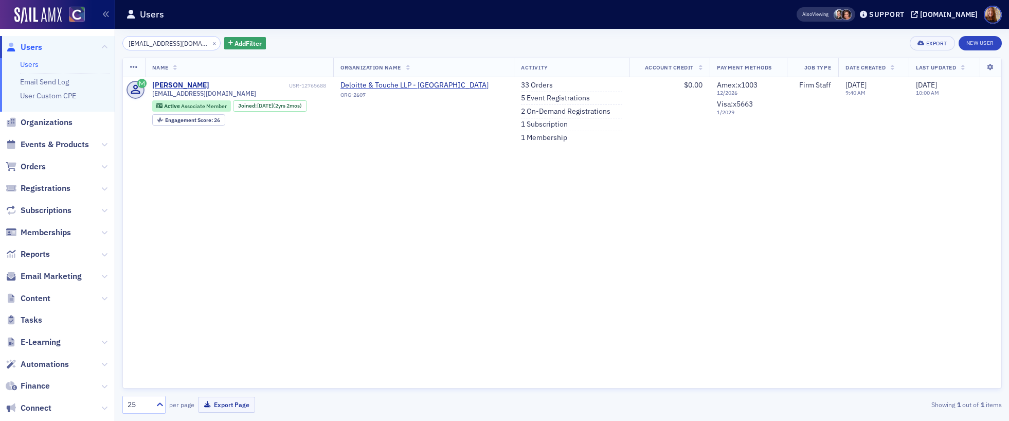
click at [150, 42] on input "runde0381@gmail.com" at bounding box center [171, 43] width 98 height 14
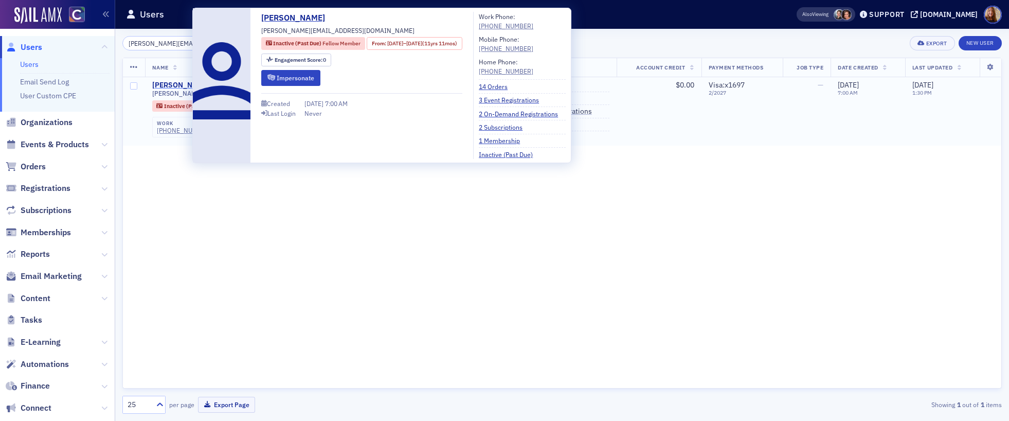
type input "[PERSON_NAME][EMAIL_ADDRESS][DOMAIN_NAME]"
click at [177, 84] on div "[PERSON_NAME]" at bounding box center [180, 85] width 57 height 9
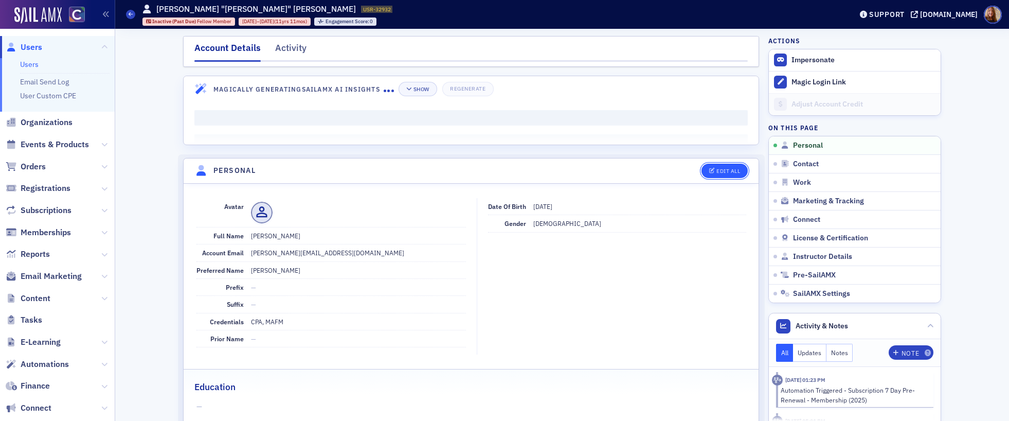
click at [717, 170] on div "Edit All" at bounding box center [728, 171] width 24 height 6
select select "US"
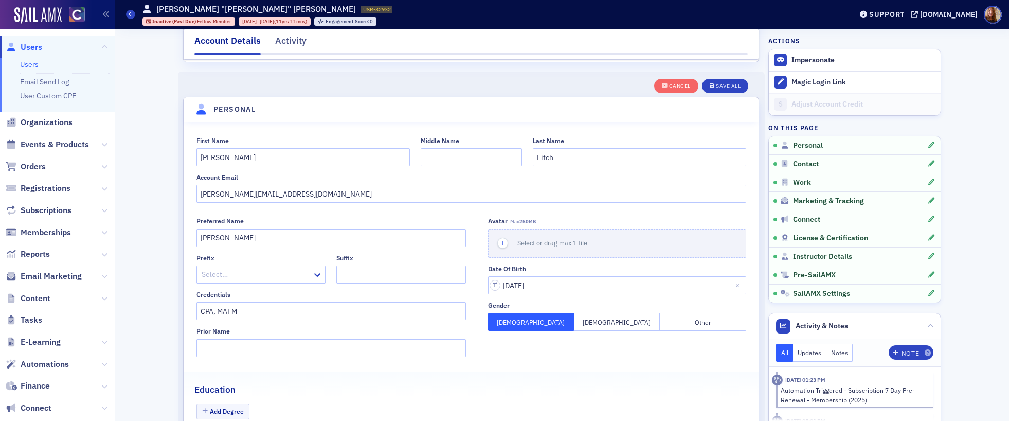
scroll to position [120, 0]
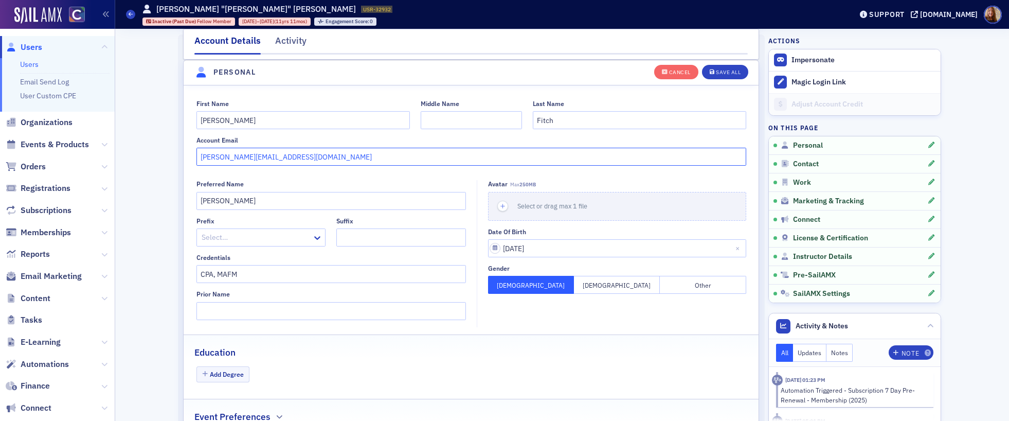
click at [241, 158] on input "[PERSON_NAME][EMAIL_ADDRESS][DOMAIN_NAME]" at bounding box center [471, 157] width 550 height 18
click at [271, 157] on input "fitchptcontroller@gmai.com" at bounding box center [471, 157] width 550 height 18
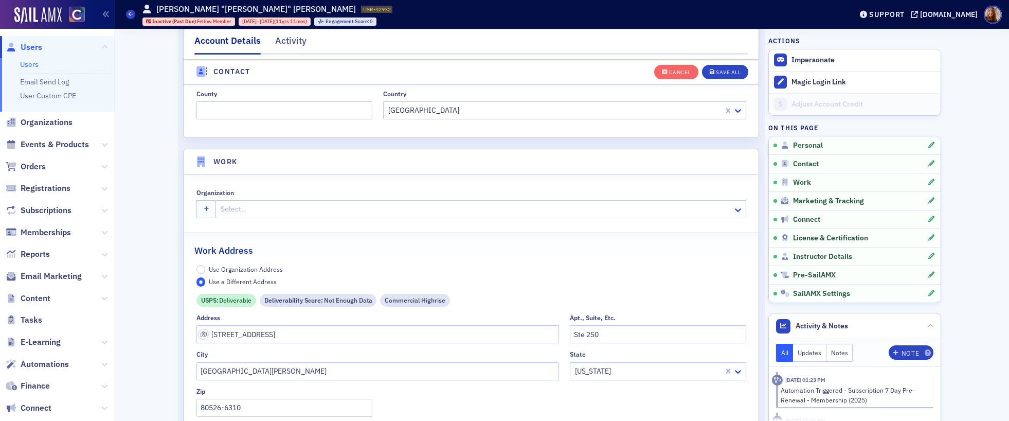
scroll to position [728, 0]
type input "fitchptcontroller@gmail.com"
click at [249, 331] on input "2627 Redwing Rd" at bounding box center [377, 331] width 363 height 18
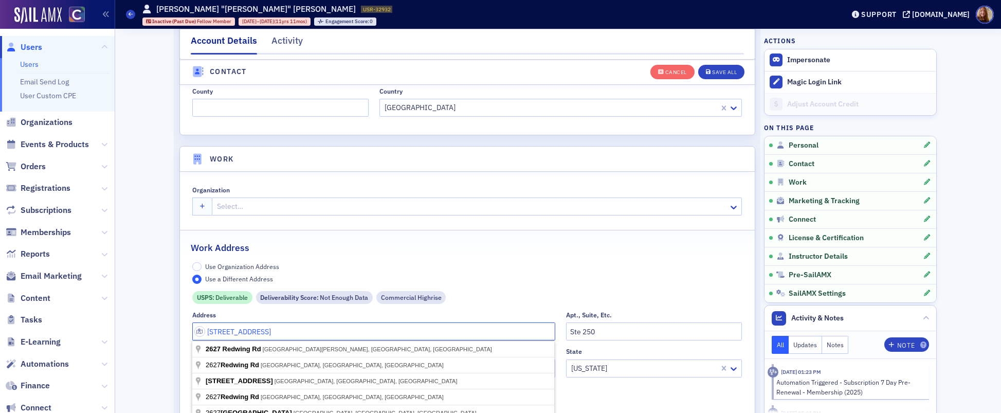
click at [249, 331] on input "2627 Redwing Rd" at bounding box center [373, 331] width 363 height 18
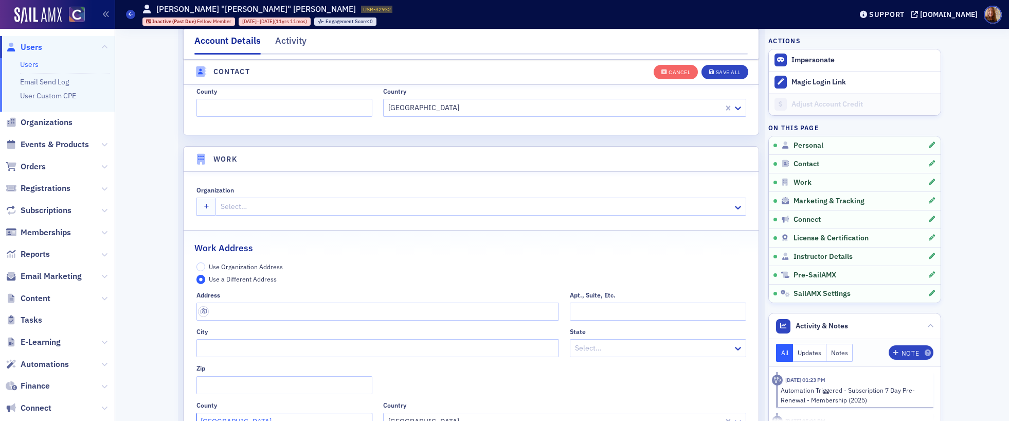
scroll to position [738, 0]
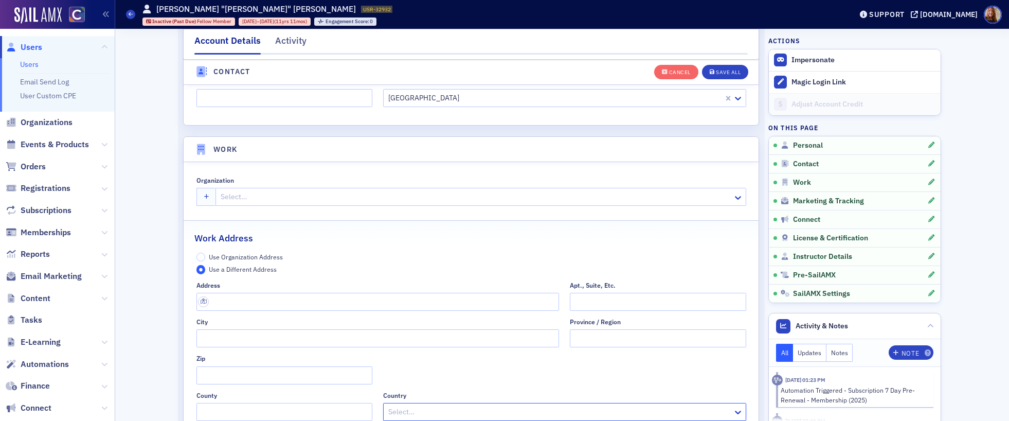
click at [252, 255] on span "Use Organization Address" at bounding box center [246, 257] width 74 height 8
click at [206, 255] on input "Use Organization Address" at bounding box center [200, 257] width 9 height 9
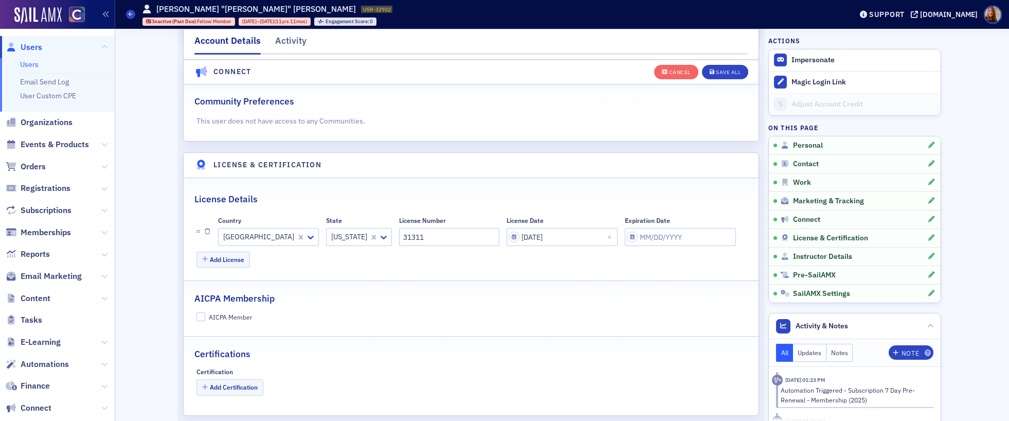
scroll to position [1491, 0]
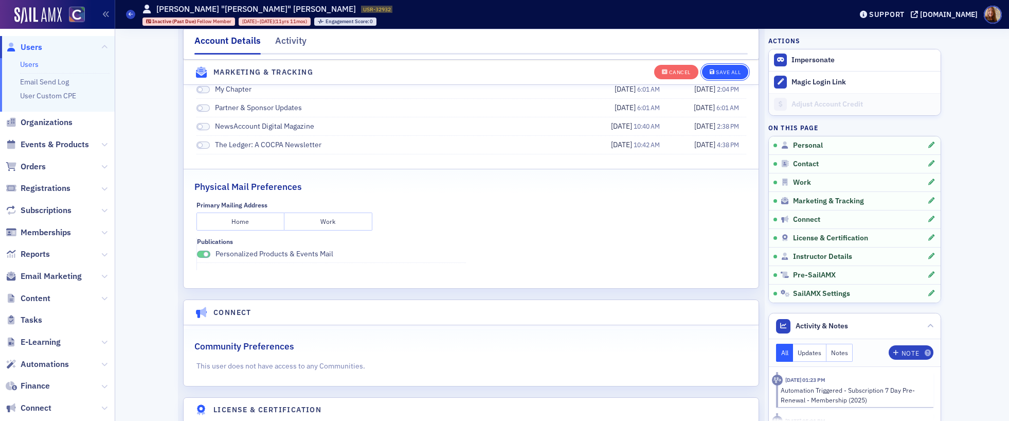
click at [729, 72] on div "Save All" at bounding box center [728, 72] width 25 height 6
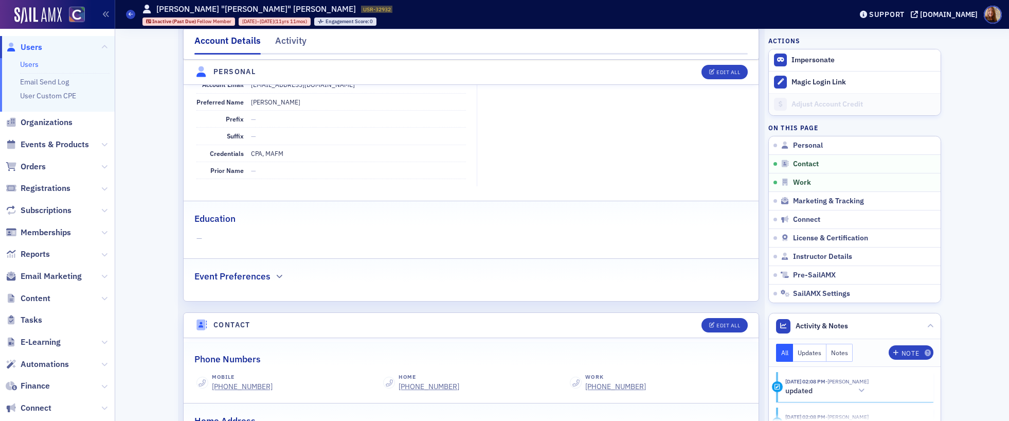
scroll to position [0, 0]
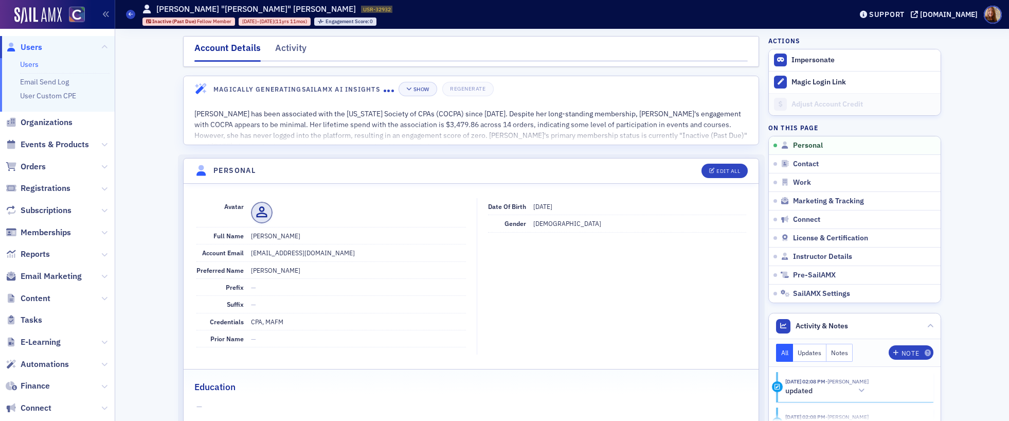
click at [311, 253] on dd "fitchptcontroller@gmail.com" at bounding box center [358, 252] width 215 height 16
copy dd "fitchptcontroller@gmail.com"
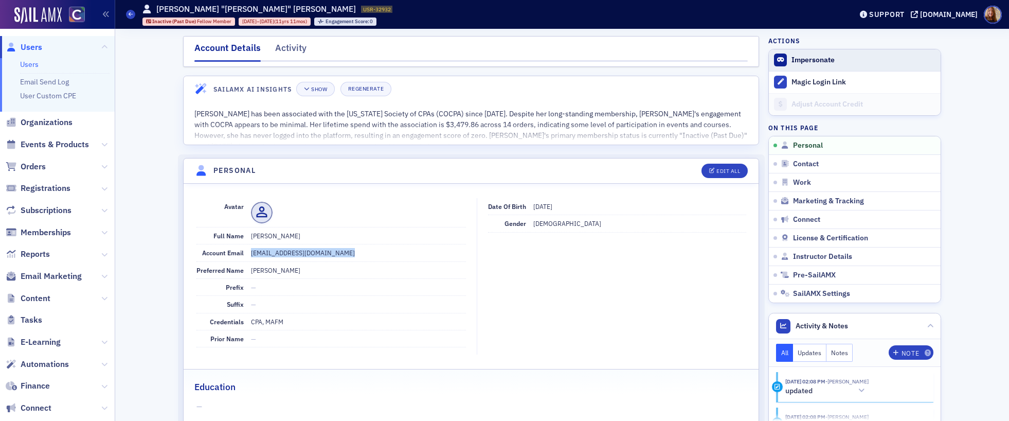
click at [819, 60] on button "Impersonate" at bounding box center [812, 60] width 43 height 9
click at [291, 54] on div "Activity" at bounding box center [290, 50] width 31 height 19
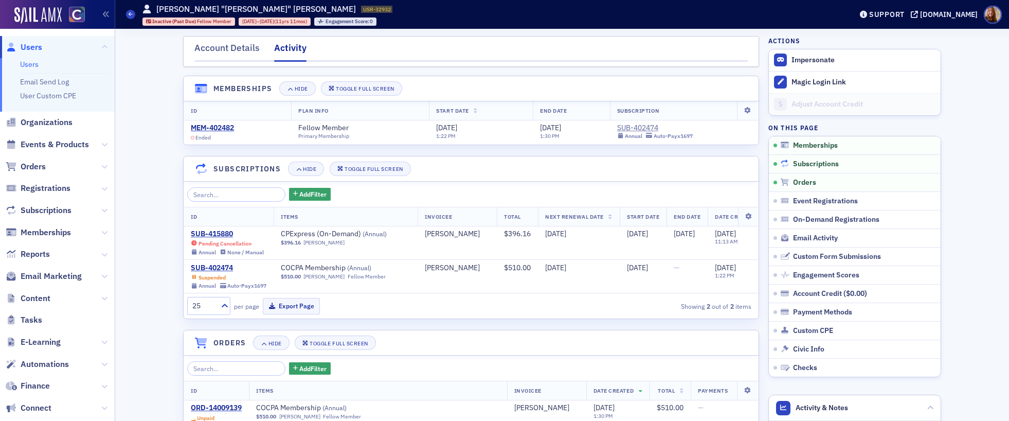
click at [807, 165] on span "Subscriptions" at bounding box center [816, 163] width 46 height 9
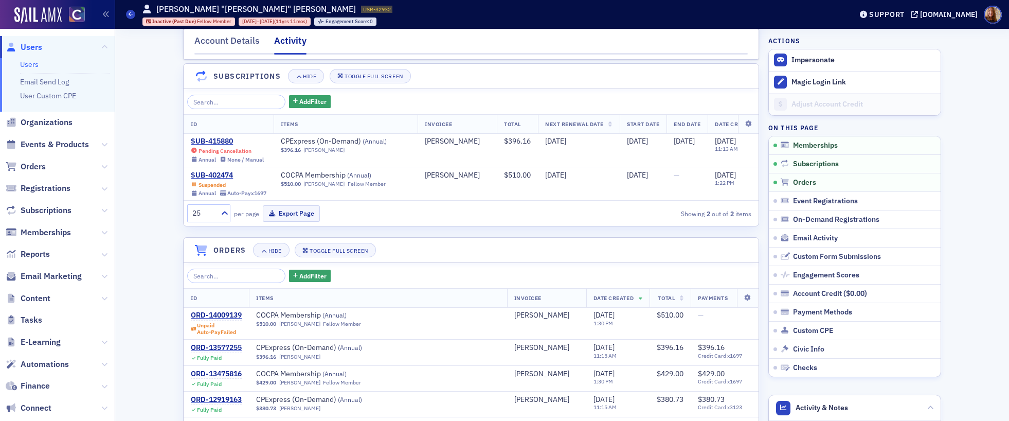
scroll to position [96, 0]
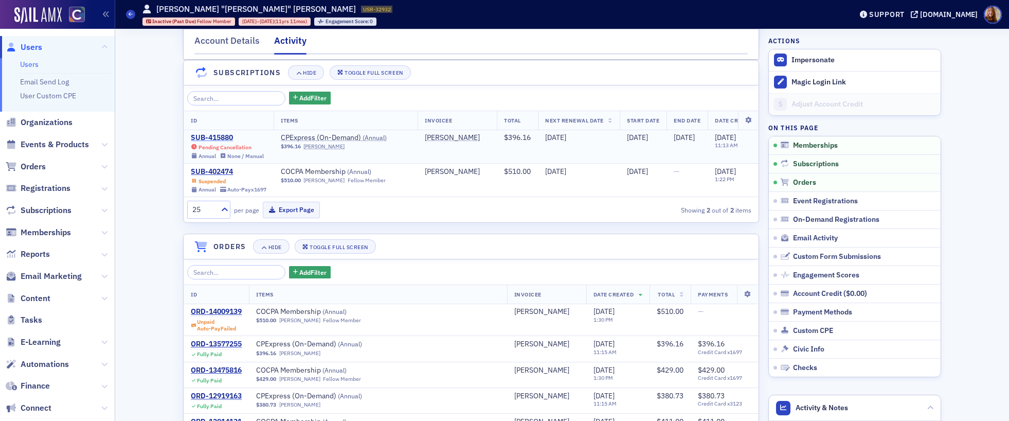
click at [208, 136] on div "SUB-415880" at bounding box center [227, 137] width 73 height 9
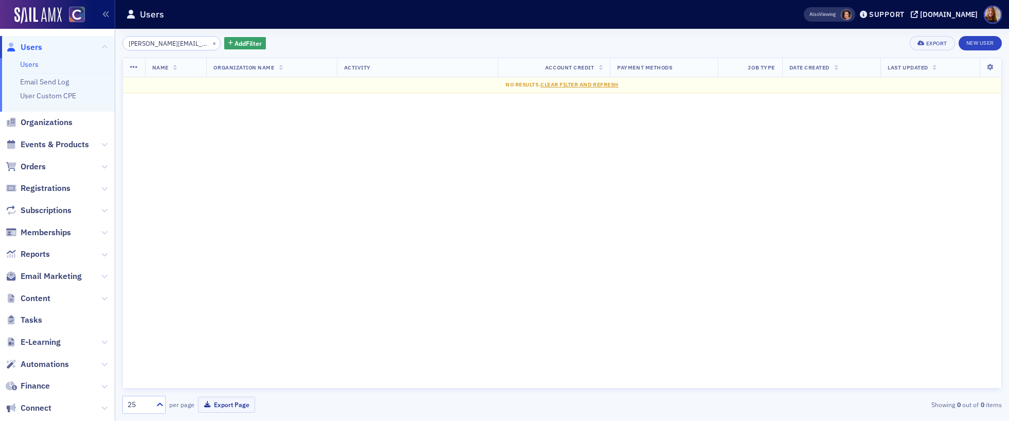
click at [157, 44] on input "[PERSON_NAME][EMAIL_ADDRESS][DOMAIN_NAME]" at bounding box center [171, 43] width 98 height 14
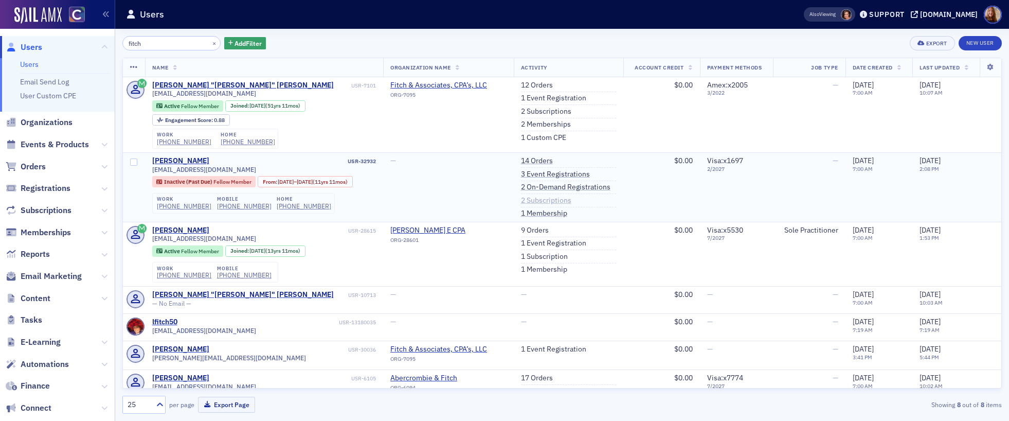
type input "fitch"
click at [566, 202] on link "2 Subscriptions" at bounding box center [546, 200] width 50 height 9
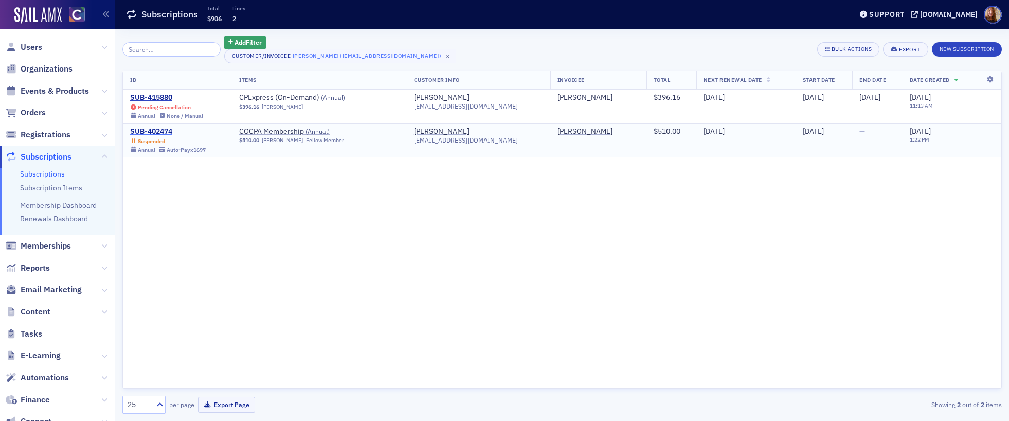
click at [153, 132] on div "SUB-402474" at bounding box center [168, 131] width 76 height 9
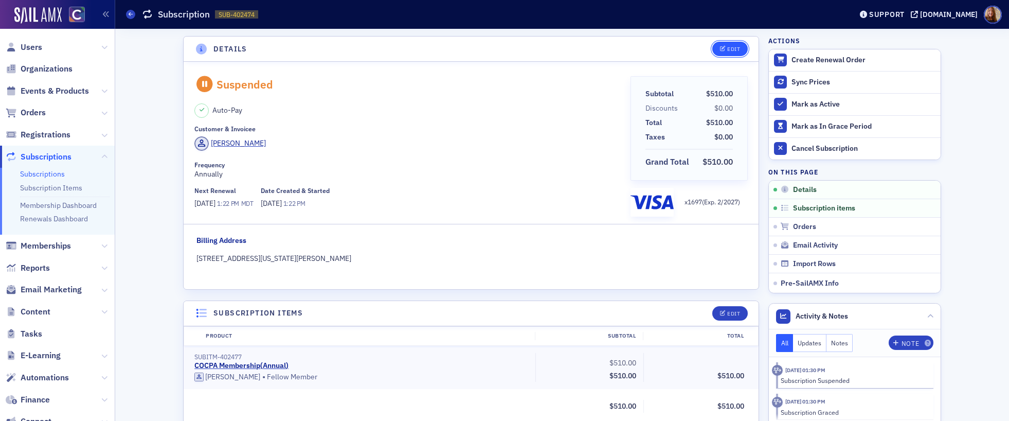
click at [727, 51] on div "Edit" at bounding box center [733, 49] width 13 height 6
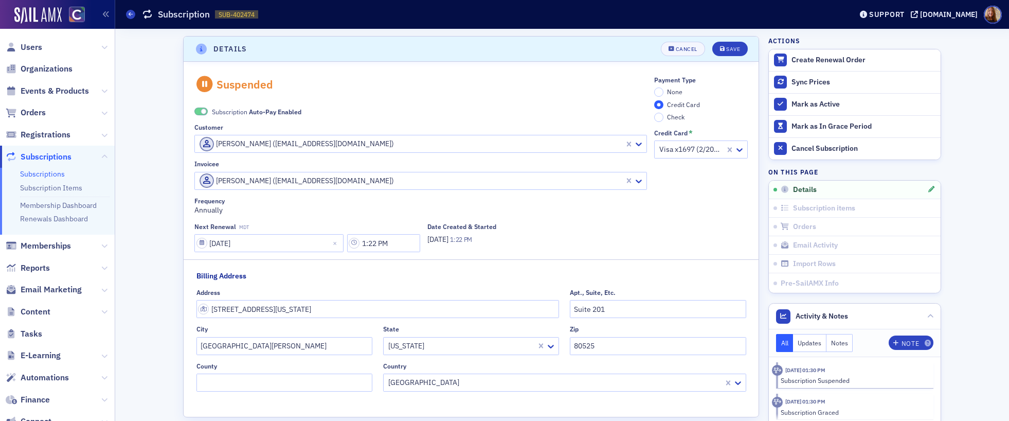
scroll to position [2, 0]
click at [660, 92] on label "None" at bounding box center [668, 89] width 28 height 9
click at [660, 92] on input "None" at bounding box center [658, 89] width 9 height 9
click at [261, 111] on span "Auto-Pay Enabled" at bounding box center [275, 109] width 52 height 8
click at [744, 49] on header "Details Unsaved changes Cancel Save" at bounding box center [471, 46] width 575 height 25
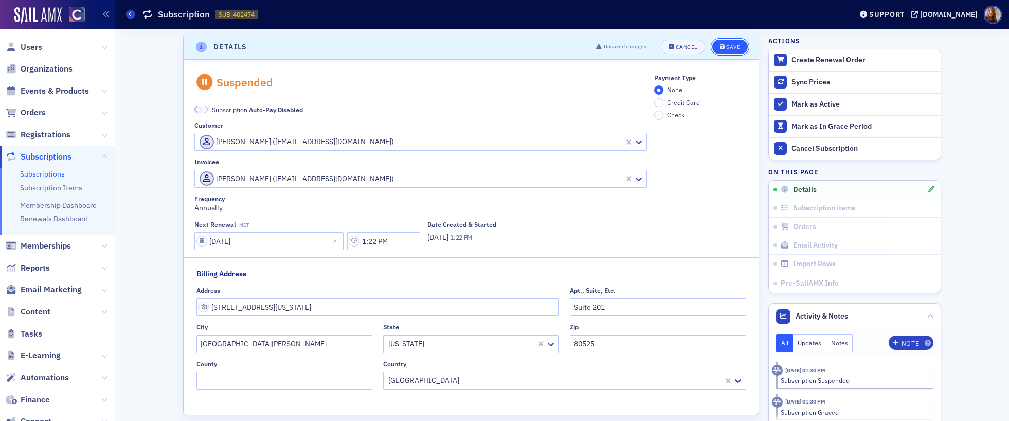
click at [726, 46] on div "Save" at bounding box center [733, 47] width 14 height 6
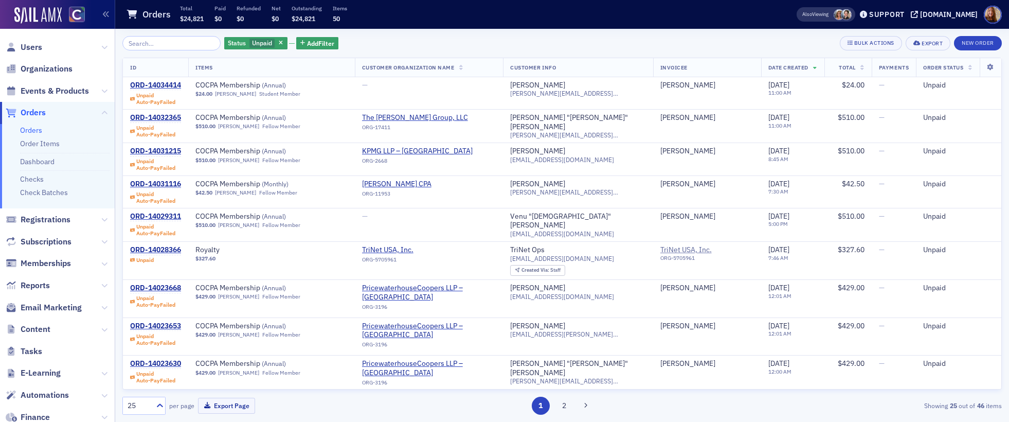
scroll to position [389, 0]
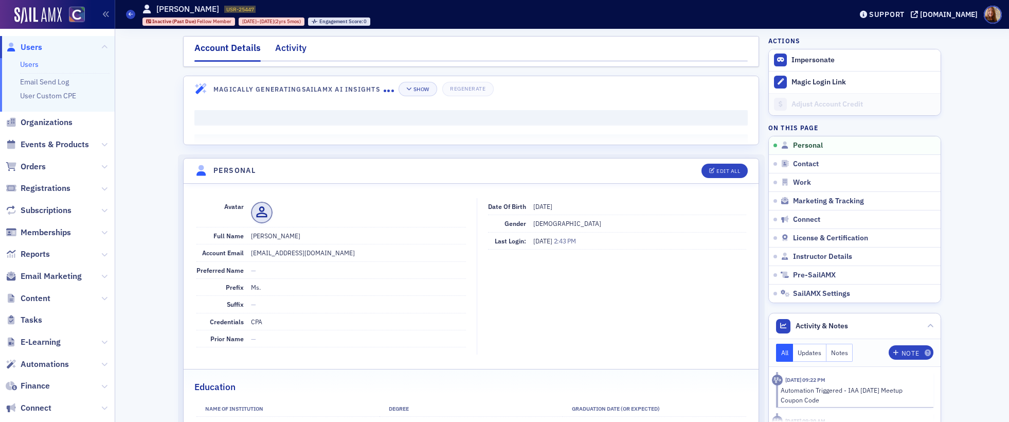
click at [285, 52] on div "Activity" at bounding box center [290, 50] width 31 height 19
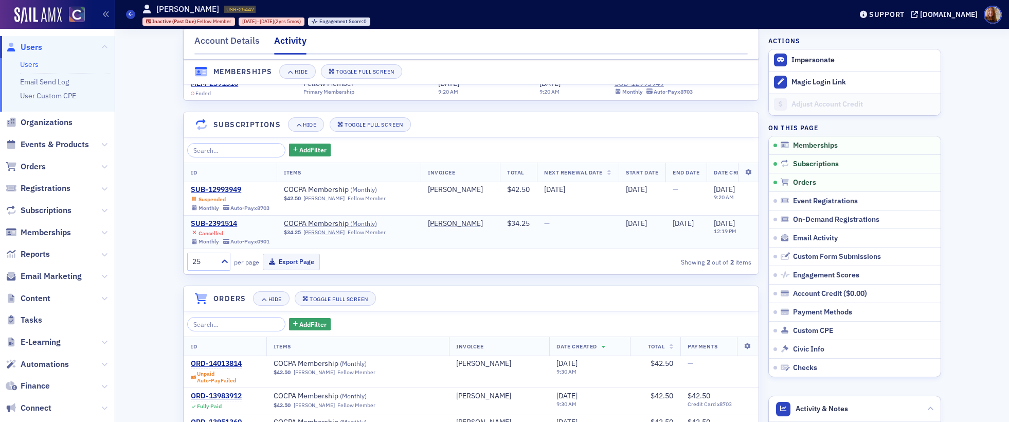
scroll to position [122, 0]
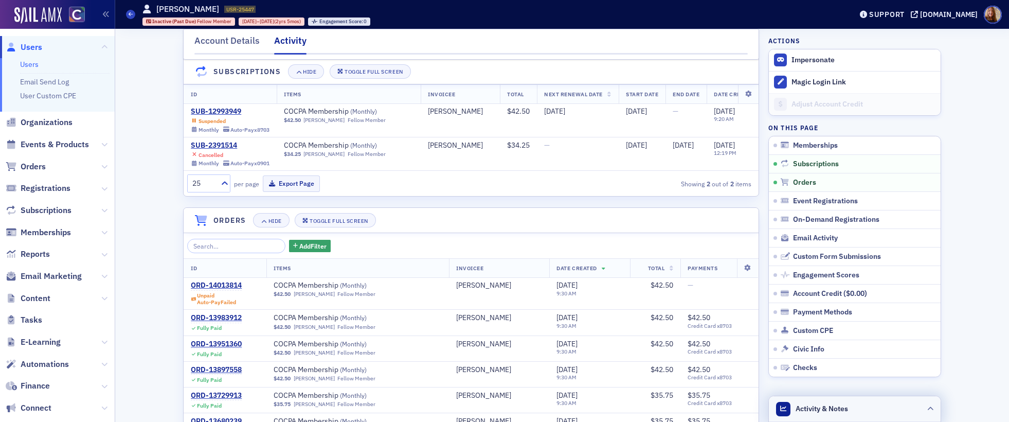
click at [854, 407] on header "Activity & Notes" at bounding box center [855, 409] width 172 height 26
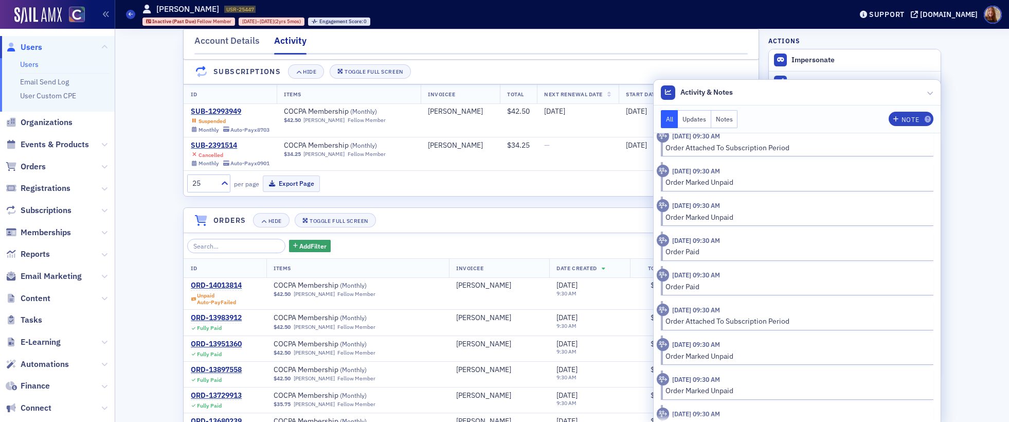
scroll to position [0, 0]
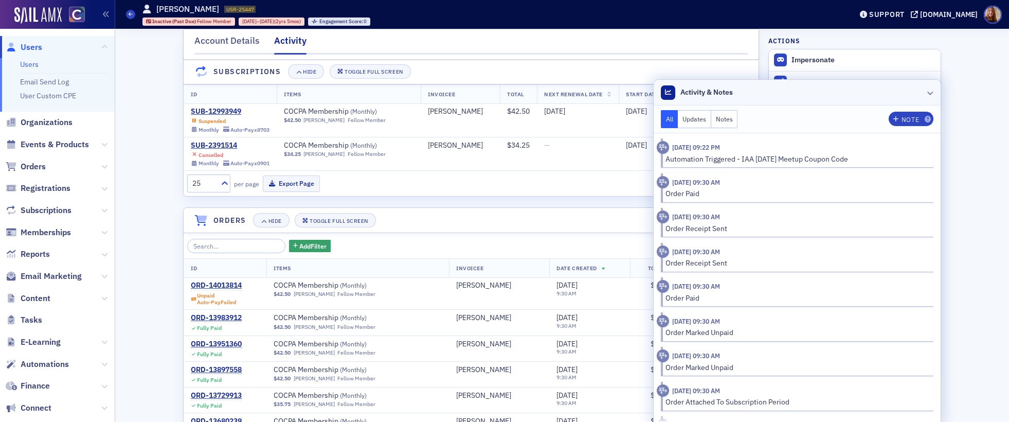
click at [837, 87] on header "Activity & Notes" at bounding box center [797, 93] width 287 height 26
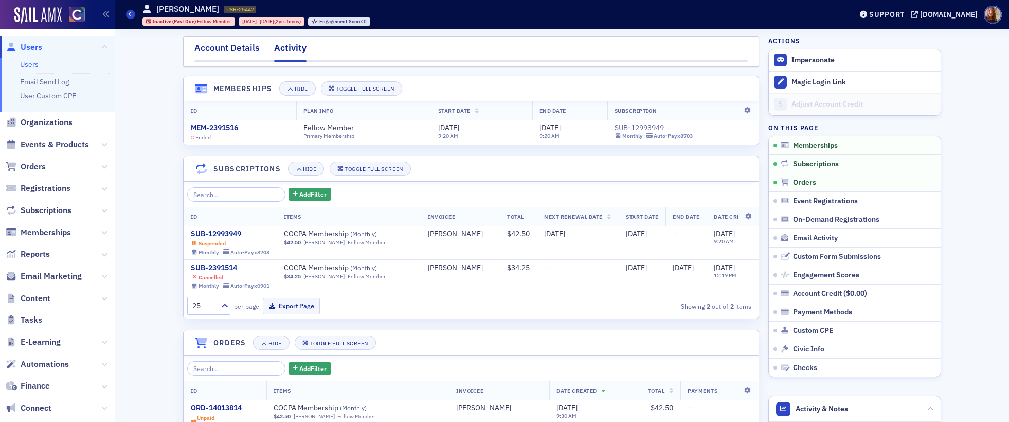
click at [226, 52] on div "Account Details" at bounding box center [226, 50] width 65 height 19
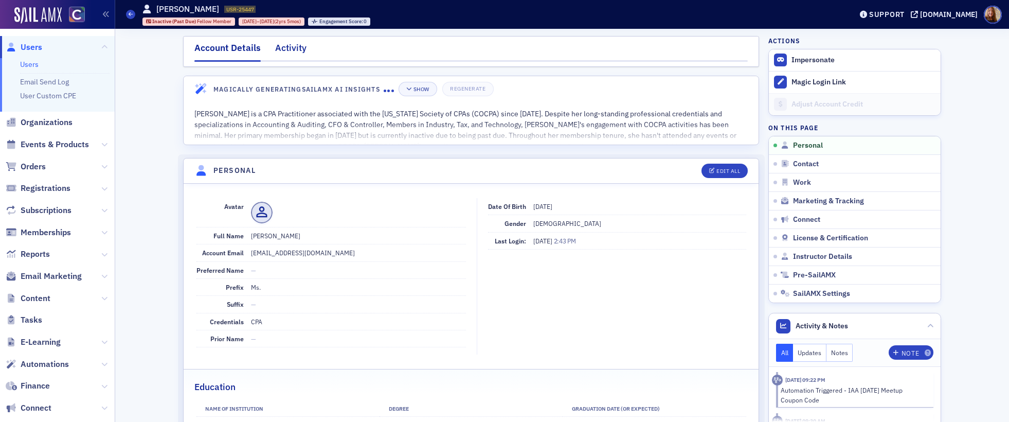
click at [282, 49] on div "Activity" at bounding box center [290, 50] width 31 height 19
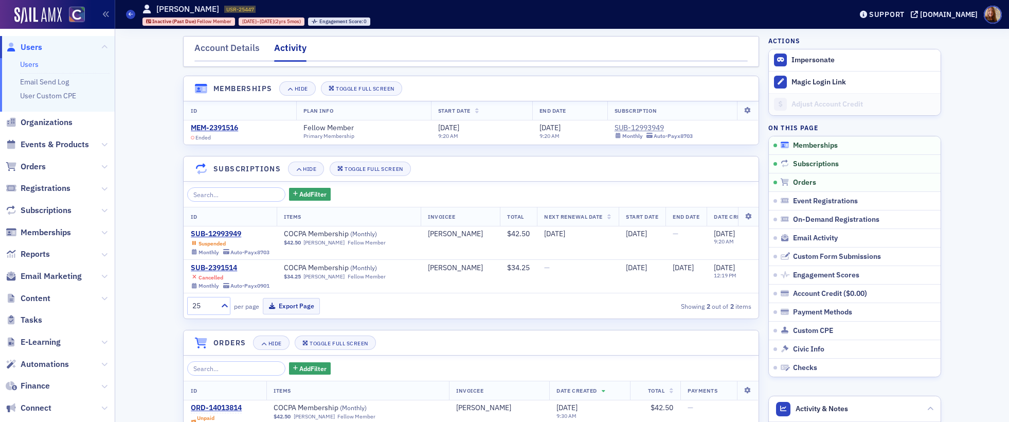
click at [821, 144] on span "Memberships" at bounding box center [815, 145] width 45 height 9
click at [226, 233] on div "SUB-12993949" at bounding box center [230, 233] width 79 height 9
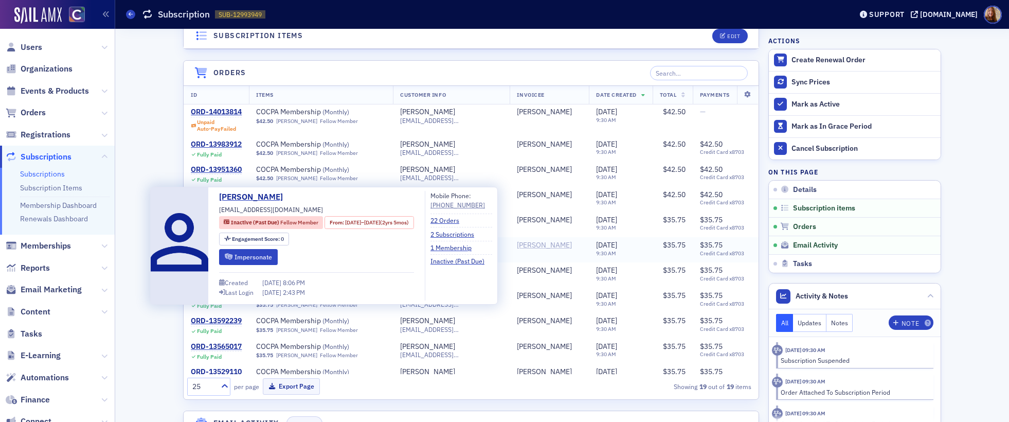
scroll to position [405, 0]
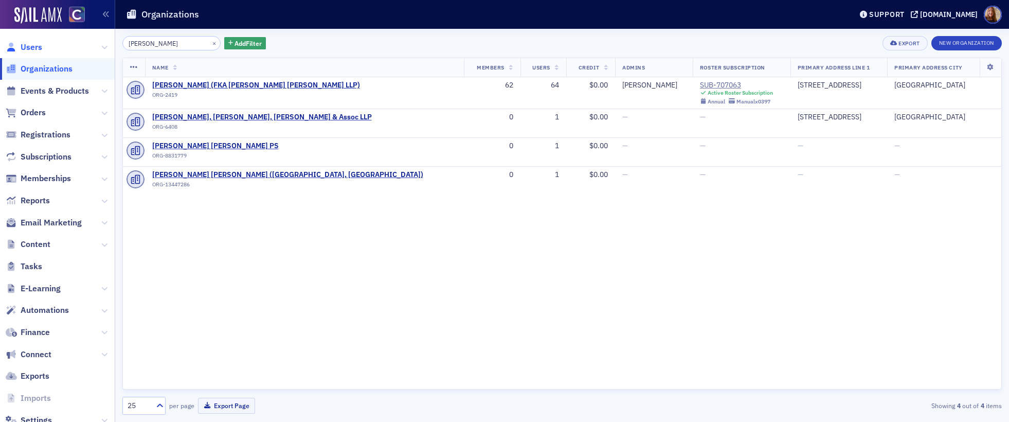
click at [38, 49] on span "Users" at bounding box center [32, 47] width 22 height 11
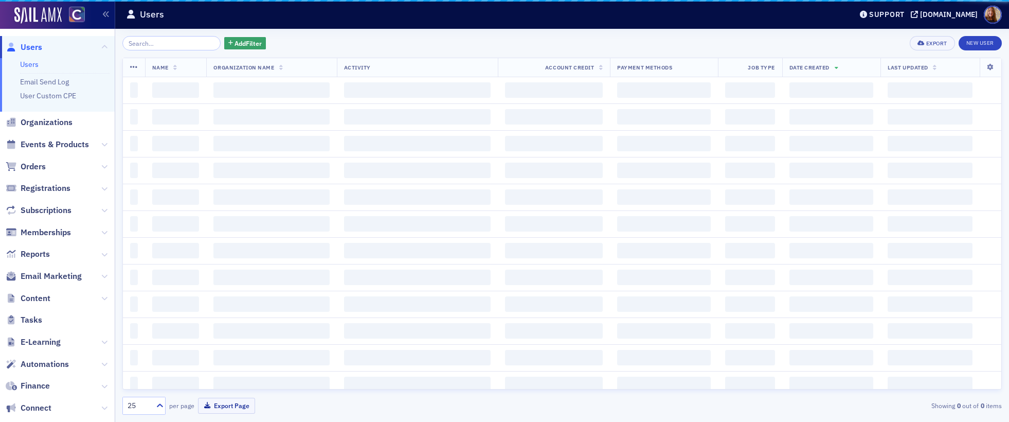
click at [148, 46] on input "search" at bounding box center [171, 43] width 98 height 14
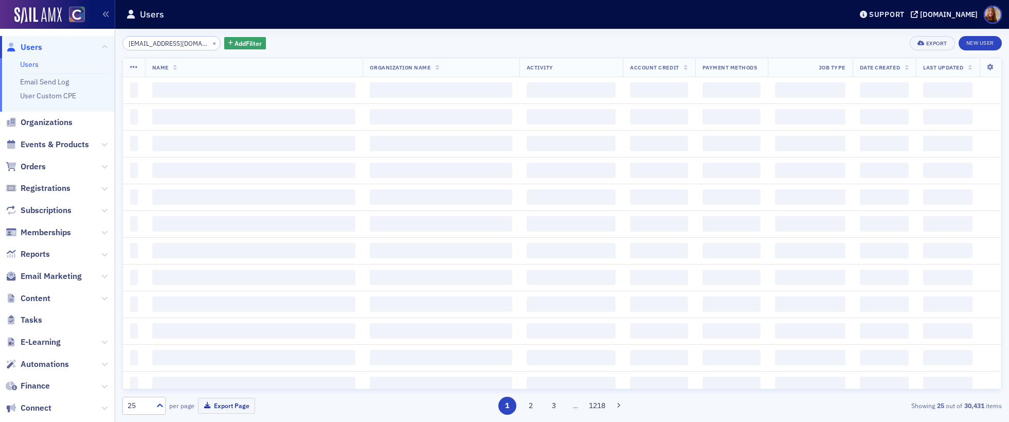
scroll to position [0, 13]
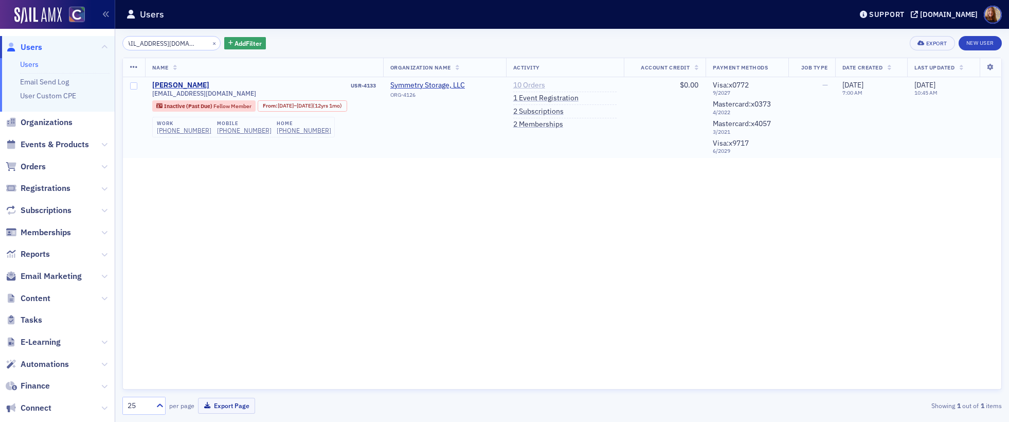
type input "[EMAIL_ADDRESS][DOMAIN_NAME]"
click at [545, 85] on link "10 Orders" at bounding box center [529, 85] width 32 height 9
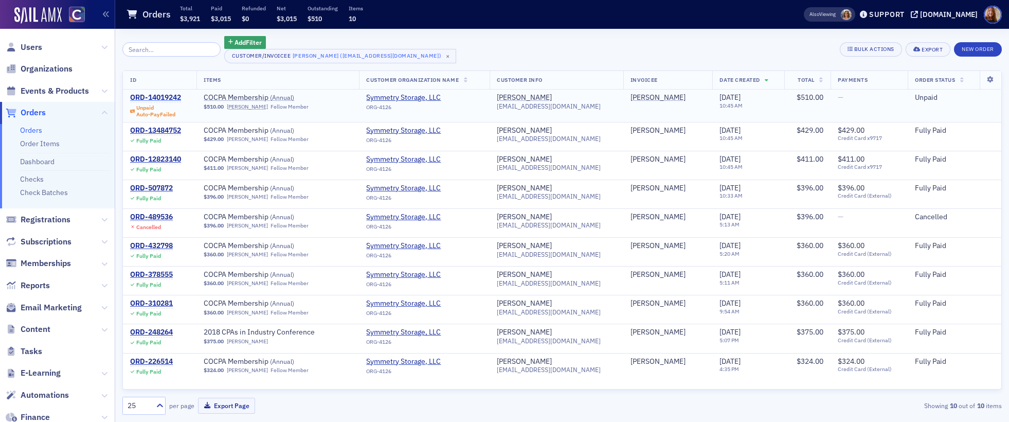
click at [161, 96] on div "ORD-14019242" at bounding box center [155, 97] width 51 height 9
drag, startPoint x: 597, startPoint y: 108, endPoint x: 508, endPoint y: 106, distance: 89.0
click at [508, 106] on td "[PERSON_NAME] [EMAIL_ADDRESS][DOMAIN_NAME]" at bounding box center [557, 105] width 134 height 32
copy span "[EMAIL_ADDRESS][DOMAIN_NAME]"
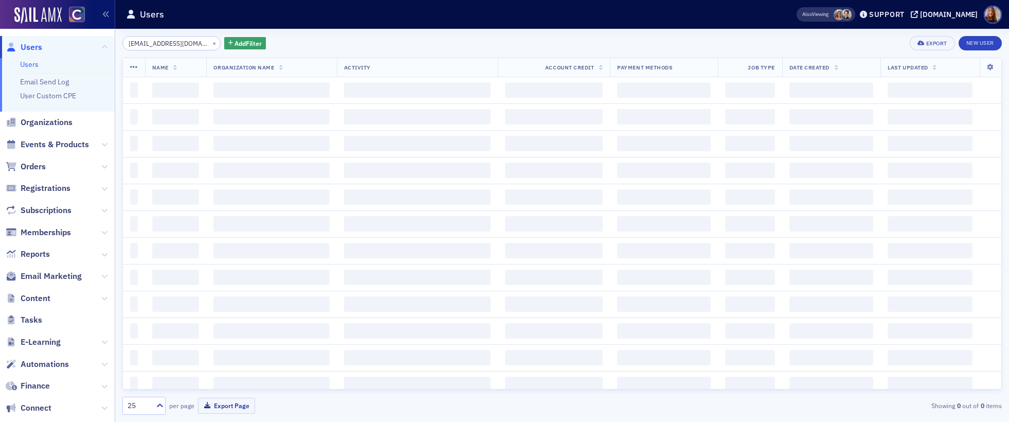
scroll to position [0, 13]
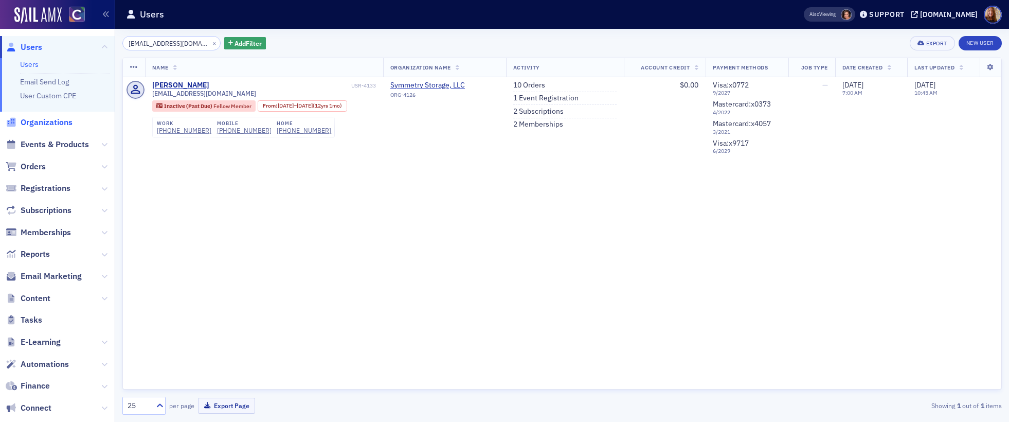
click at [36, 122] on span "Organizations" at bounding box center [47, 122] width 52 height 11
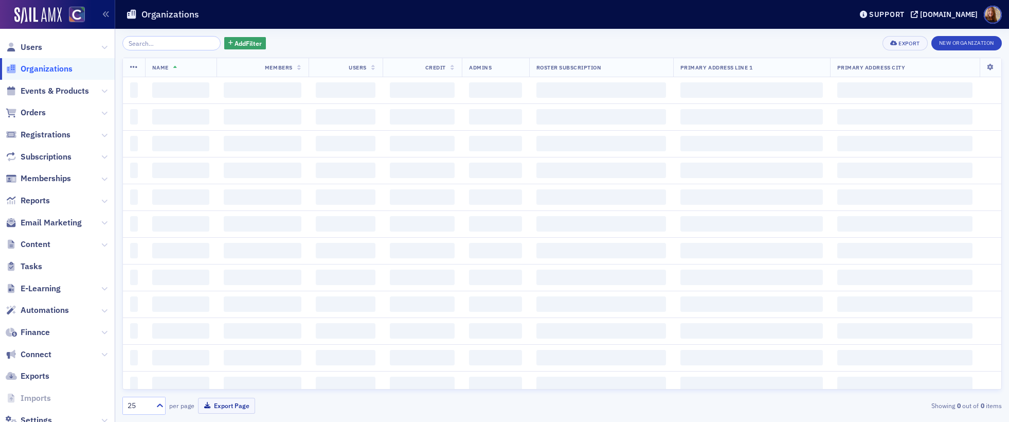
click at [145, 45] on input "search" at bounding box center [171, 43] width 98 height 14
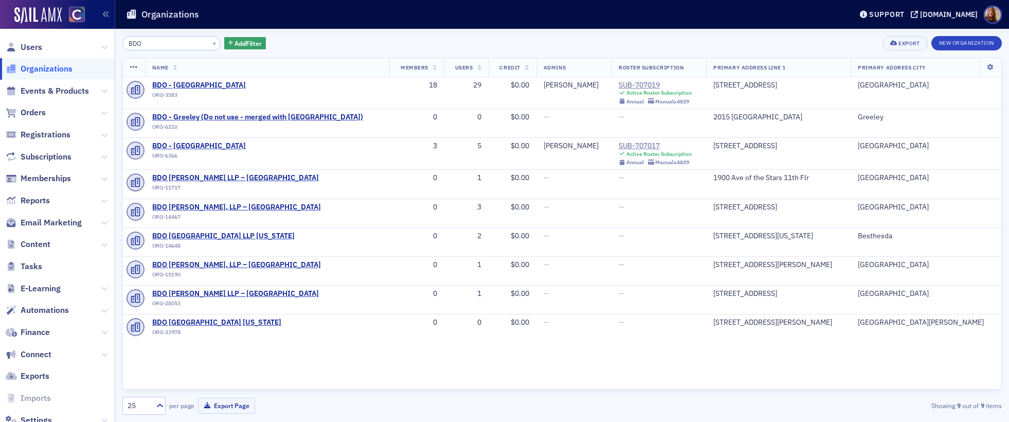
type input "BDO"
click at [32, 107] on span "Orders" at bounding box center [33, 112] width 25 height 11
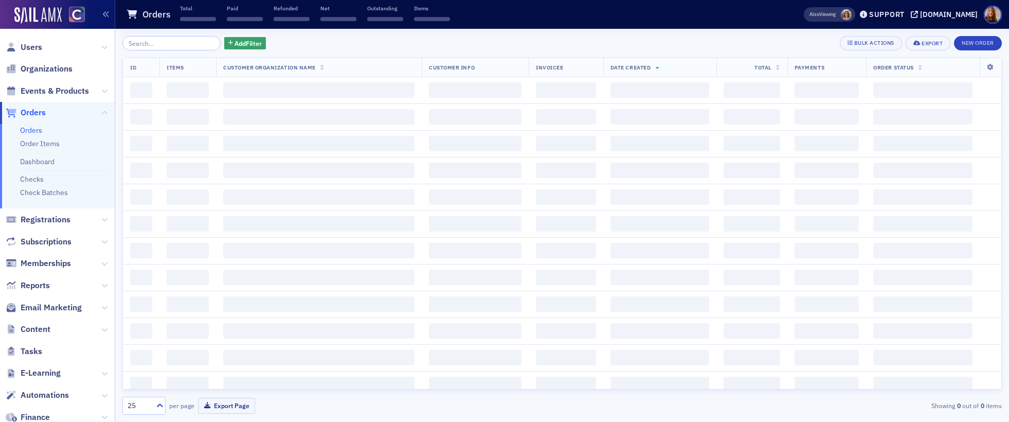
click at [148, 44] on input "search" at bounding box center [171, 43] width 98 height 14
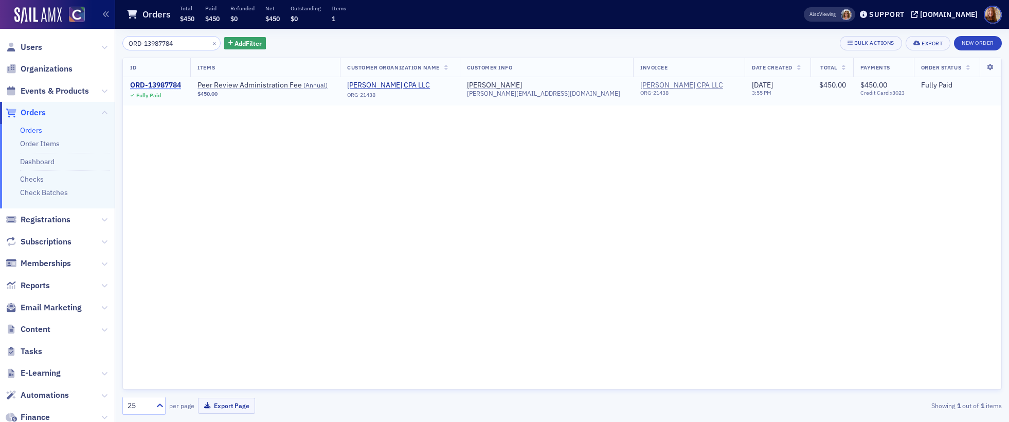
type input "ORD-13987784"
click at [166, 82] on div "ORD-13987784" at bounding box center [155, 85] width 51 height 9
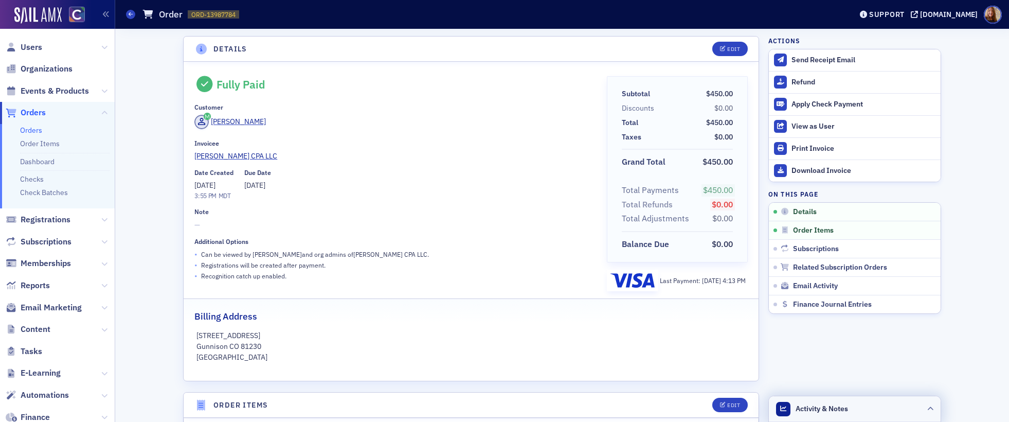
click at [891, 408] on header "Activity & Notes" at bounding box center [855, 409] width 172 height 26
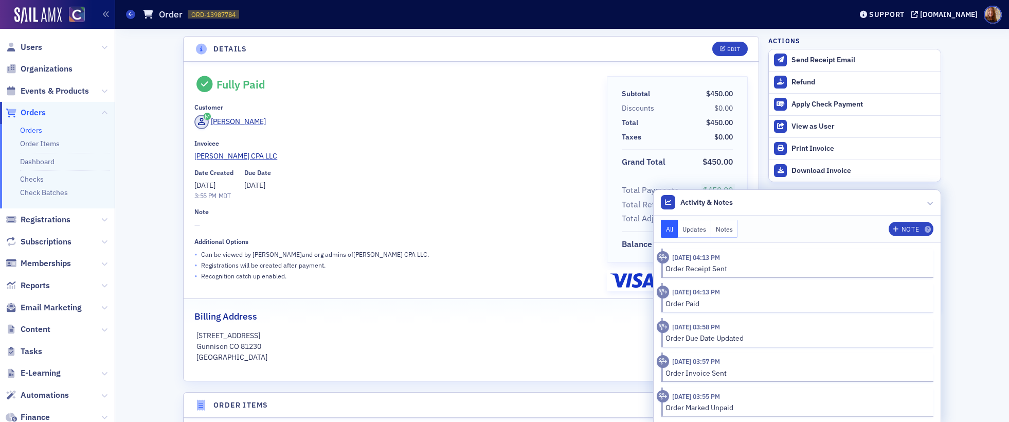
click at [798, 202] on header "Activity & Notes" at bounding box center [797, 203] width 287 height 26
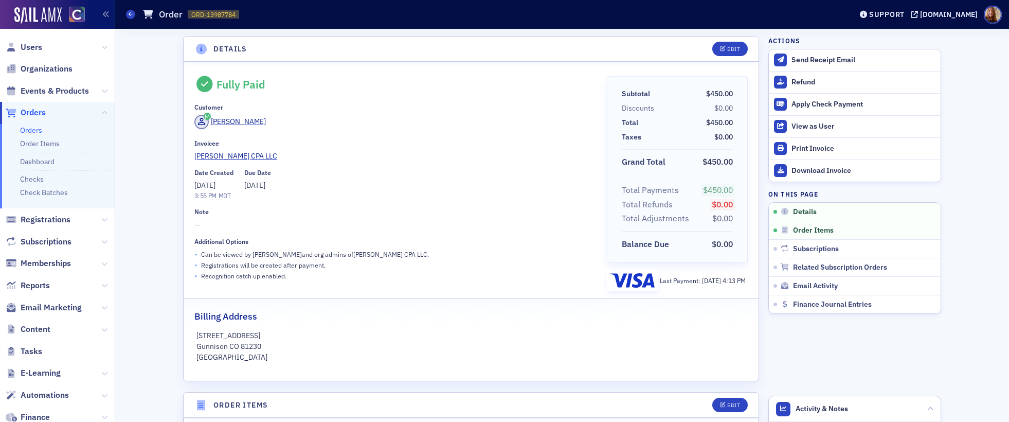
click at [22, 131] on link "Orders" at bounding box center [31, 129] width 22 height 9
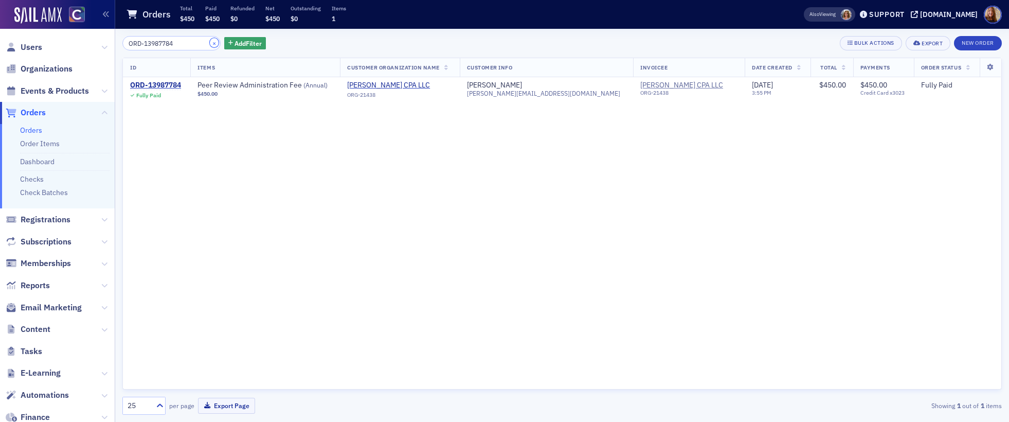
click at [210, 40] on button "×" at bounding box center [214, 42] width 9 height 9
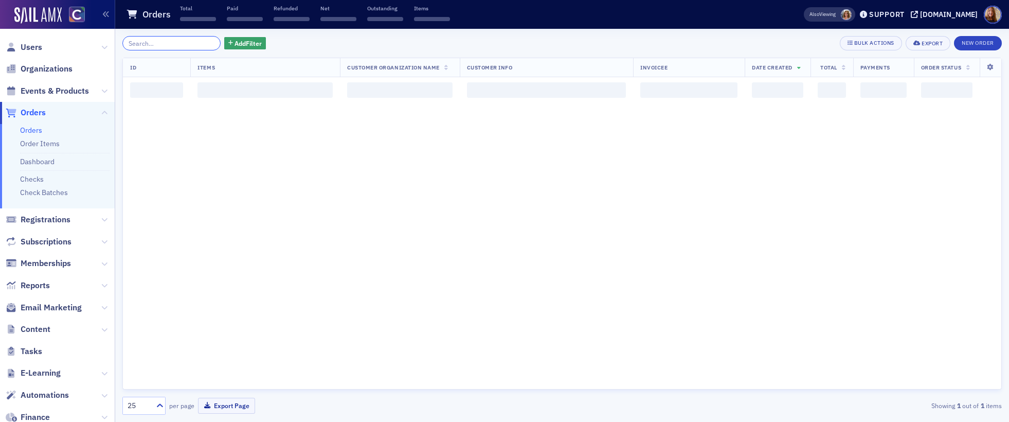
click at [174, 44] on input "search" at bounding box center [171, 43] width 98 height 14
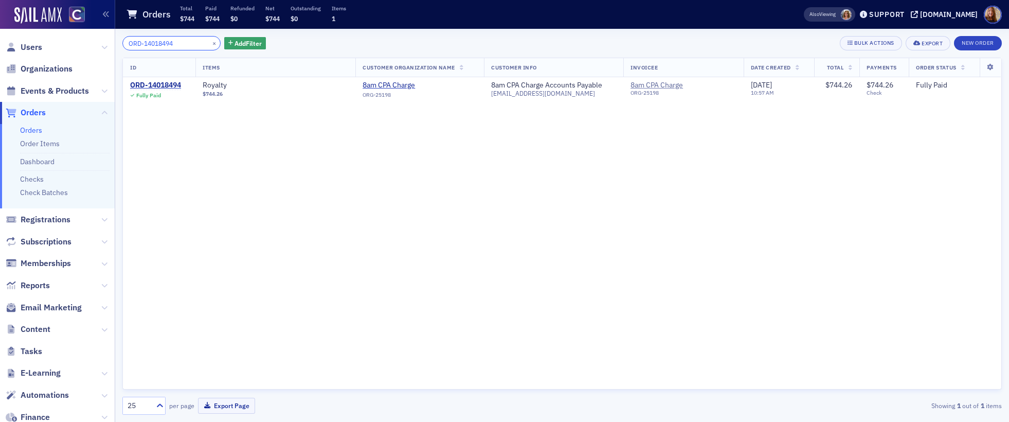
type input "ORD-14018494"
click at [210, 42] on button "×" at bounding box center [214, 42] width 9 height 9
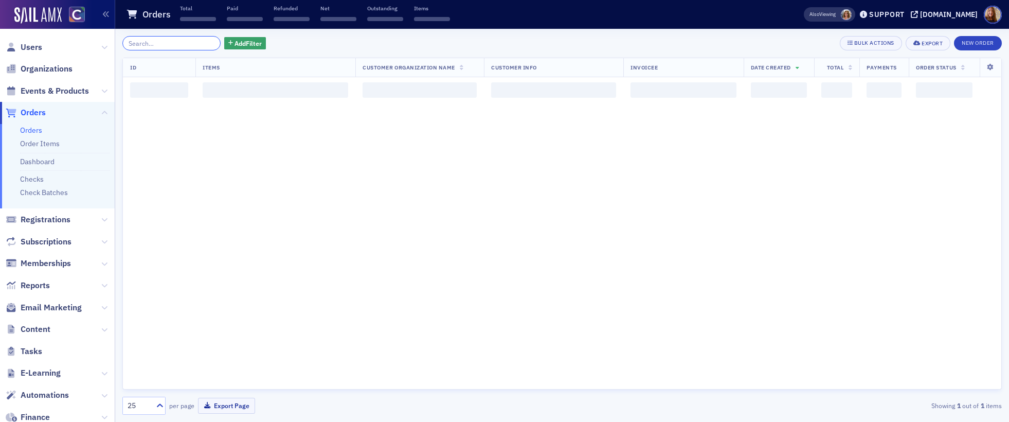
click at [173, 46] on input "search" at bounding box center [171, 43] width 98 height 14
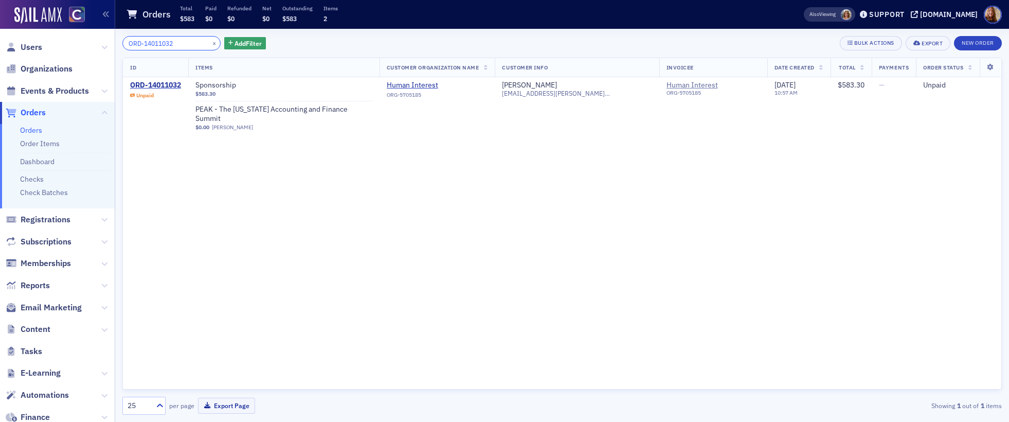
type input "ORD-14011032"
